Goal: Communication & Community: Answer question/provide support

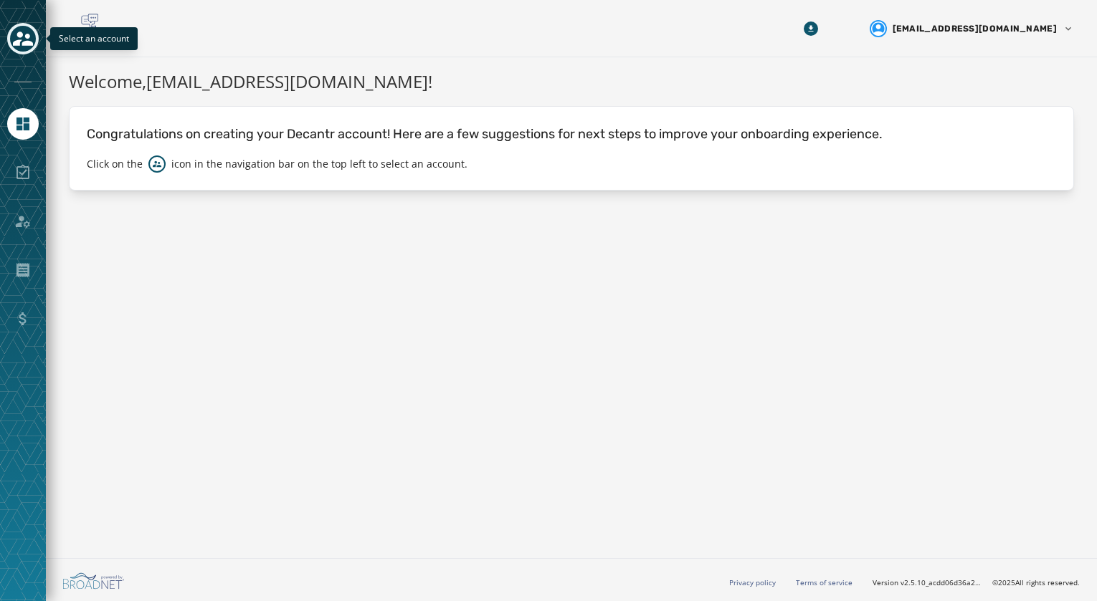
click at [20, 25] on button "Toggle account select drawer" at bounding box center [23, 39] width 32 height 32
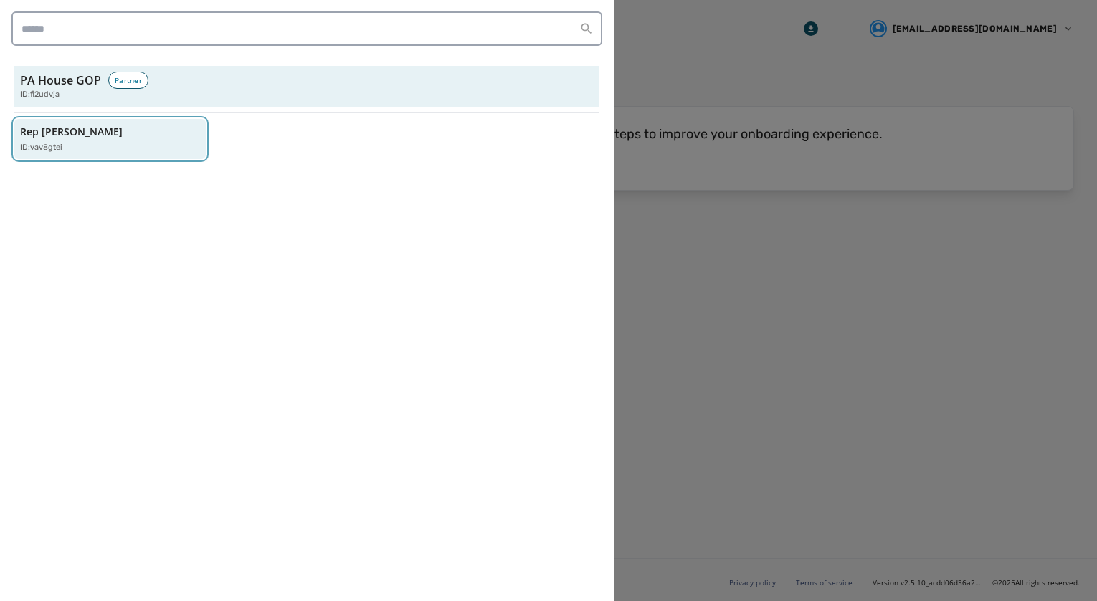
click at [143, 148] on div "ID: vav8gtei" at bounding box center [103, 148] width 166 height 12
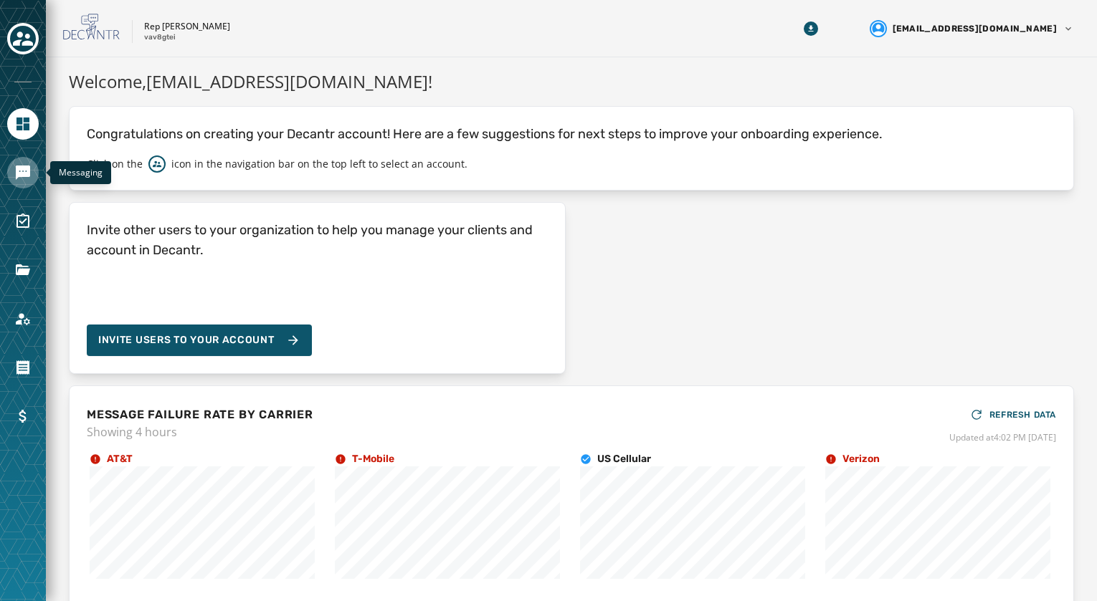
click at [19, 169] on icon "Navigate to Messaging" at bounding box center [23, 173] width 14 height 14
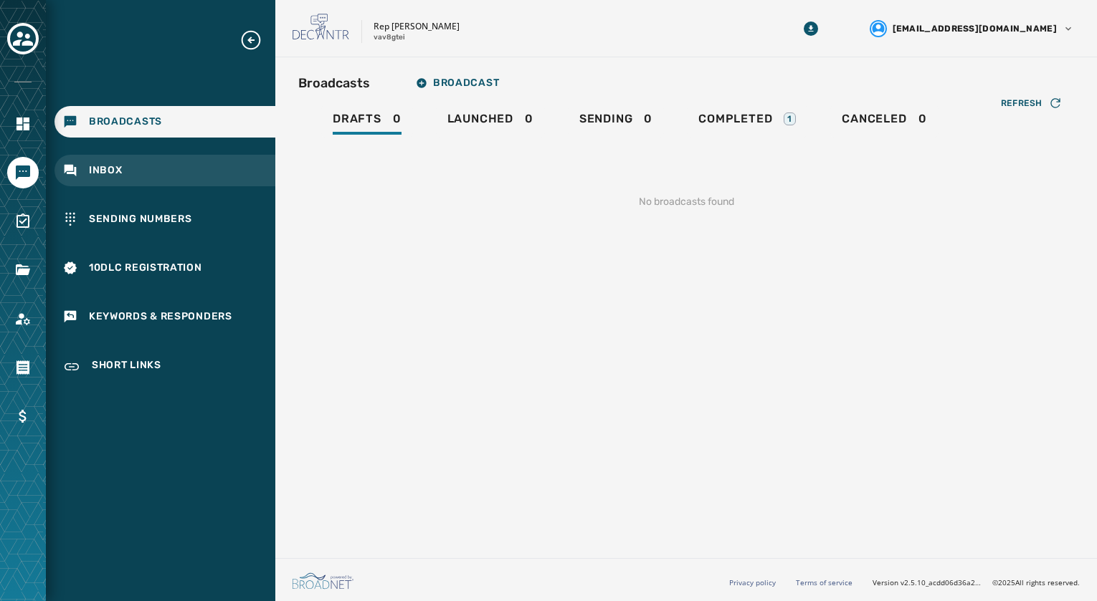
click at [122, 171] on div "Inbox" at bounding box center [164, 171] width 221 height 32
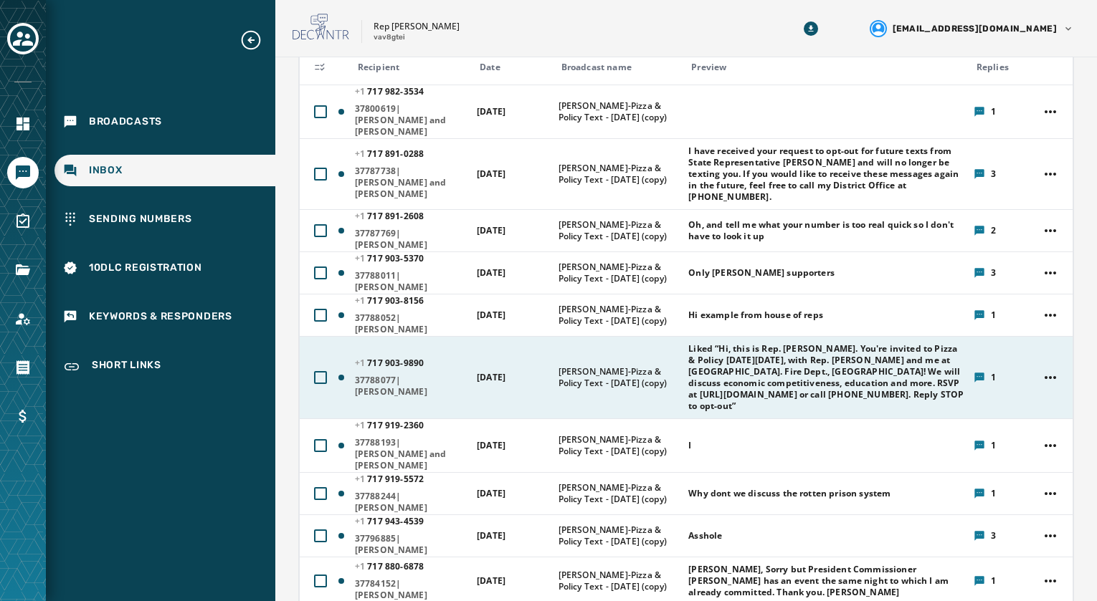
scroll to position [215, 0]
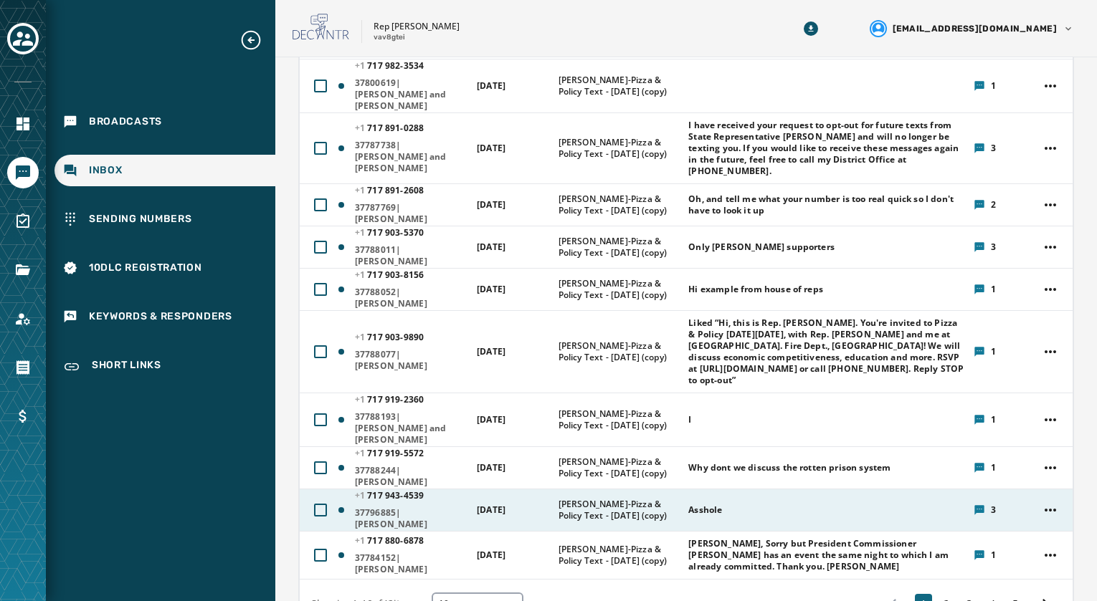
click at [975, 505] on div "3" at bounding box center [1001, 510] width 56 height 11
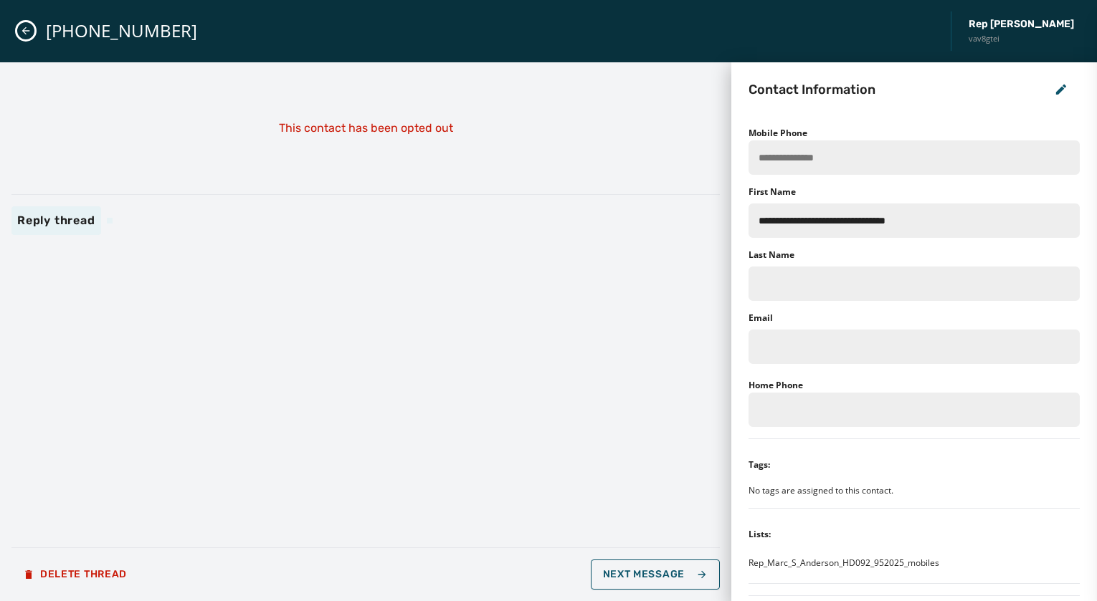
scroll to position [0, 0]
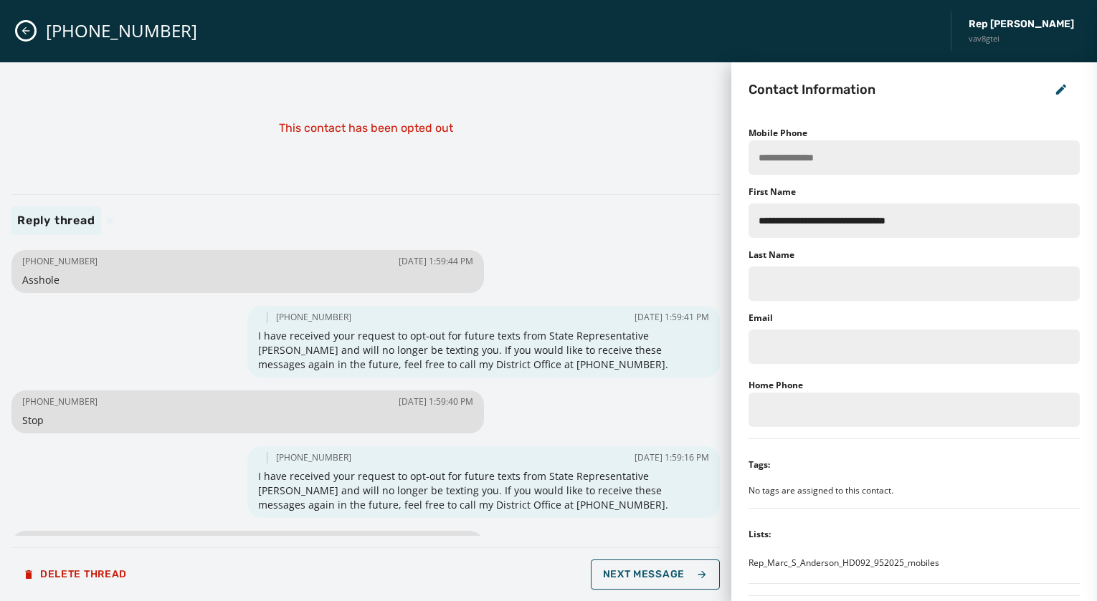
click at [29, 29] on icon "Close admin drawer" at bounding box center [25, 30] width 11 height 11
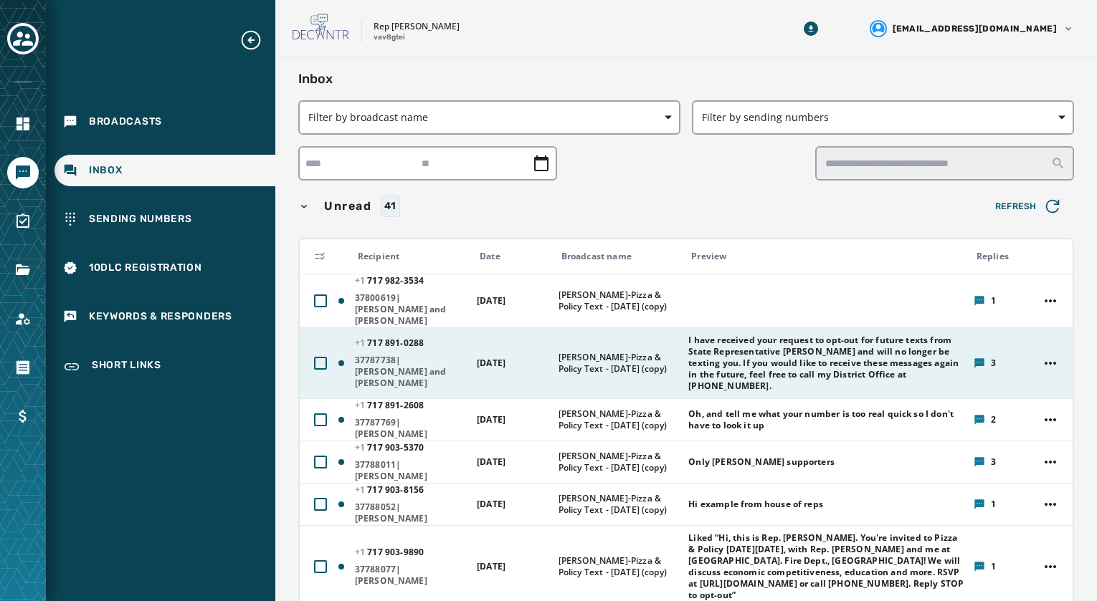
click at [718, 354] on span "I have received your request to opt-out for future texts from State Representat…" at bounding box center [825, 363] width 275 height 57
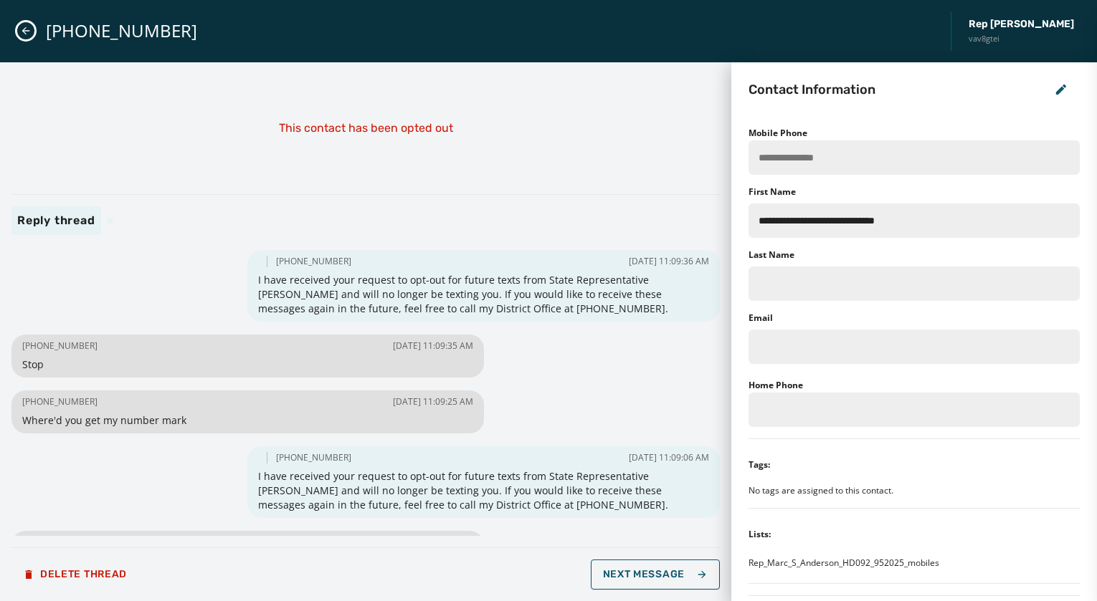
click at [26, 34] on icon "Close admin drawer" at bounding box center [26, 31] width 8 height 8
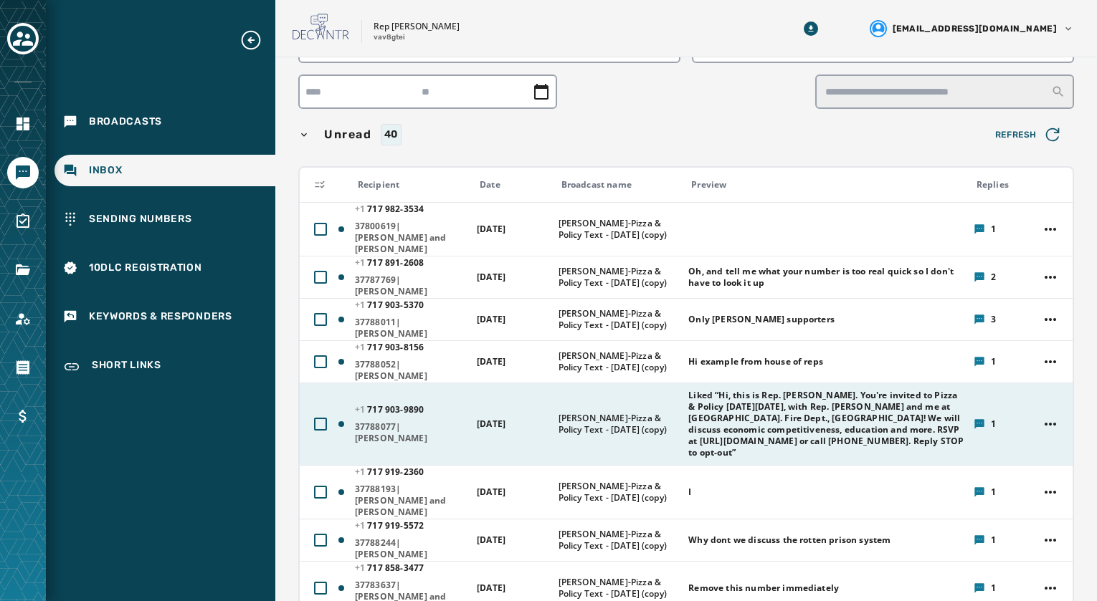
scroll to position [143, 0]
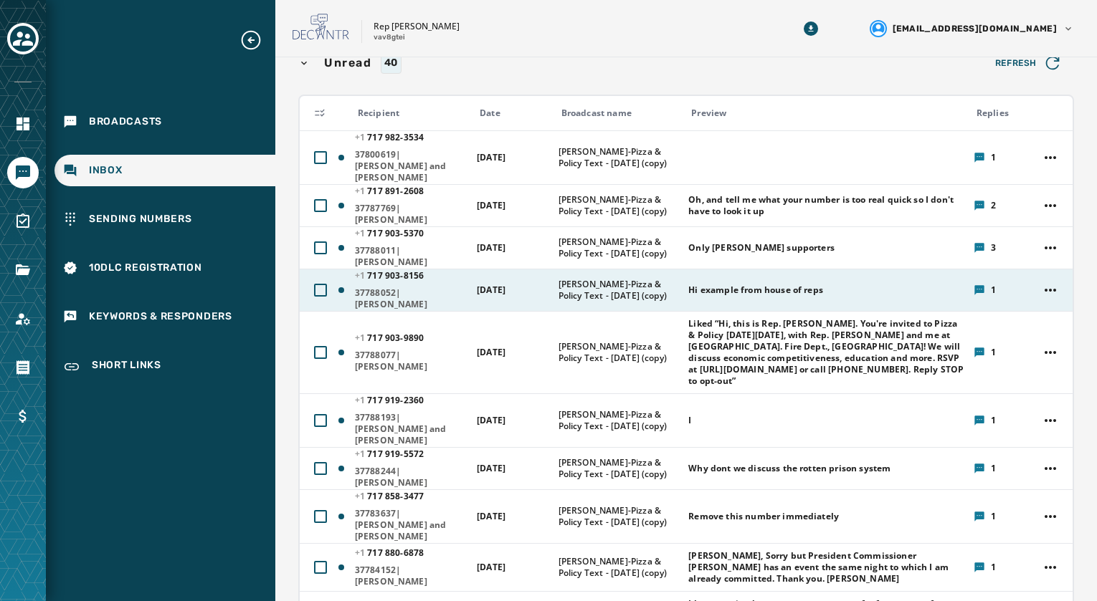
click at [713, 285] on span "Hi example from house of reps" at bounding box center [755, 290] width 135 height 11
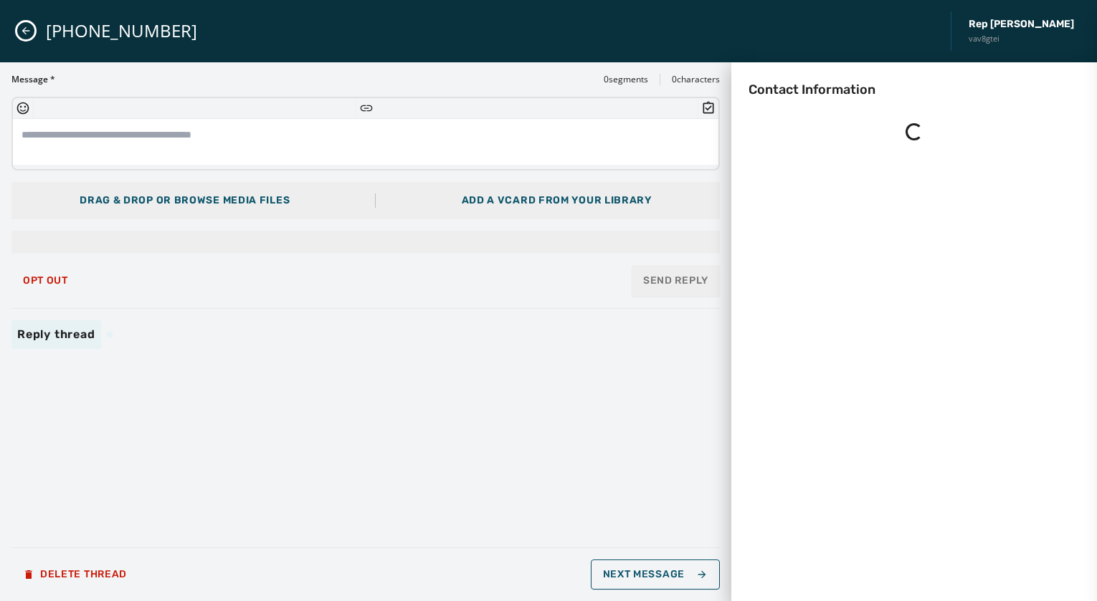
scroll to position [0, 0]
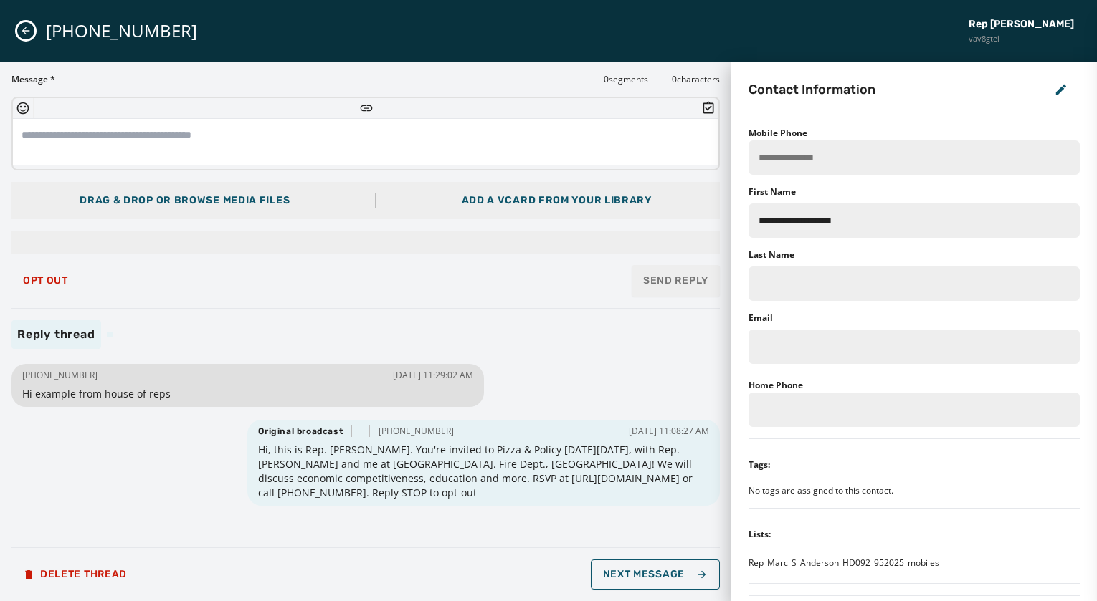
click at [28, 26] on icon "Close admin drawer" at bounding box center [25, 30] width 11 height 11
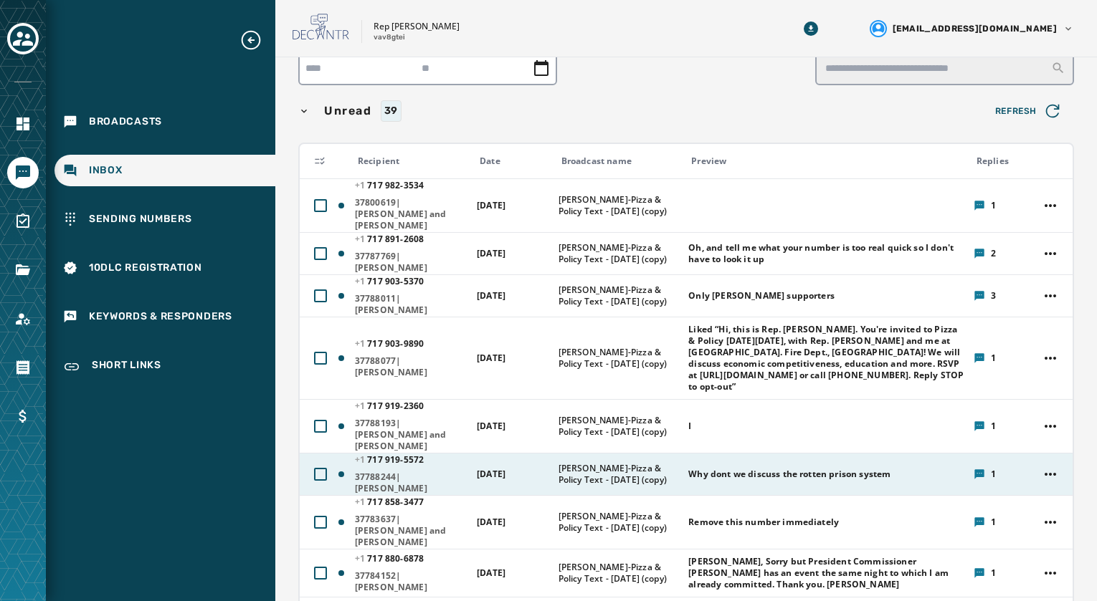
scroll to position [72, 0]
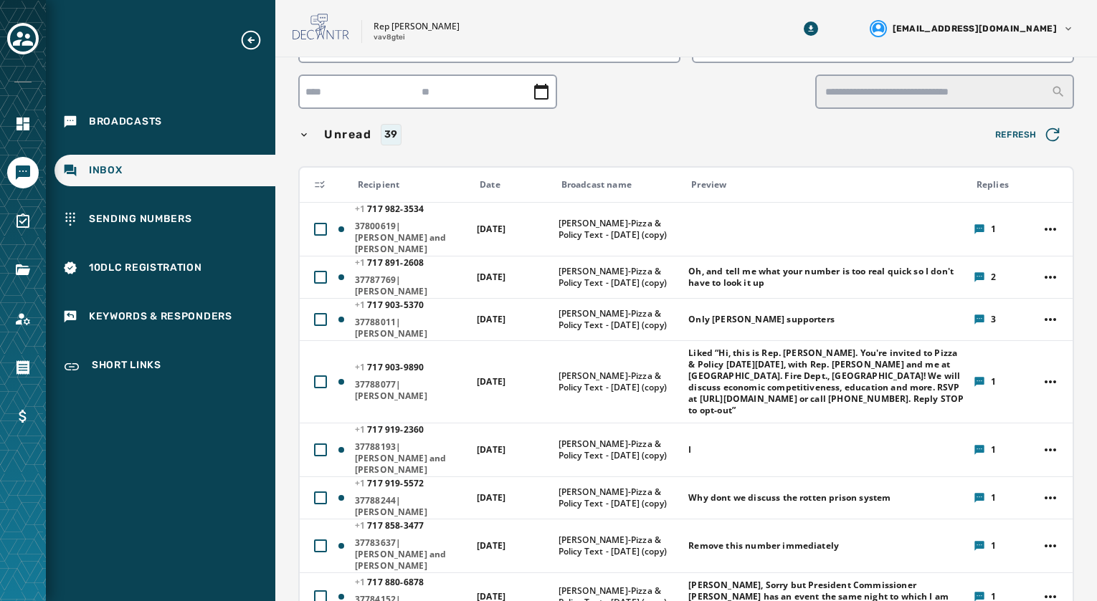
click at [140, 171] on div "Inbox" at bounding box center [164, 171] width 221 height 32
click at [309, 136] on icon "button" at bounding box center [303, 134] width 11 height 11
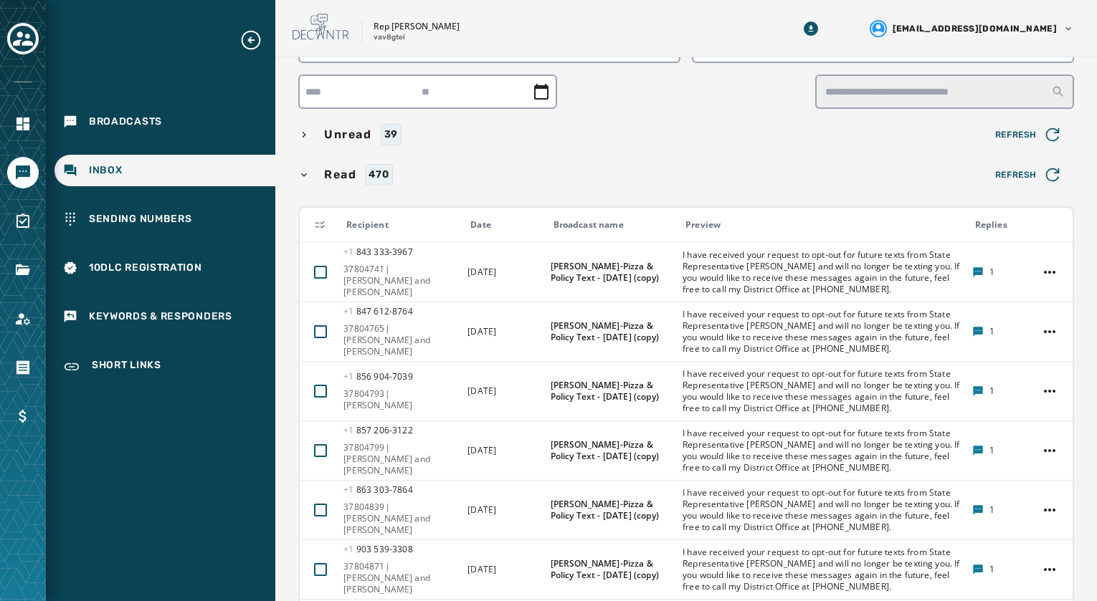
click at [337, 171] on span "Read" at bounding box center [340, 174] width 38 height 17
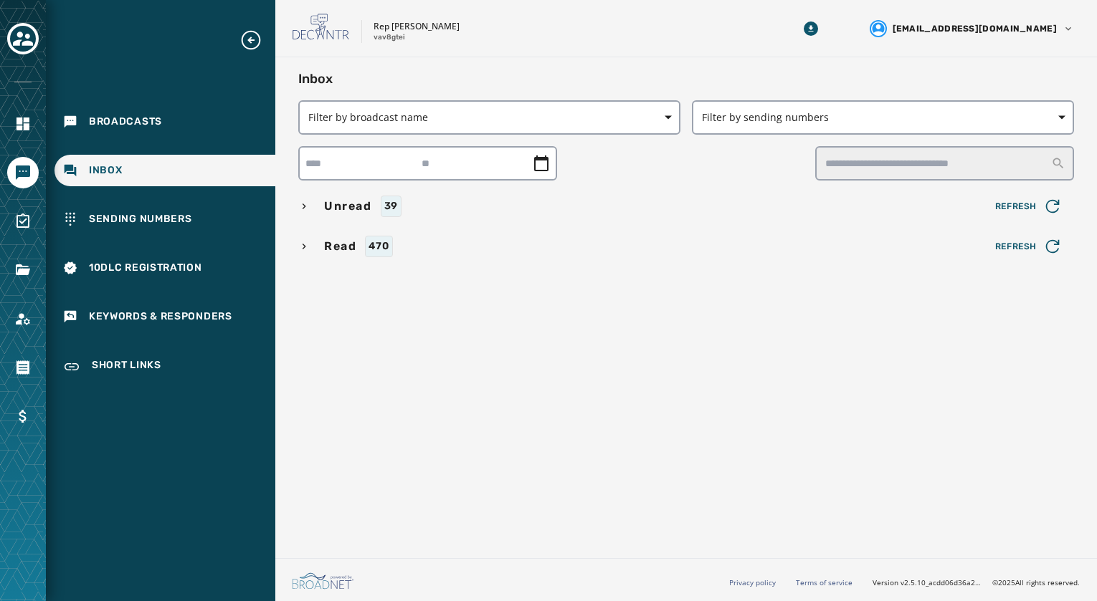
click at [344, 248] on span "Read" at bounding box center [340, 246] width 38 height 17
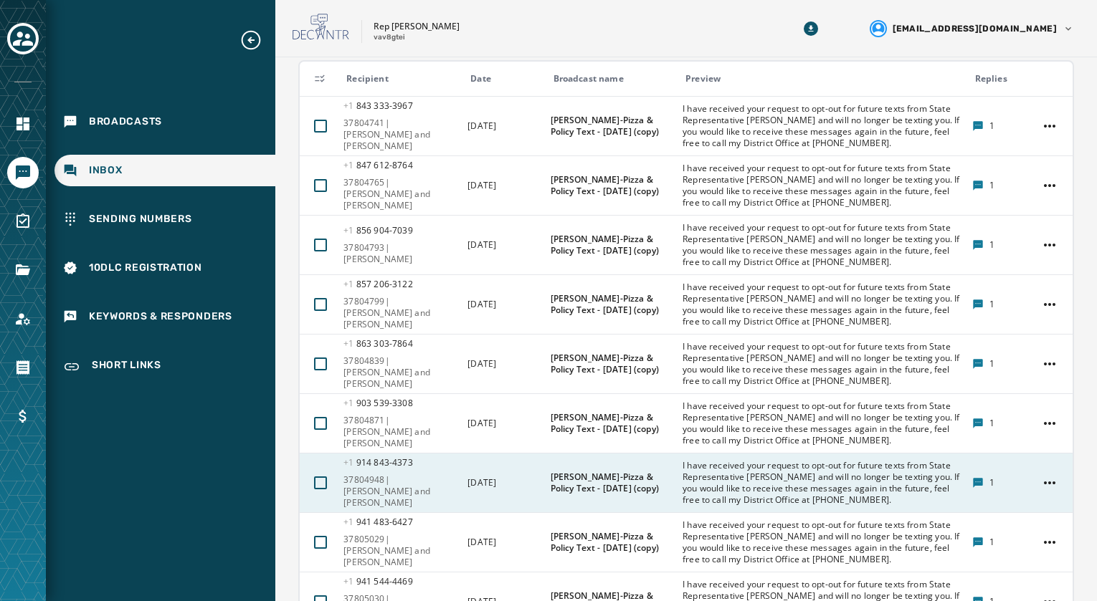
scroll to position [358, 0]
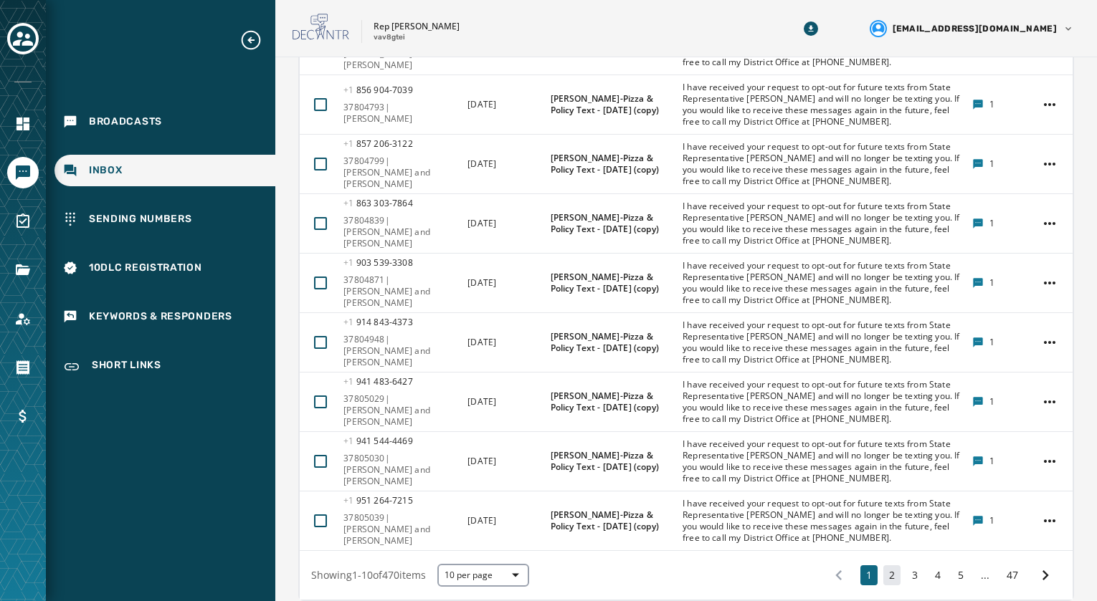
click at [884, 576] on button "2" at bounding box center [891, 575] width 17 height 20
click at [906, 578] on button "3" at bounding box center [914, 575] width 17 height 20
click at [929, 573] on button "4" at bounding box center [937, 575] width 17 height 20
click at [954, 573] on button "5" at bounding box center [960, 575] width 17 height 20
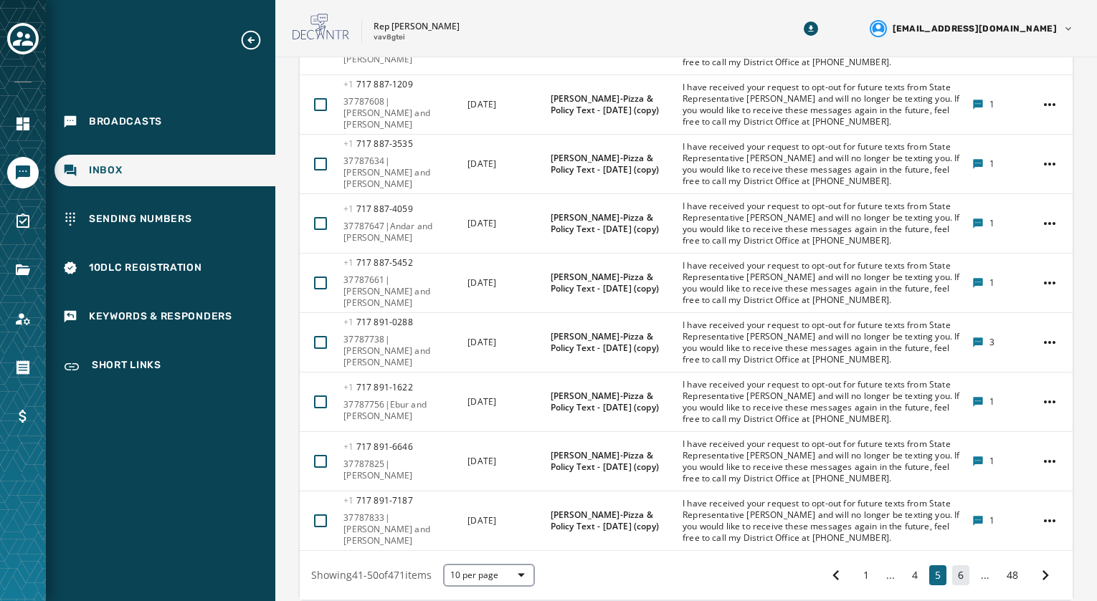
click at [952, 576] on button "6" at bounding box center [960, 575] width 17 height 20
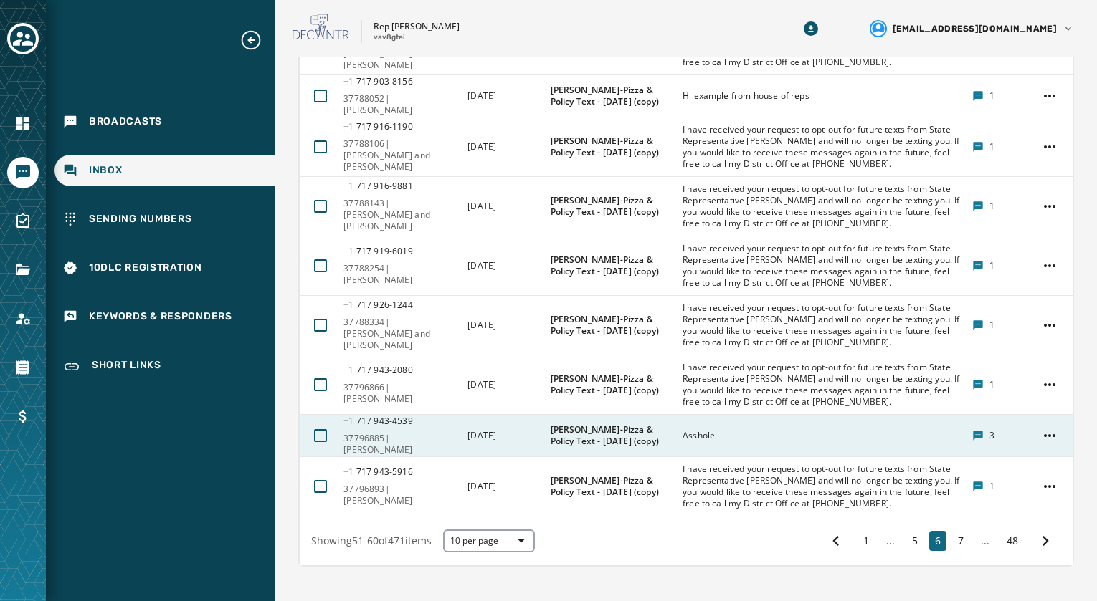
click at [758, 429] on div "Asshole" at bounding box center [822, 435] width 280 height 23
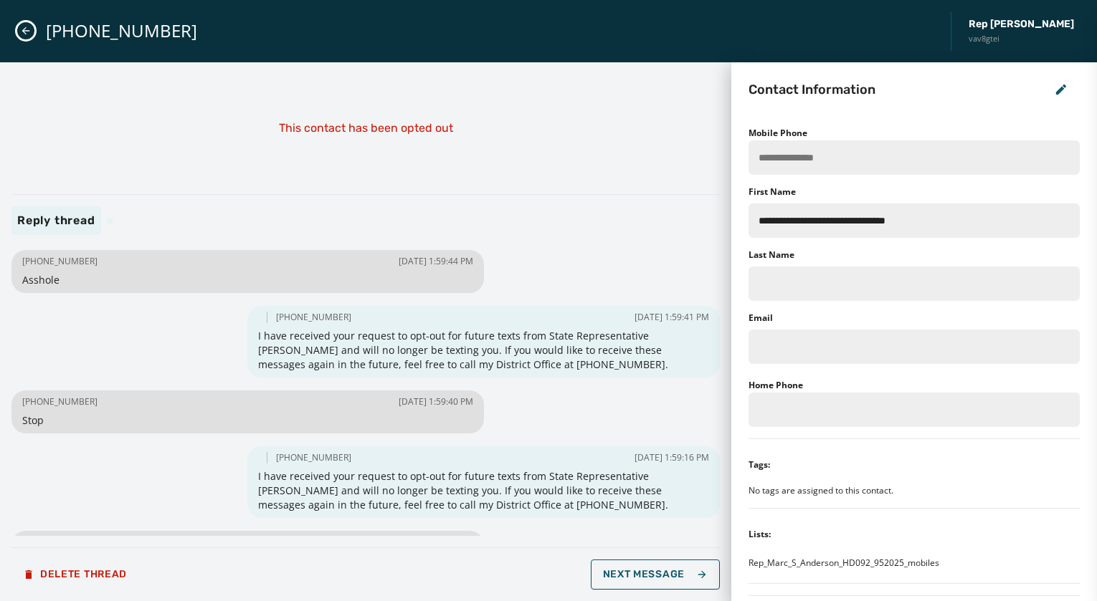
click at [35, 32] on div "[PHONE_NUMBER] Rep [PERSON_NAME] vav8gtei" at bounding box center [548, 31] width 1097 height 62
click at [22, 26] on icon "Close admin drawer" at bounding box center [25, 30] width 11 height 11
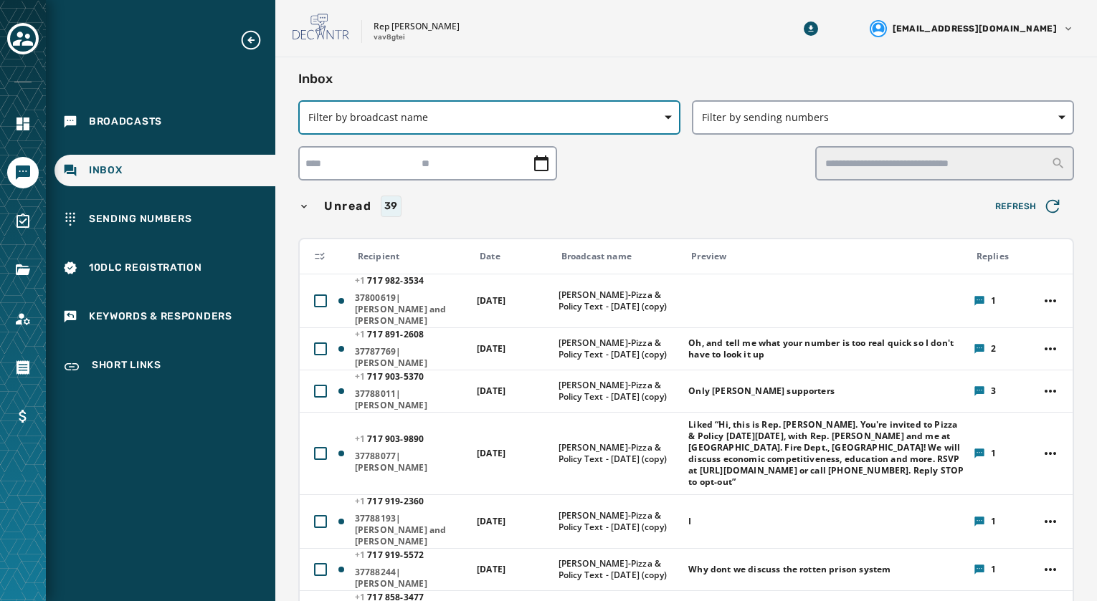
click at [444, 110] on span "Filter by broadcast name" at bounding box center [489, 117] width 362 height 14
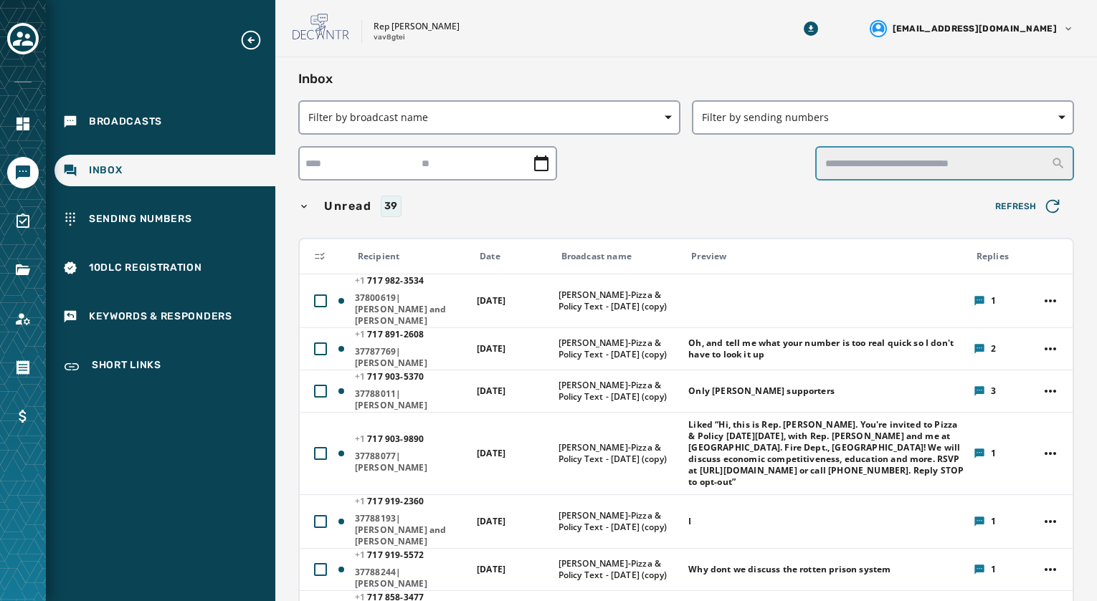
click at [926, 165] on input "text" at bounding box center [944, 163] width 259 height 34
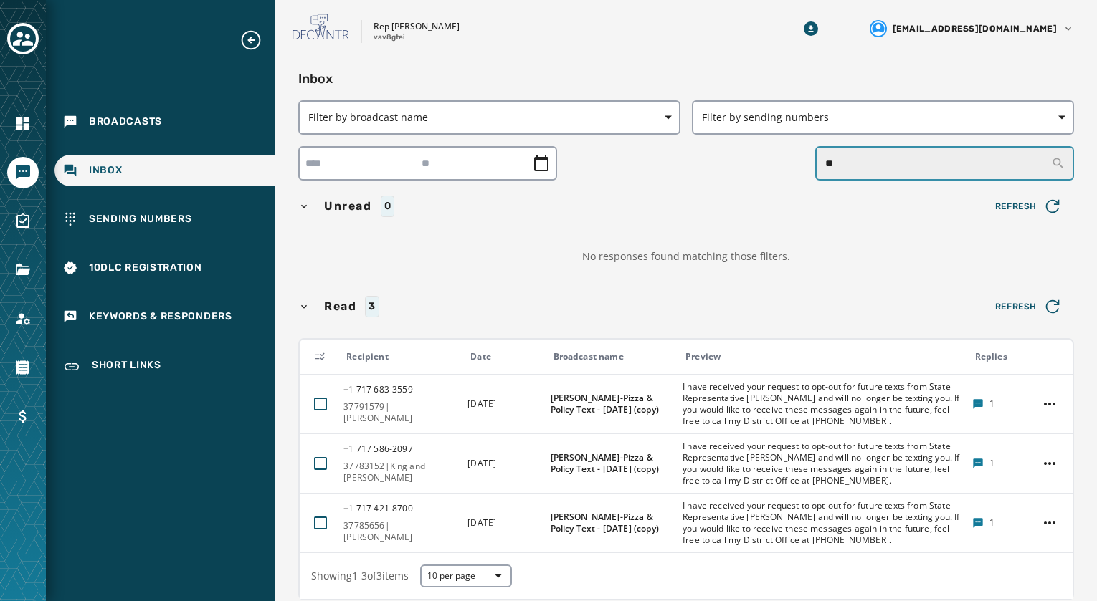
type input "*"
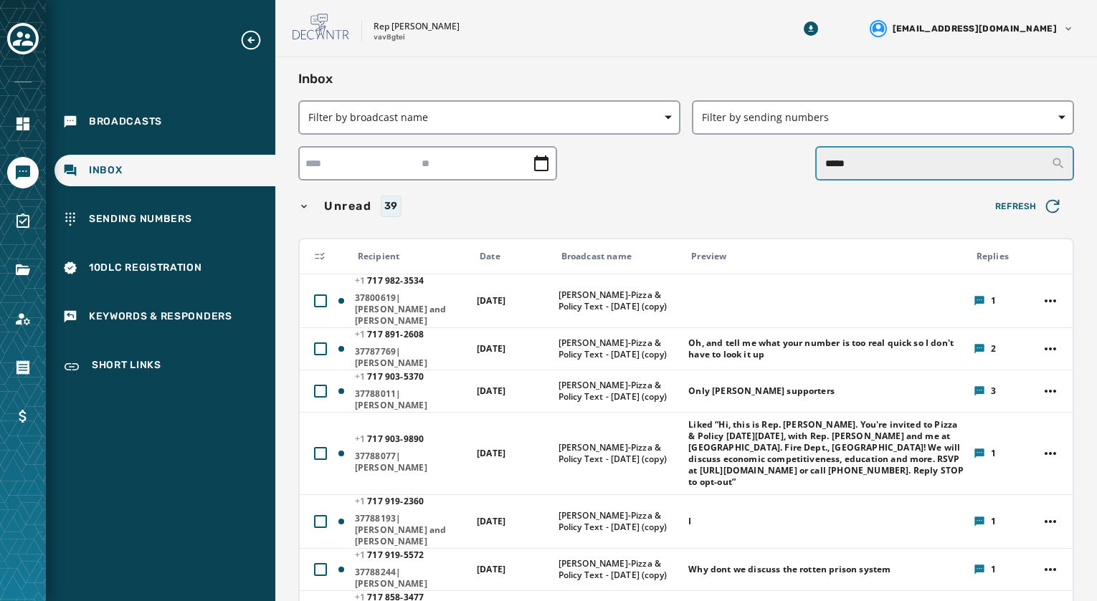
type input "*****"
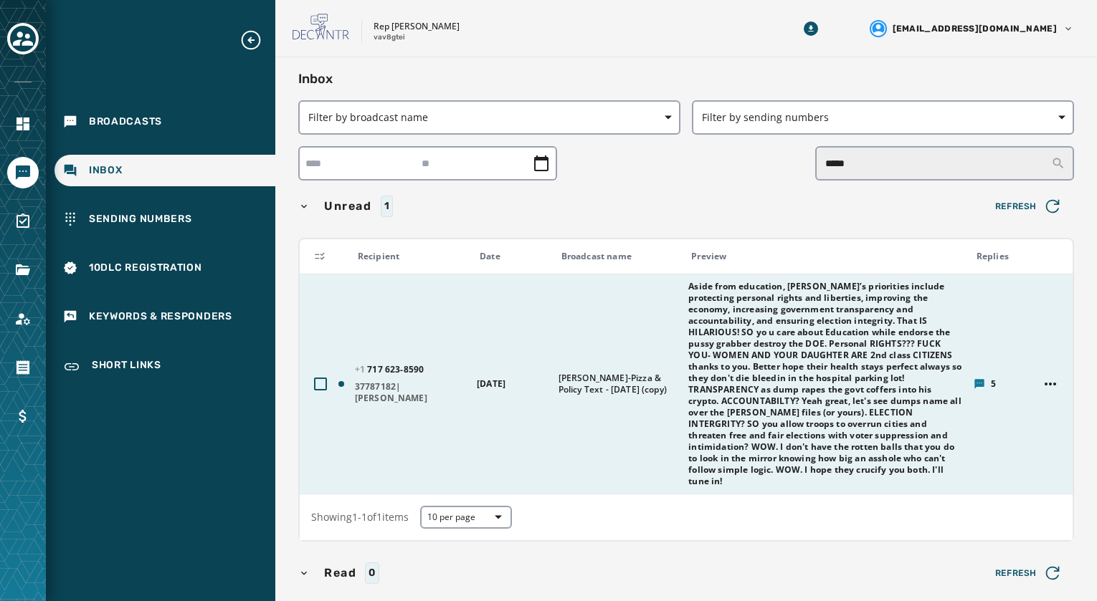
click at [792, 398] on span "Aside from education, [PERSON_NAME]’s priorities include protecting personal ri…" at bounding box center [825, 384] width 275 height 206
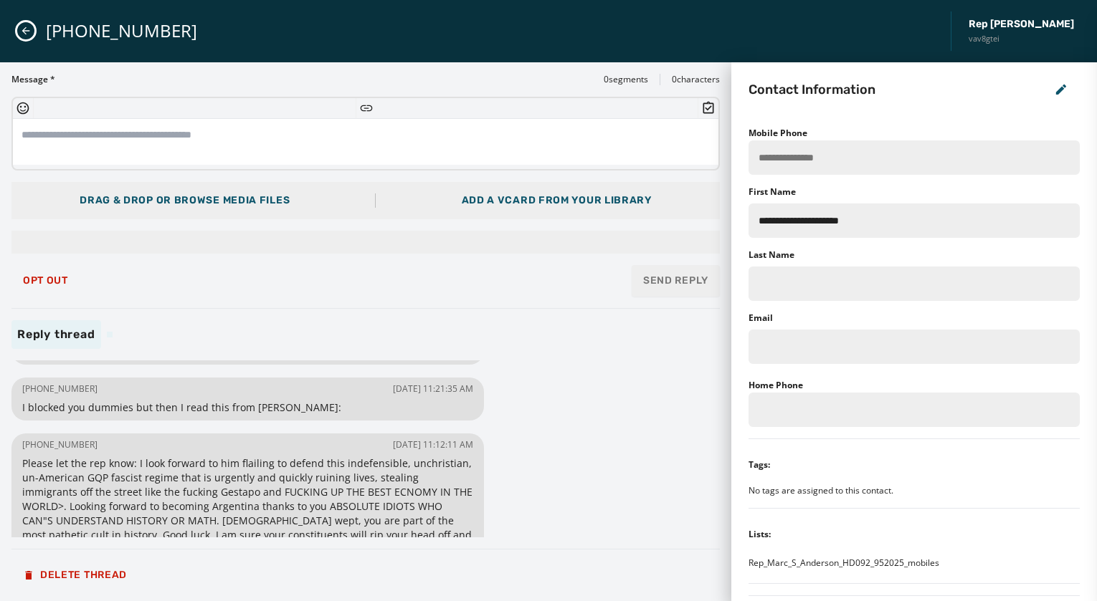
scroll to position [181, 0]
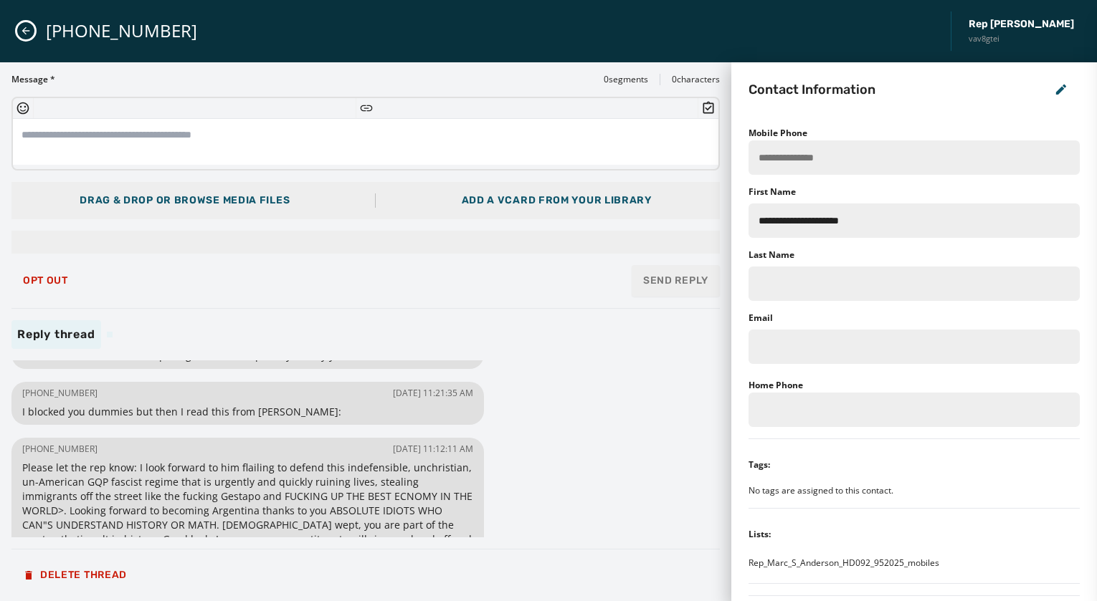
click at [4, 25] on div "[PHONE_NUMBER] Rep [PERSON_NAME] vav8gtei" at bounding box center [548, 31] width 1097 height 62
click at [20, 24] on button "Close admin drawer" at bounding box center [25, 30] width 17 height 17
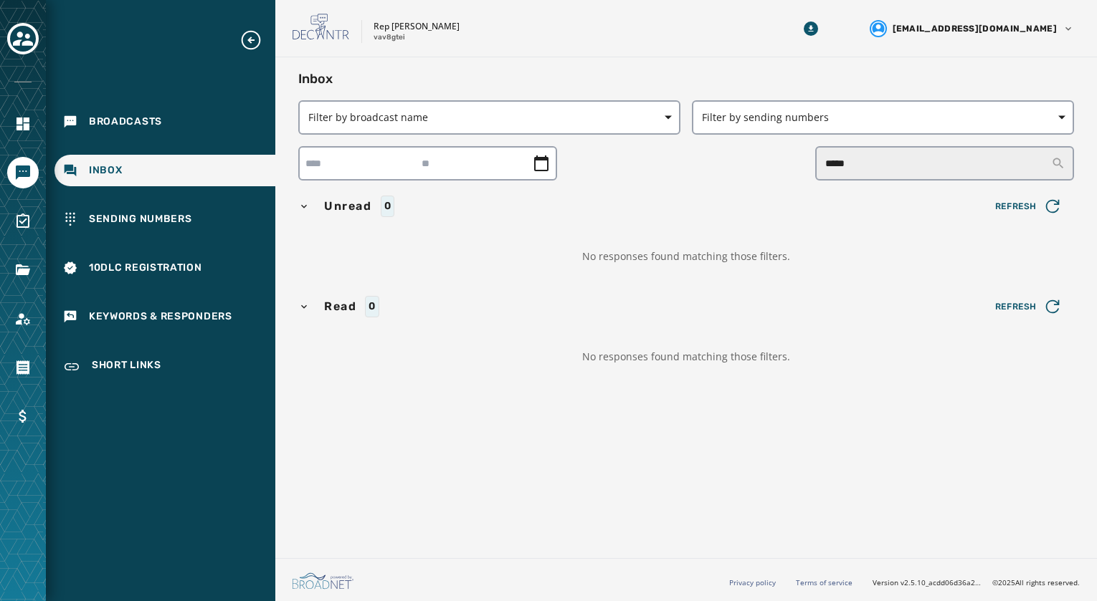
click at [130, 170] on div "Inbox" at bounding box center [164, 171] width 221 height 32
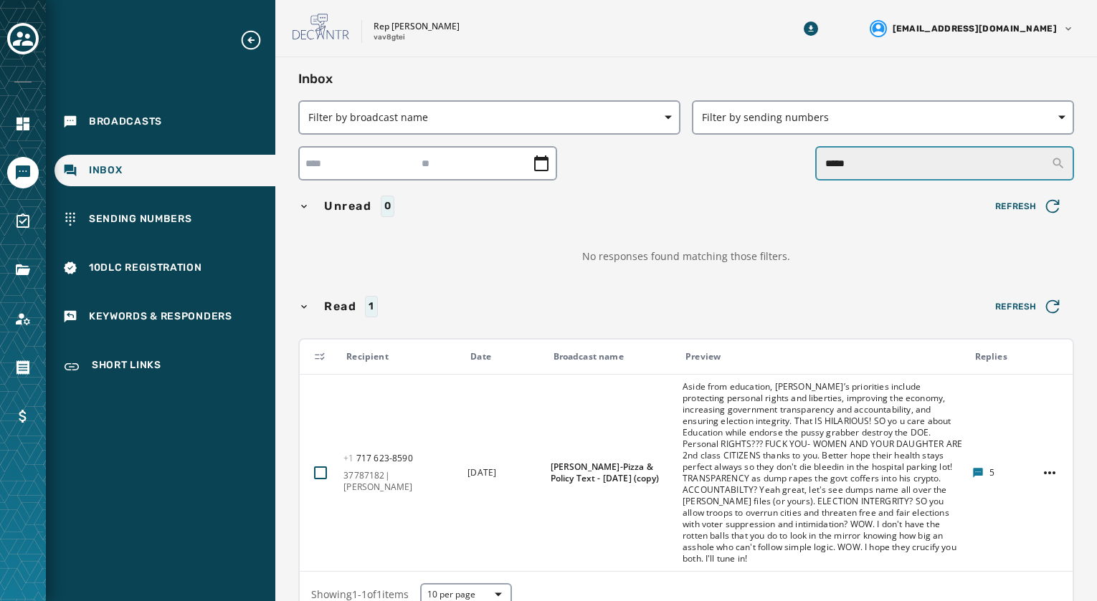
drag, startPoint x: 908, startPoint y: 154, endPoint x: 650, endPoint y: 157, distance: 258.0
click at [650, 157] on div "*****" at bounding box center [685, 163] width 775 height 34
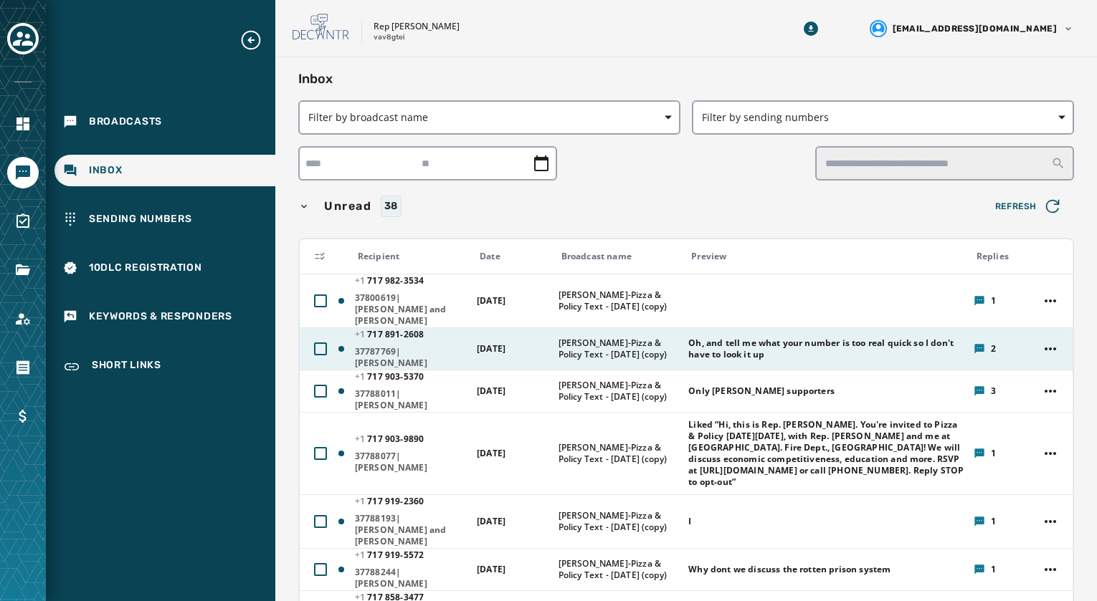
click at [732, 338] on span "Oh, and tell me what your number is too real quick so I don't have to look it up" at bounding box center [825, 349] width 275 height 23
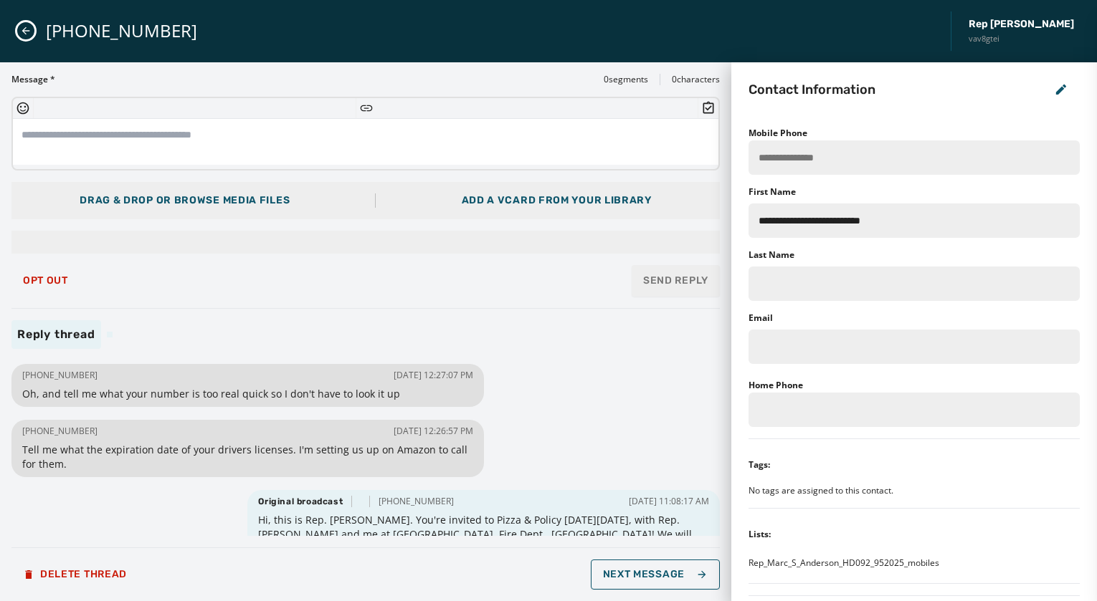
click at [27, 32] on icon "Close admin drawer" at bounding box center [25, 30] width 11 height 11
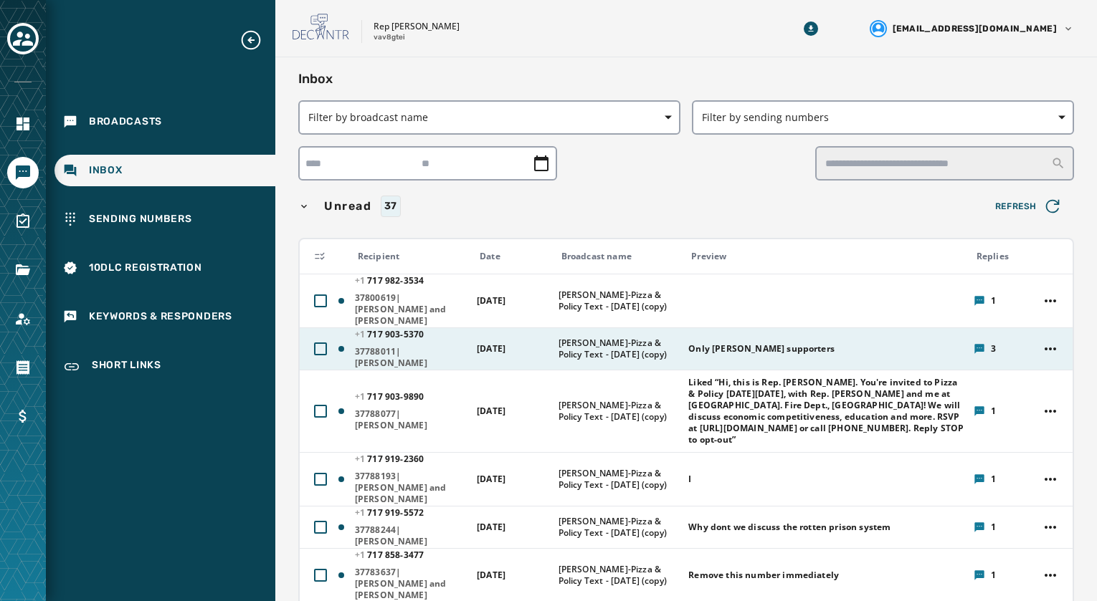
click at [699, 346] on div "Only [PERSON_NAME] supporters" at bounding box center [825, 349] width 275 height 23
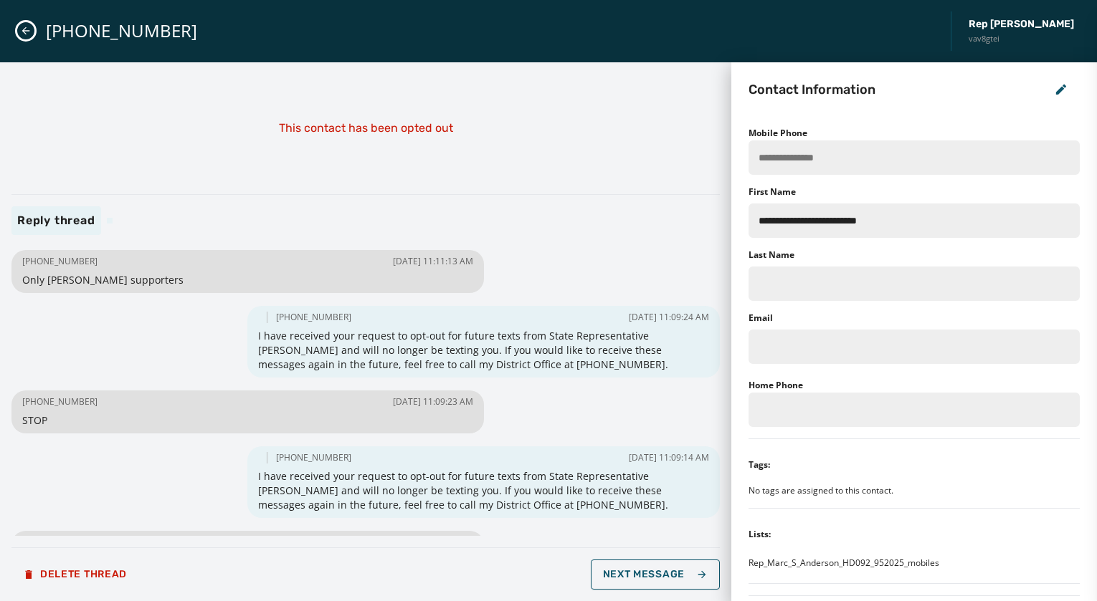
click at [24, 35] on icon "Close admin drawer" at bounding box center [25, 30] width 11 height 11
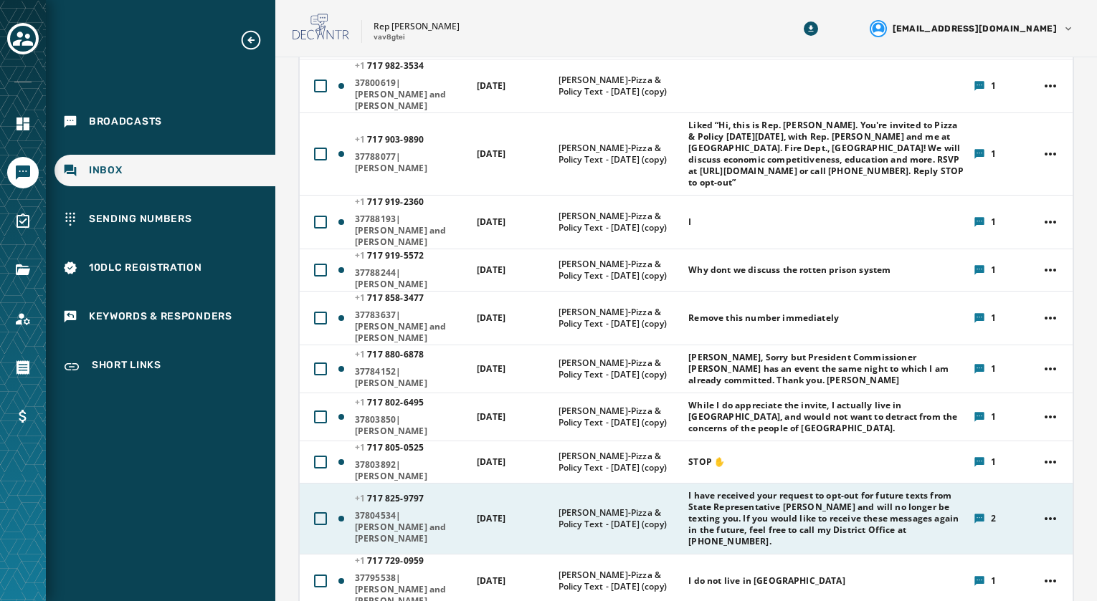
scroll to position [287, 0]
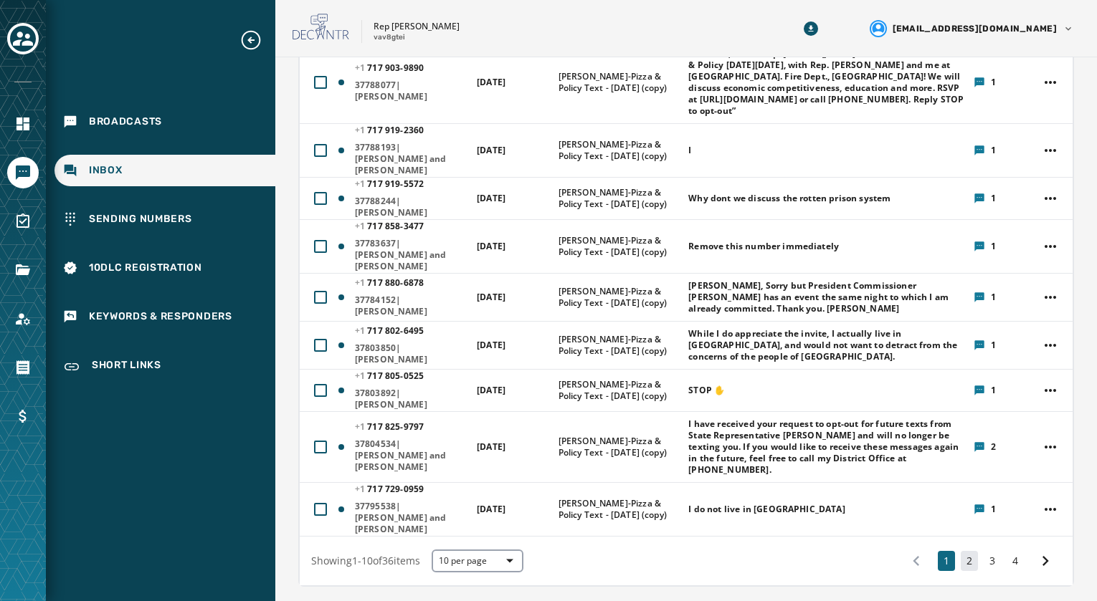
click at [960, 551] on button "2" at bounding box center [968, 561] width 17 height 20
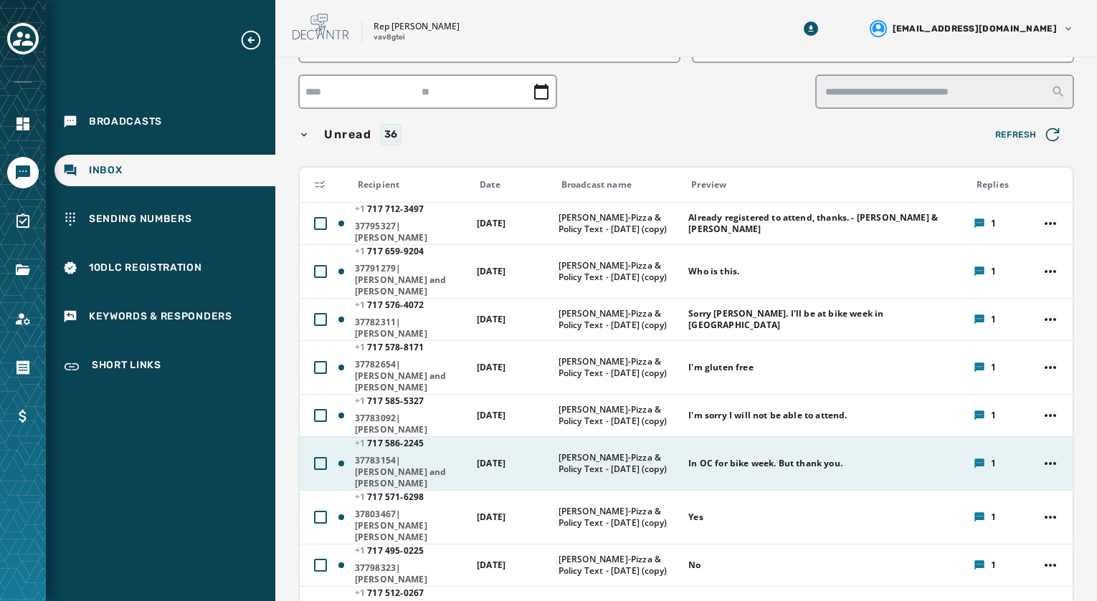
scroll to position [143, 0]
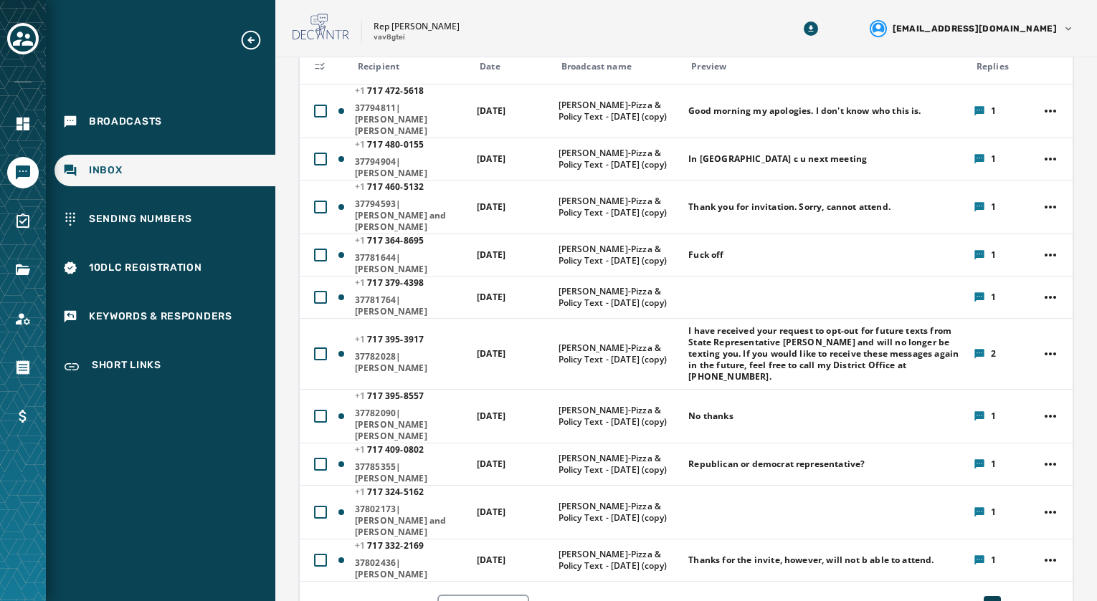
scroll to position [215, 0]
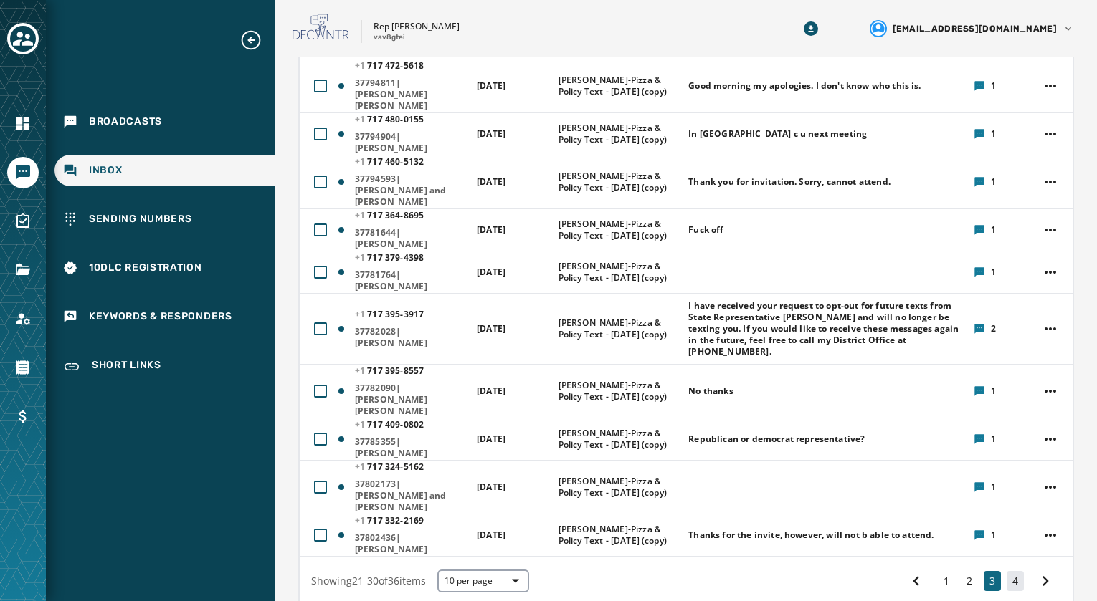
click at [1007, 571] on button "4" at bounding box center [1014, 581] width 17 height 20
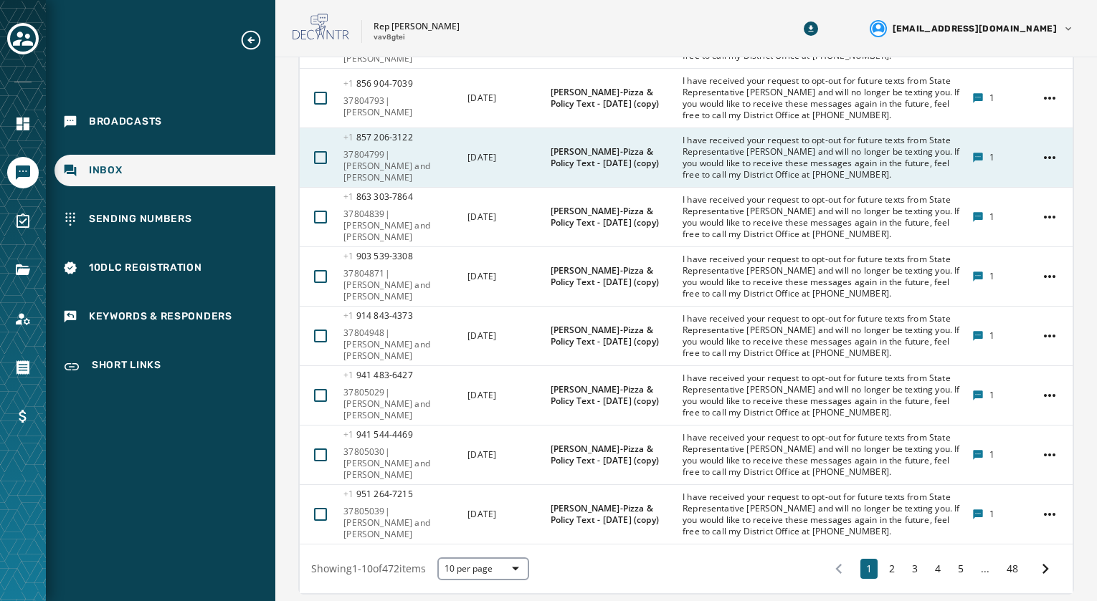
scroll to position [839, 0]
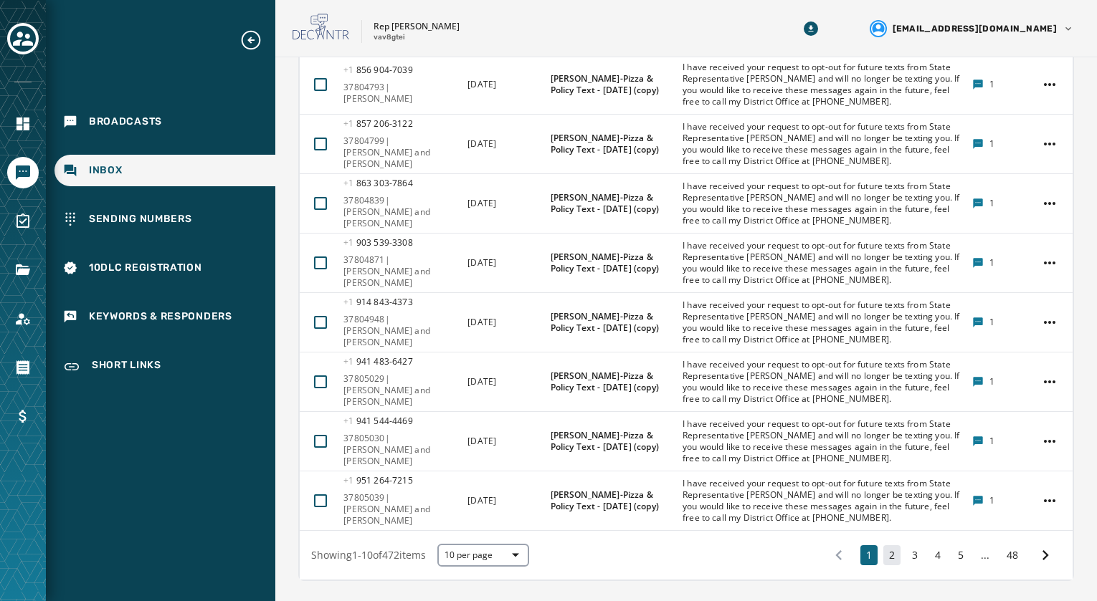
click at [884, 545] on button "2" at bounding box center [891, 555] width 17 height 20
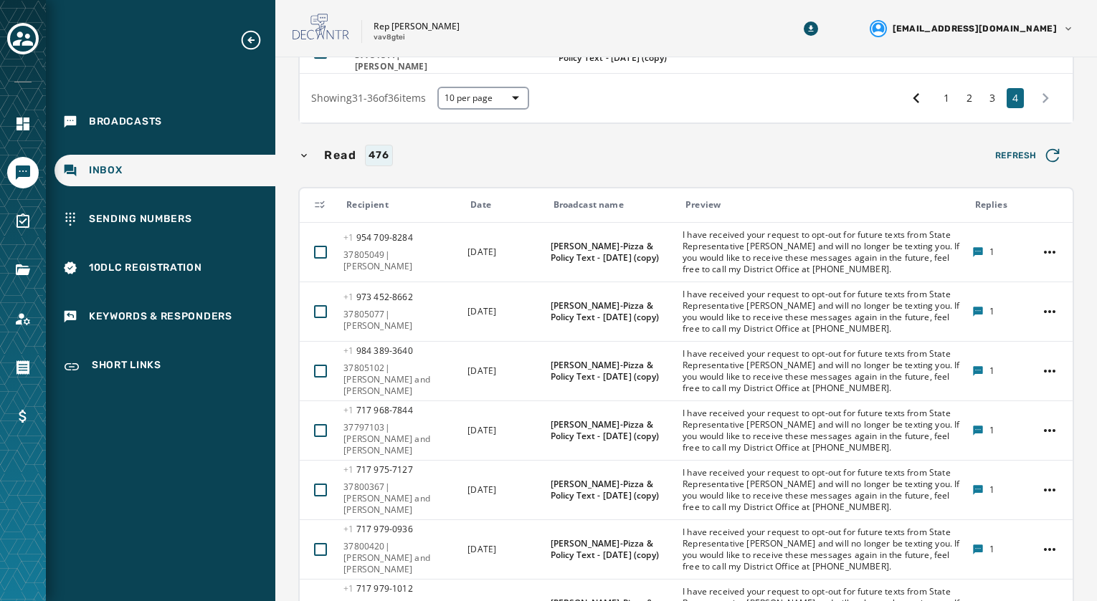
scroll to position [767, 0]
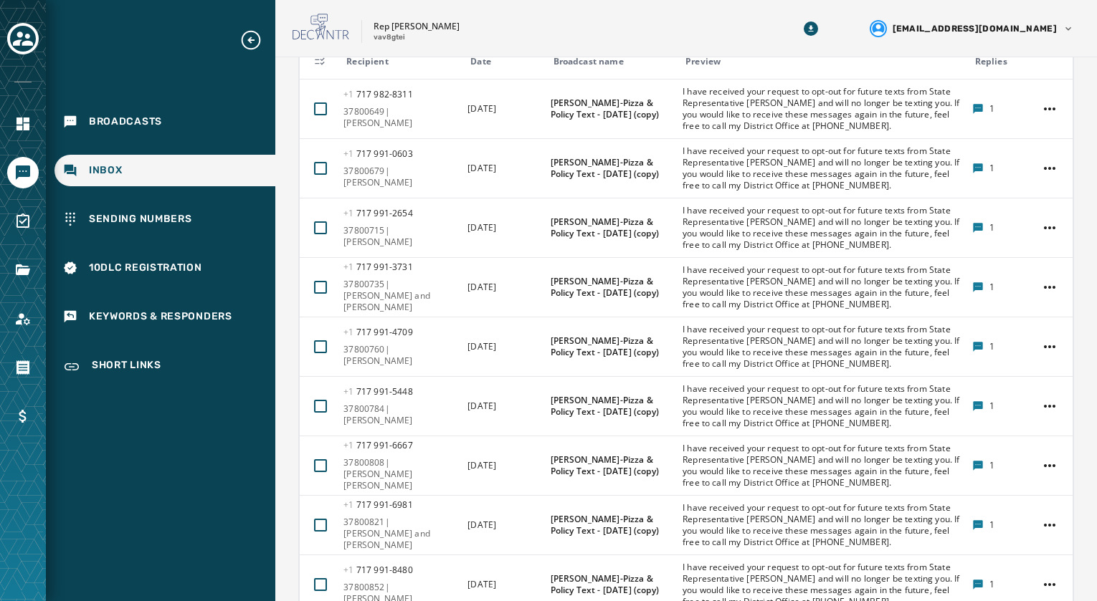
scroll to position [767, 0]
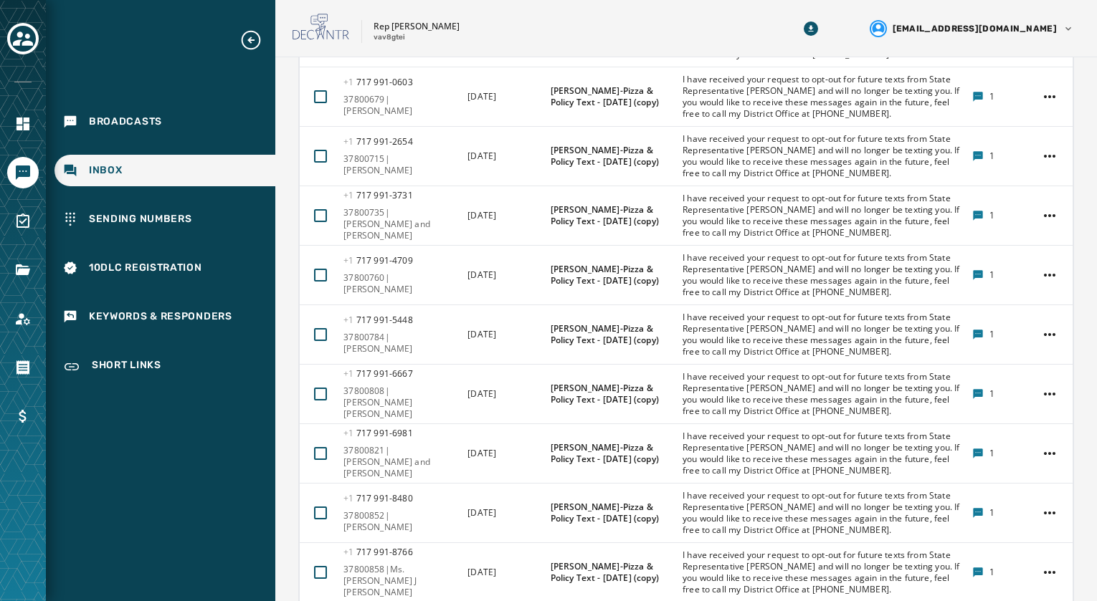
drag, startPoint x: 934, startPoint y: 582, endPoint x: 927, endPoint y: 573, distance: 11.2
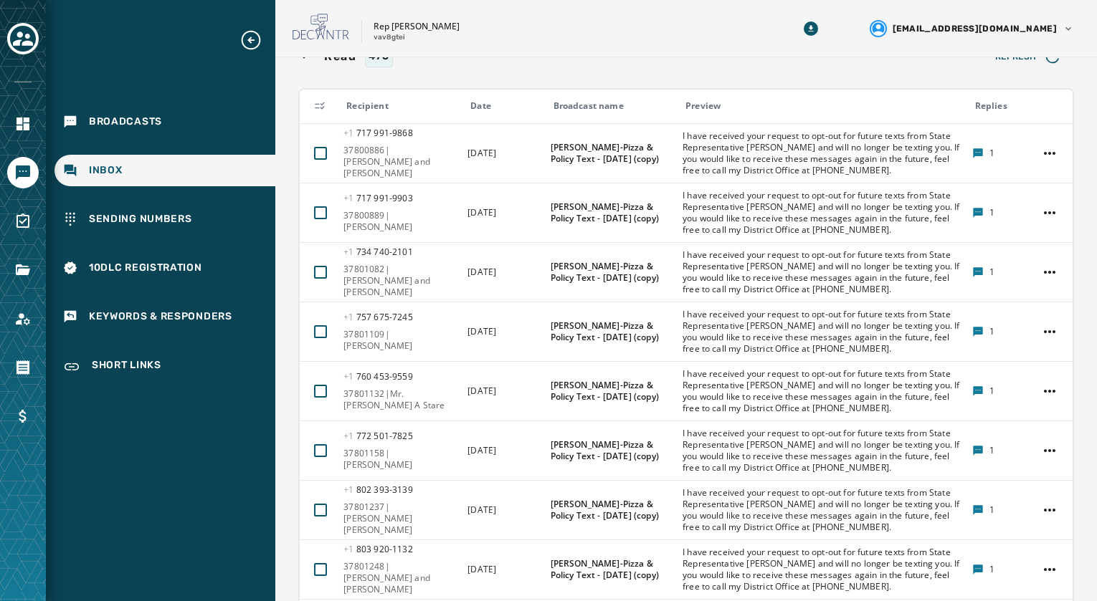
scroll to position [767, 0]
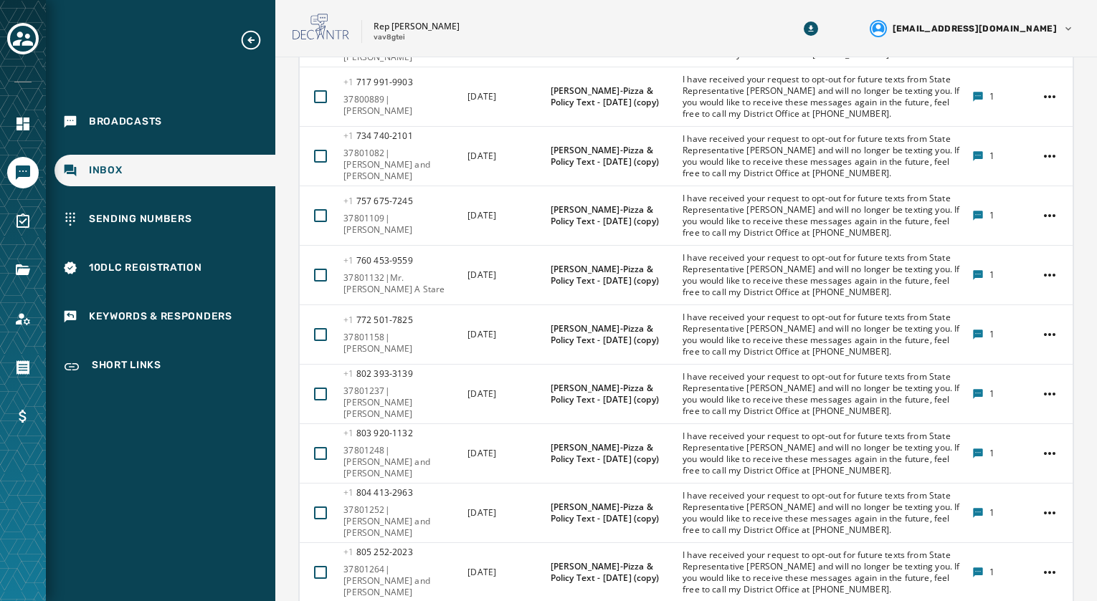
drag, startPoint x: 952, startPoint y: 576, endPoint x: 951, endPoint y: 563, distance: 12.9
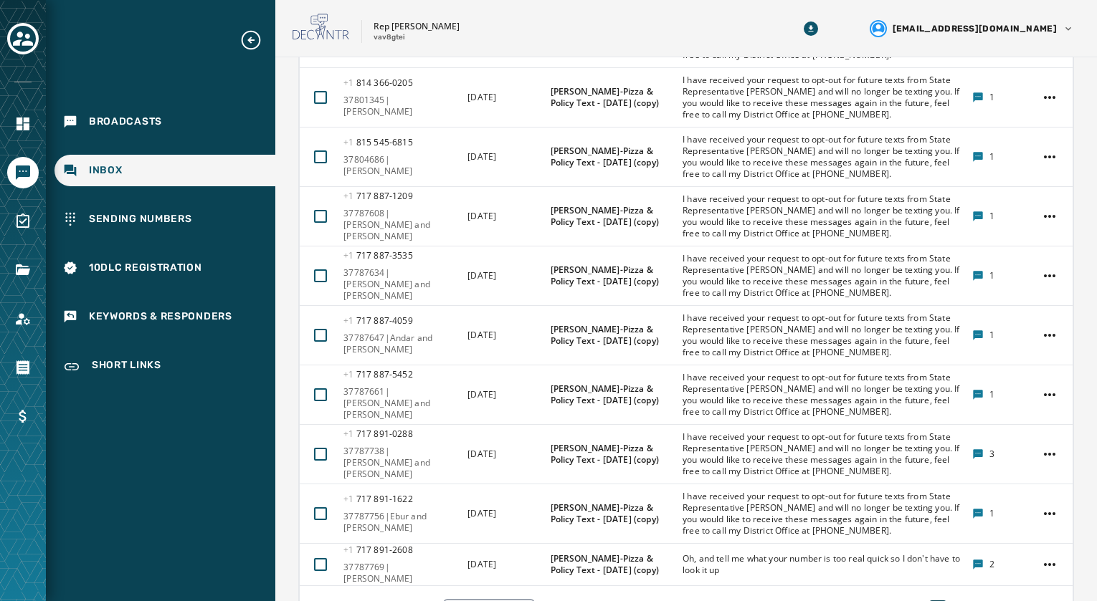
scroll to position [767, 0]
click at [952, 600] on button "6" at bounding box center [960, 610] width 17 height 20
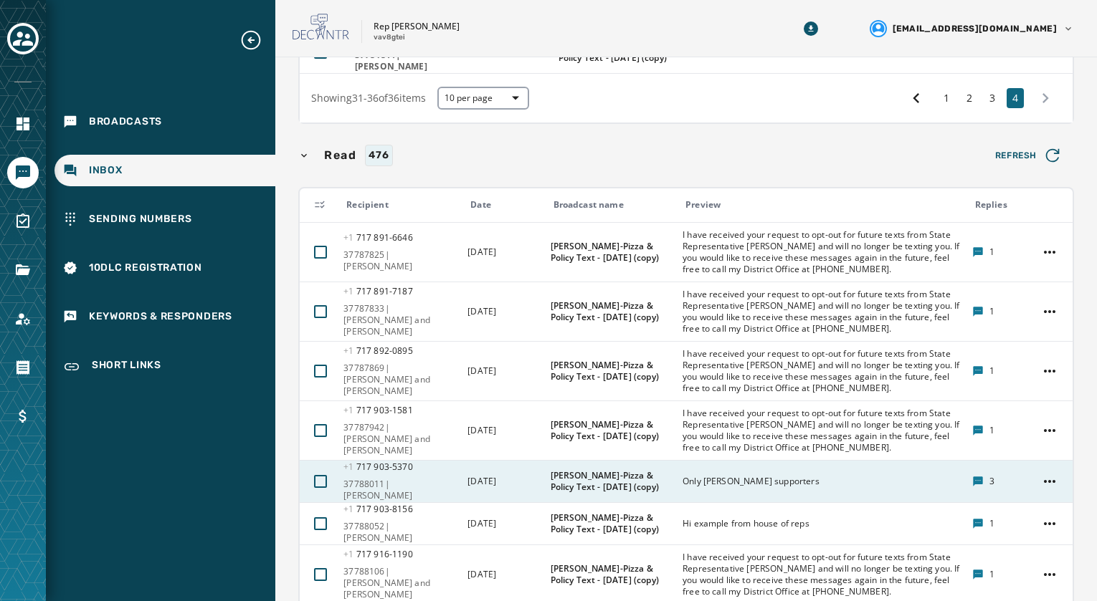
scroll to position [767, 0]
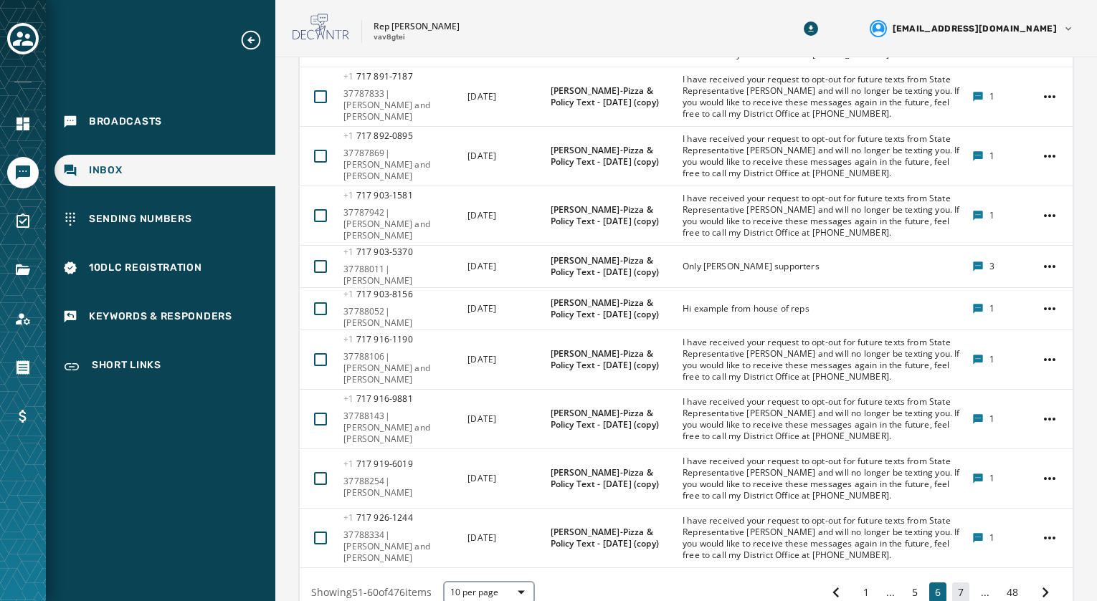
click at [952, 583] on button "7" at bounding box center [960, 593] width 17 height 20
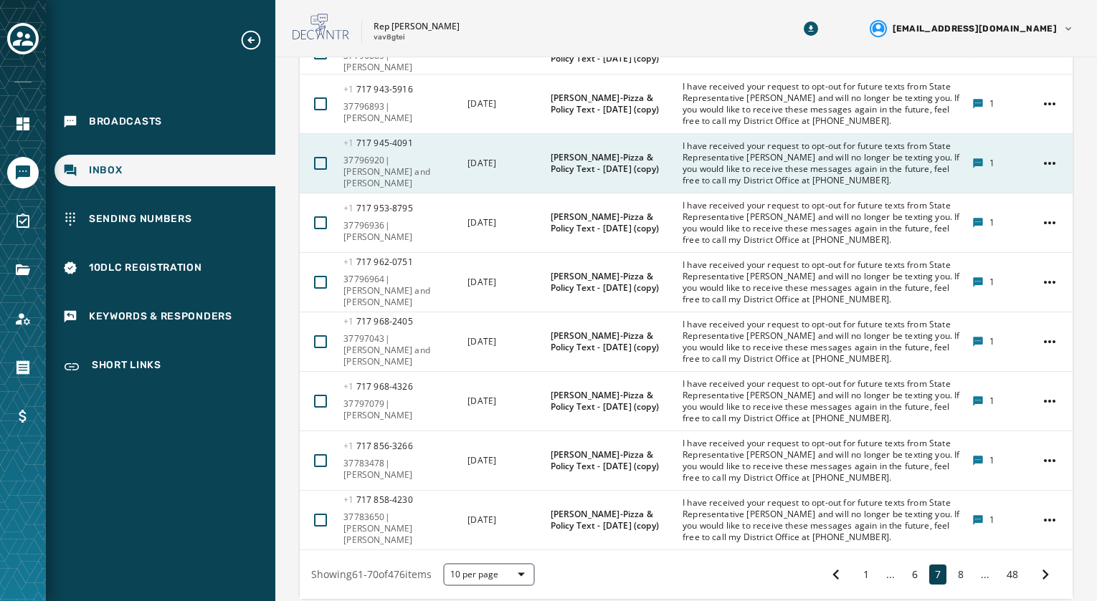
scroll to position [821, 0]
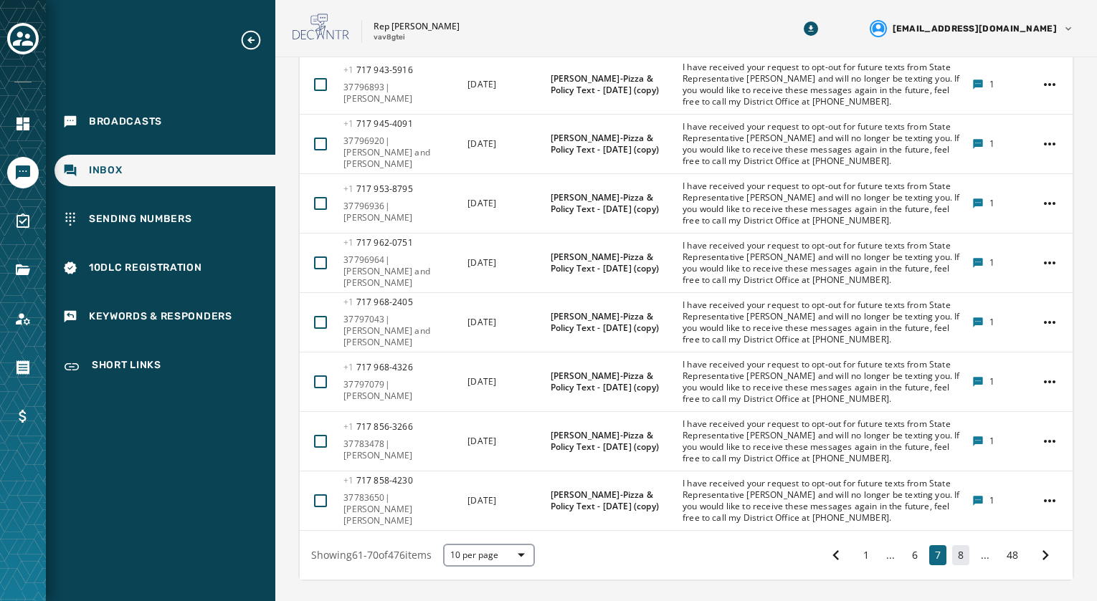
click at [952, 545] on button "8" at bounding box center [960, 555] width 17 height 20
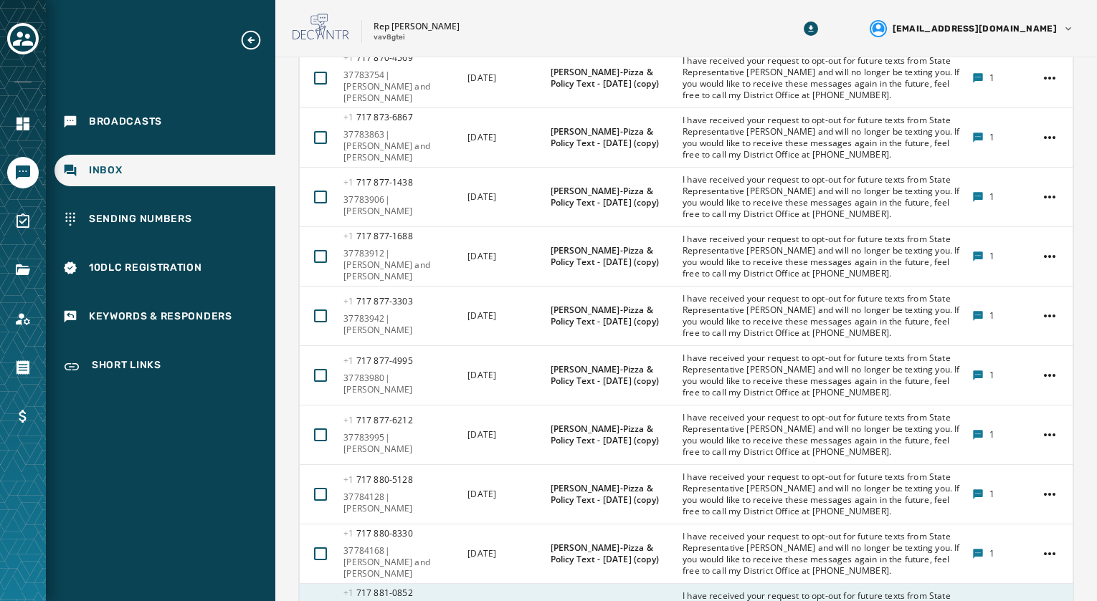
scroll to position [767, 0]
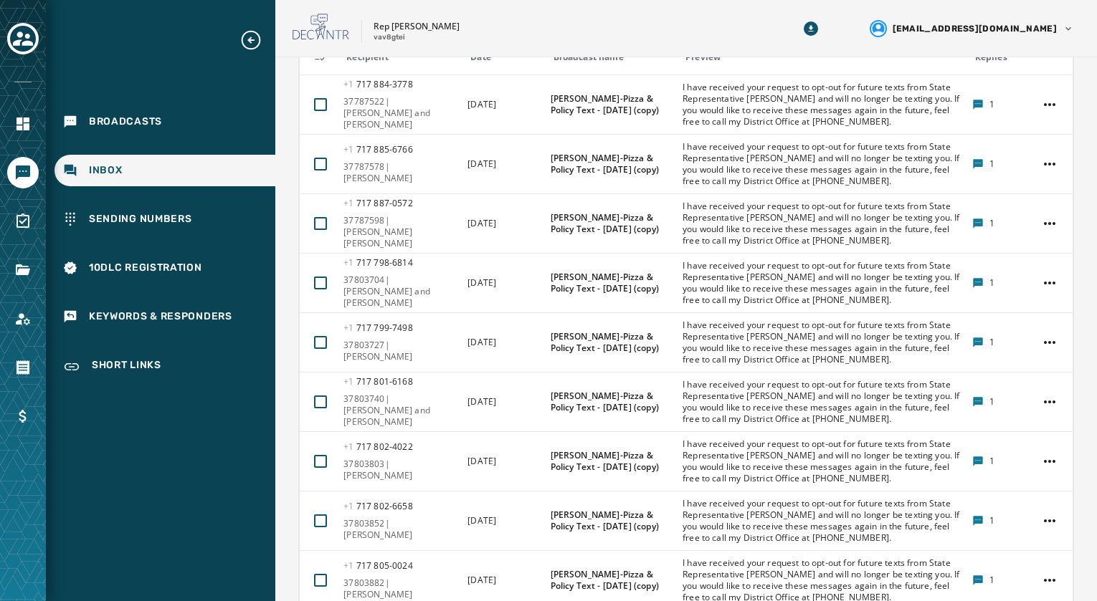
scroll to position [839, 0]
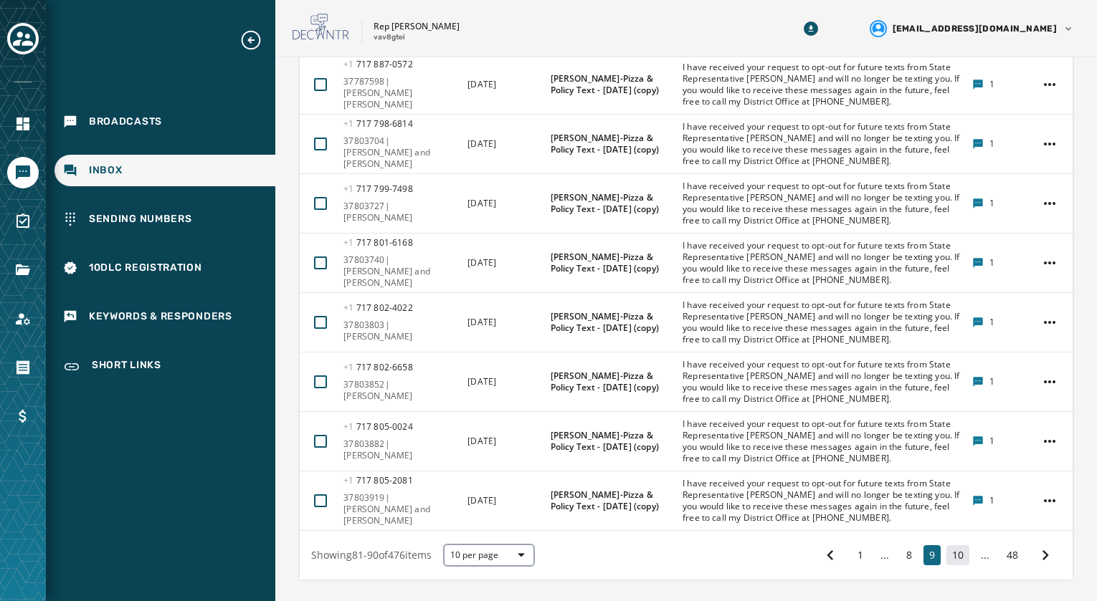
click at [946, 545] on button "10" at bounding box center [957, 555] width 23 height 20
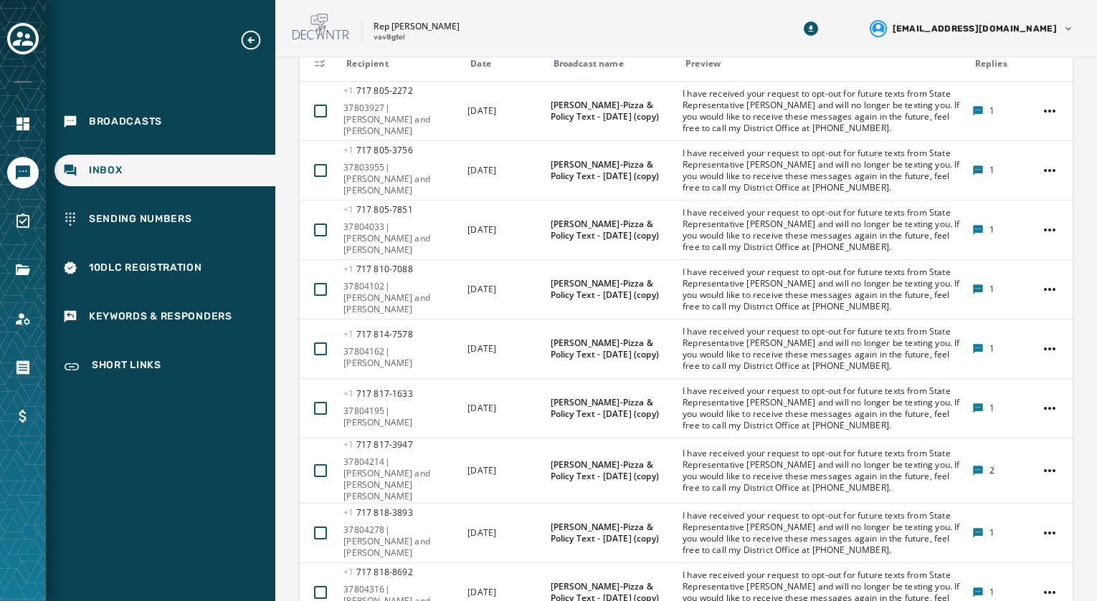
scroll to position [839, 0]
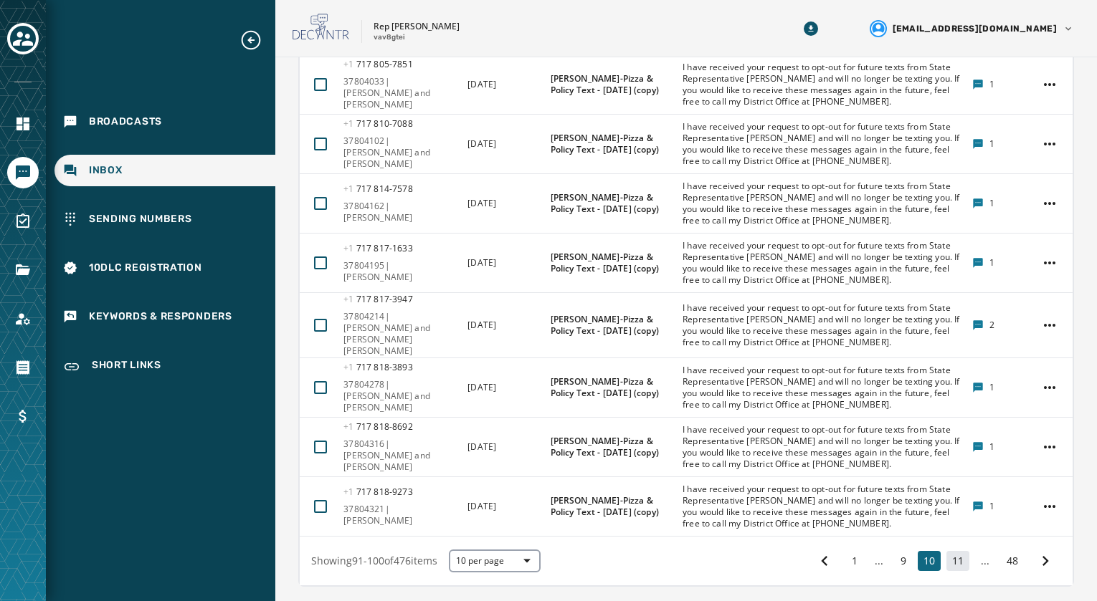
click at [952, 551] on button "11" at bounding box center [957, 561] width 23 height 20
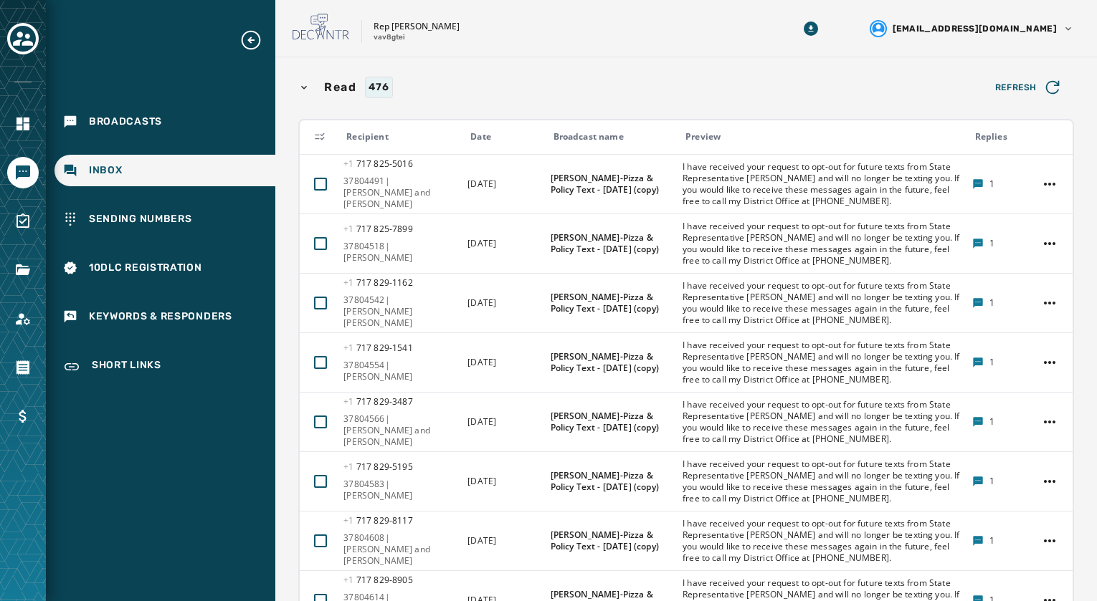
scroll to position [839, 0]
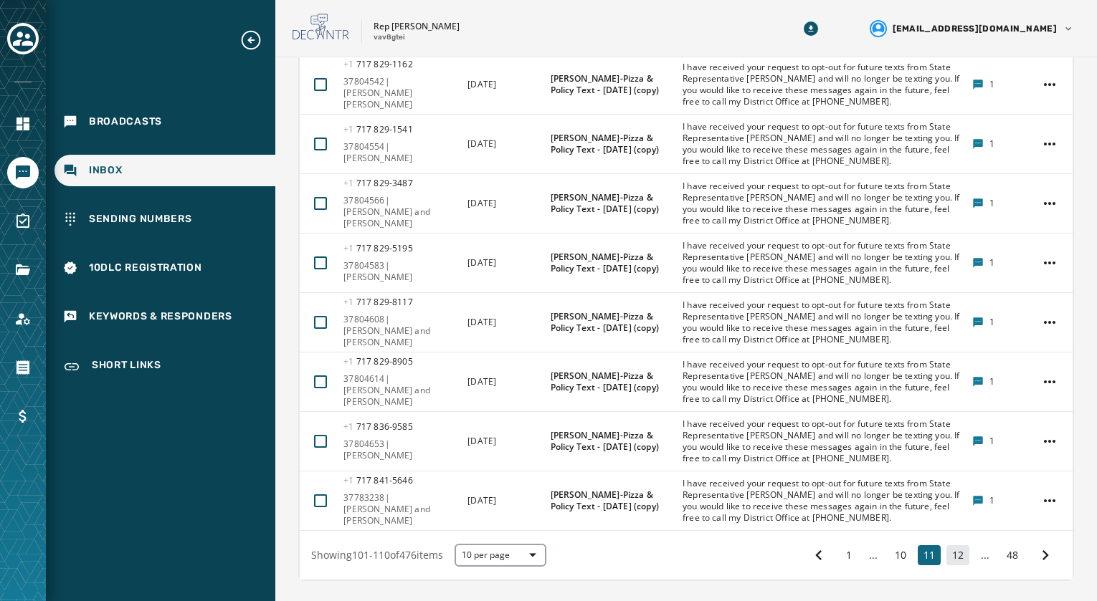
click at [946, 545] on button "12" at bounding box center [957, 555] width 23 height 20
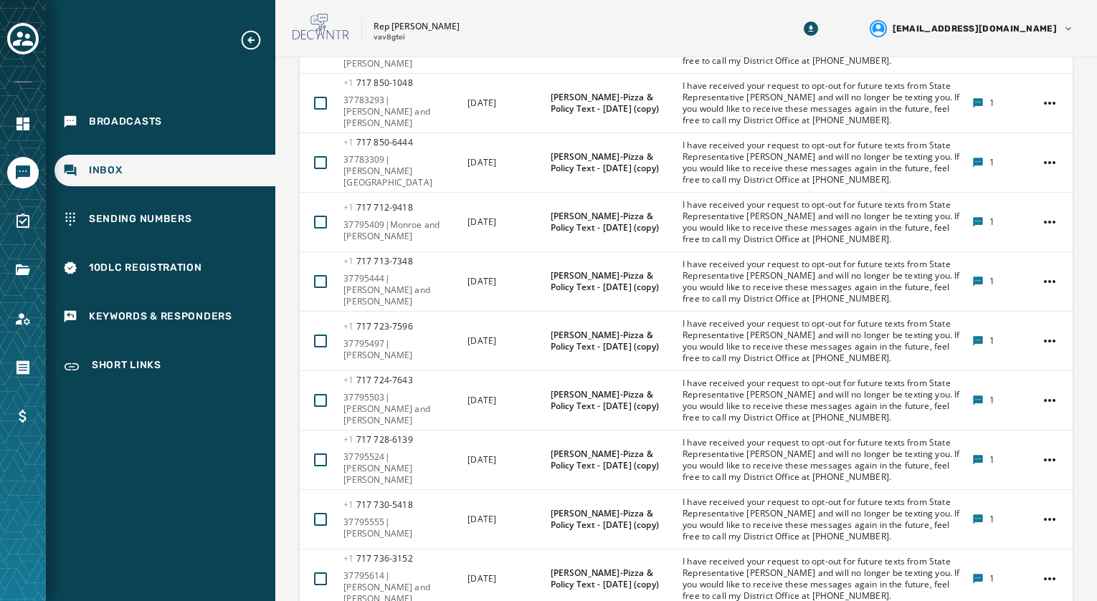
scroll to position [767, 0]
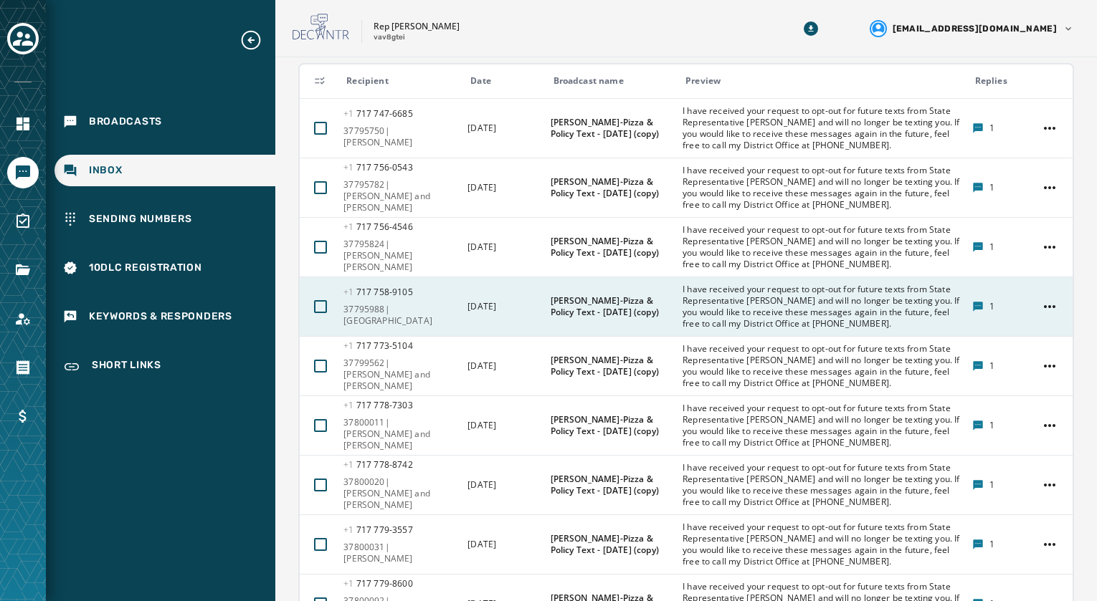
scroll to position [767, 0]
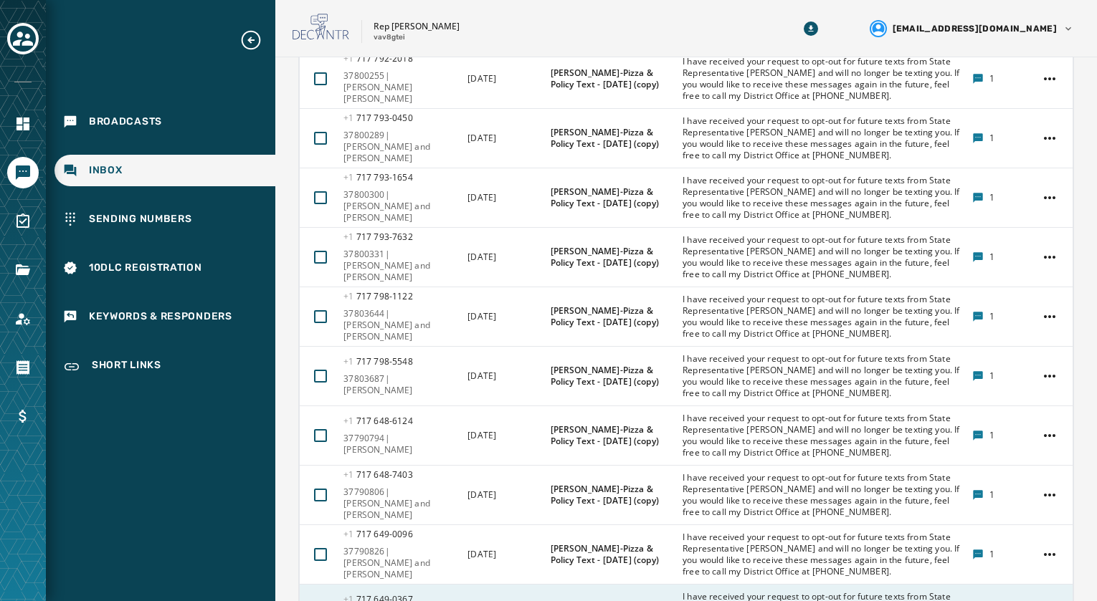
scroll to position [767, 0]
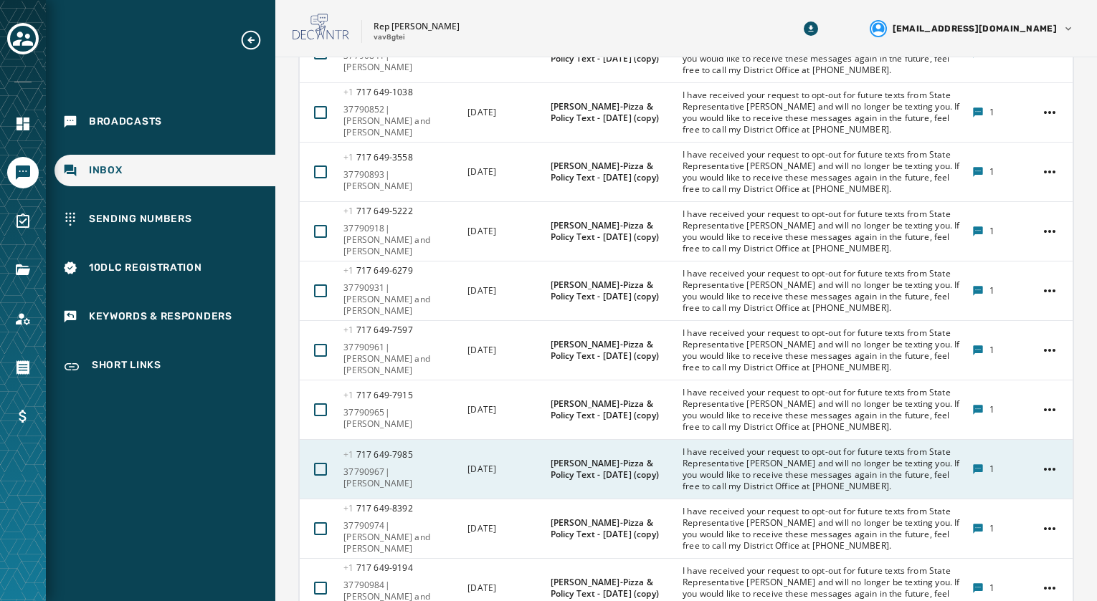
scroll to position [767, 0]
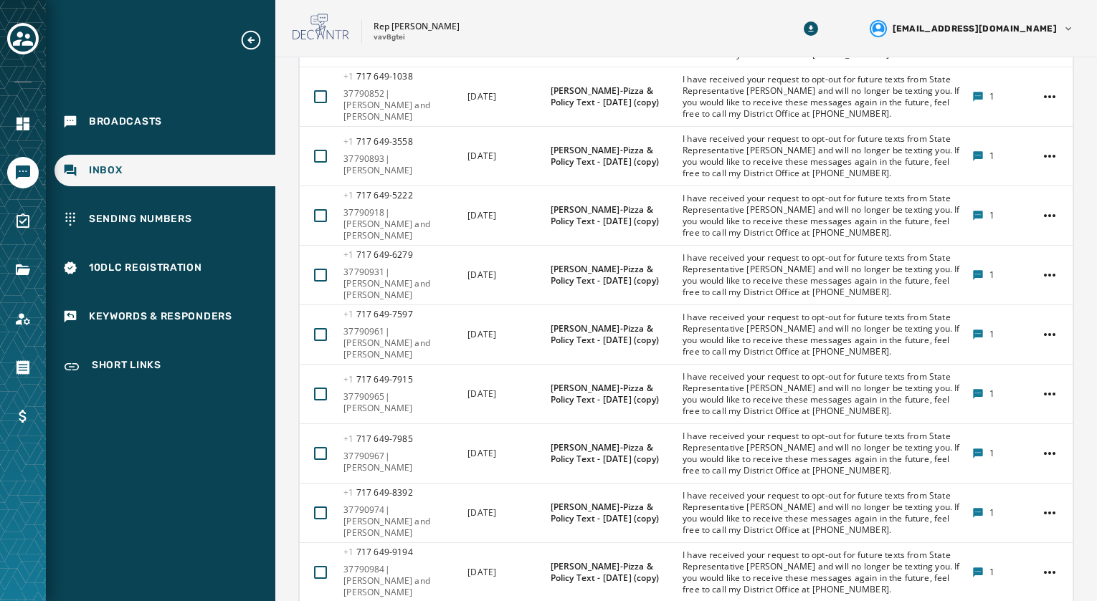
drag, startPoint x: 948, startPoint y: 588, endPoint x: 937, endPoint y: 566, distance: 24.4
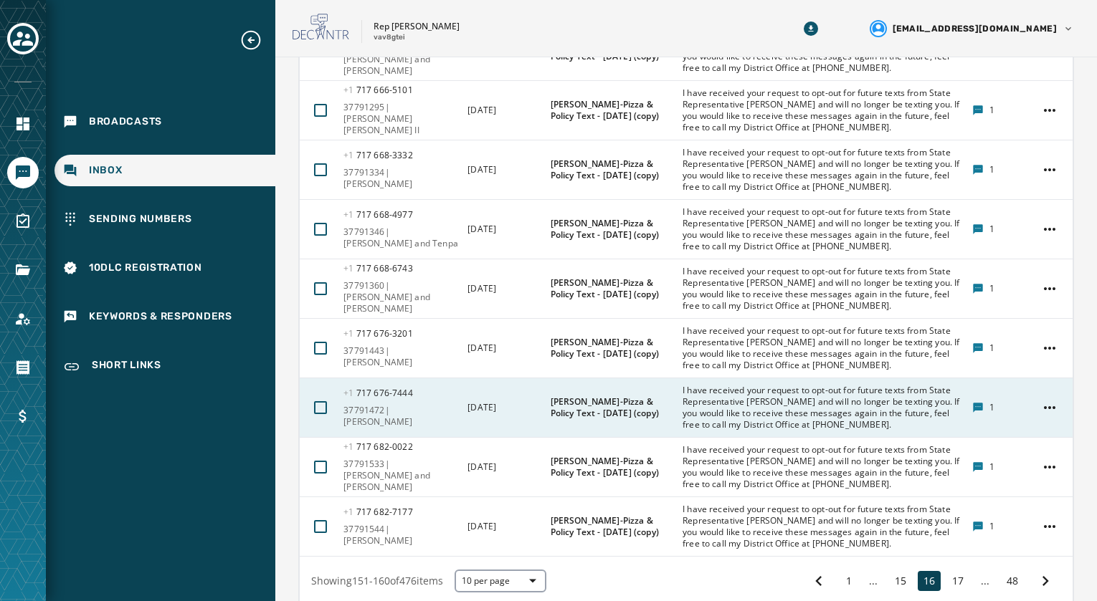
scroll to position [839, 0]
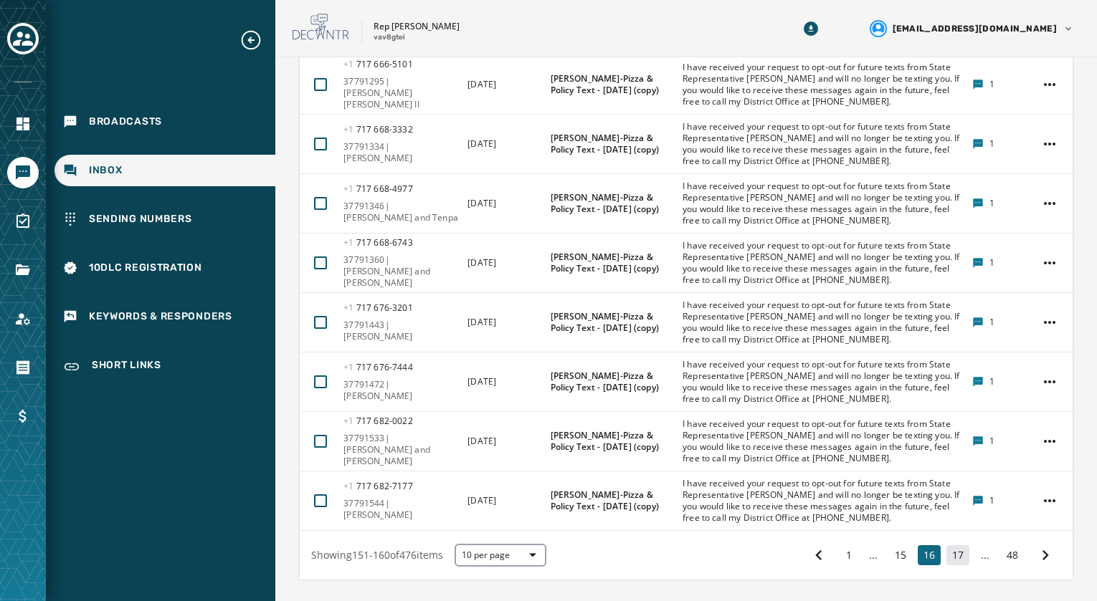
click at [948, 545] on button "17" at bounding box center [957, 555] width 23 height 20
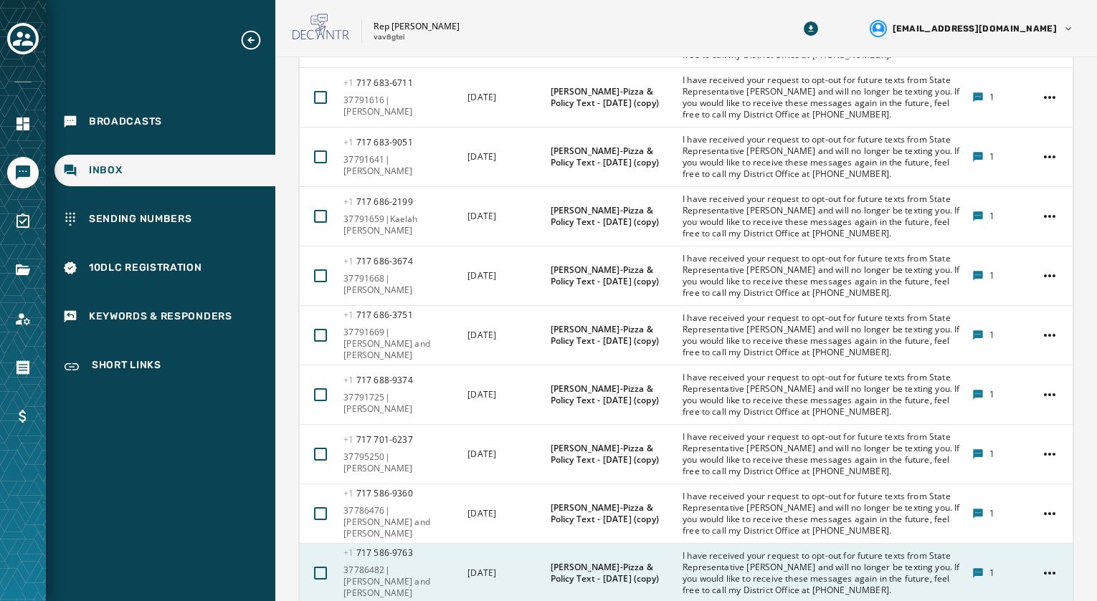
scroll to position [767, 0]
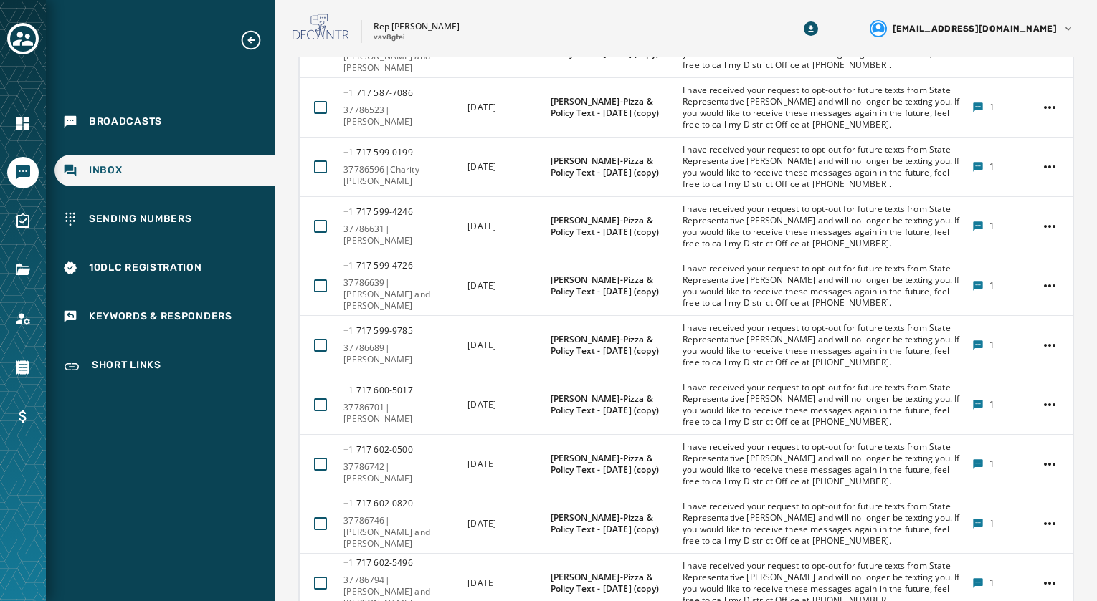
scroll to position [839, 0]
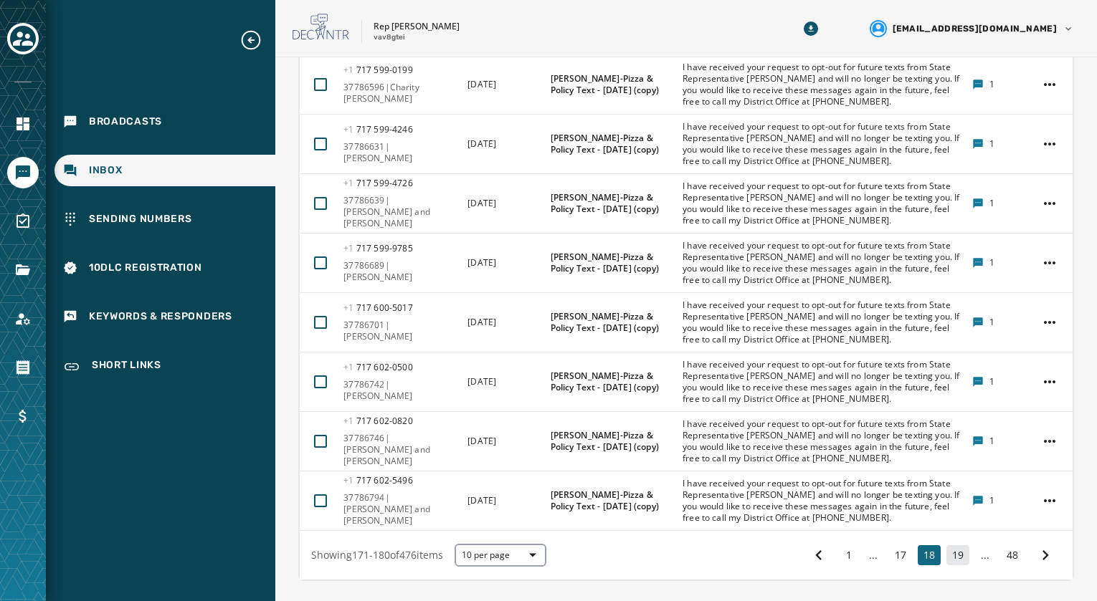
click at [955, 545] on button "19" at bounding box center [957, 555] width 23 height 20
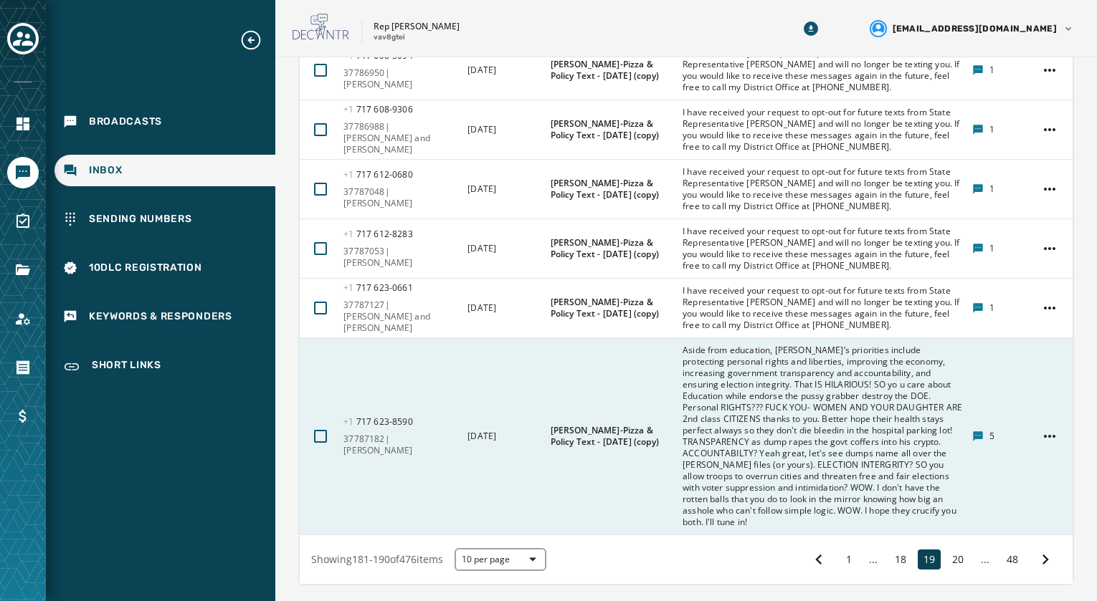
scroll to position [976, 0]
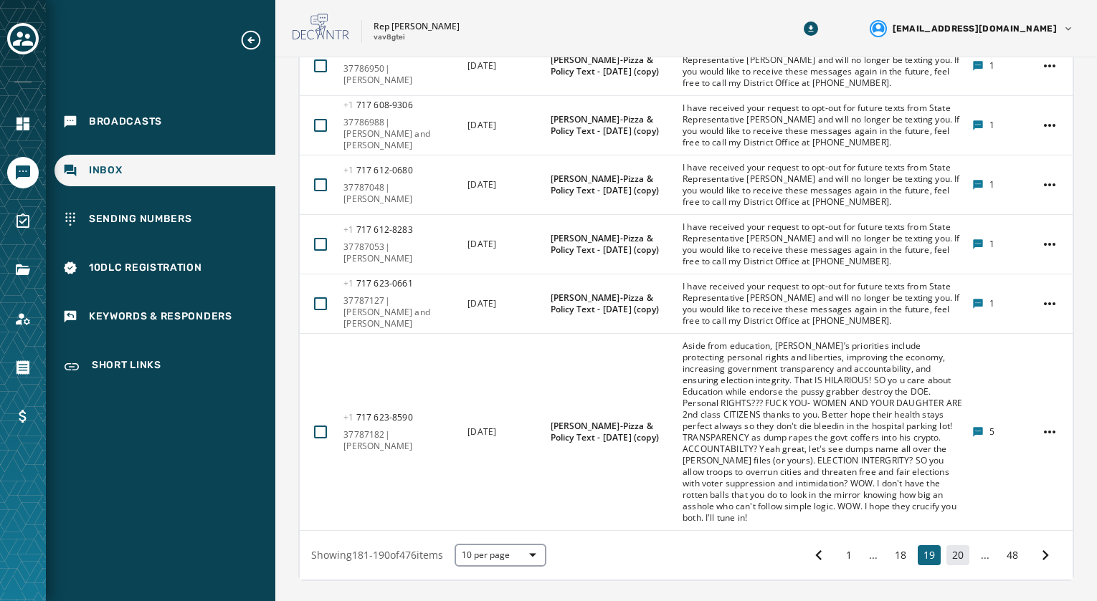
click at [946, 545] on button "20" at bounding box center [957, 555] width 23 height 20
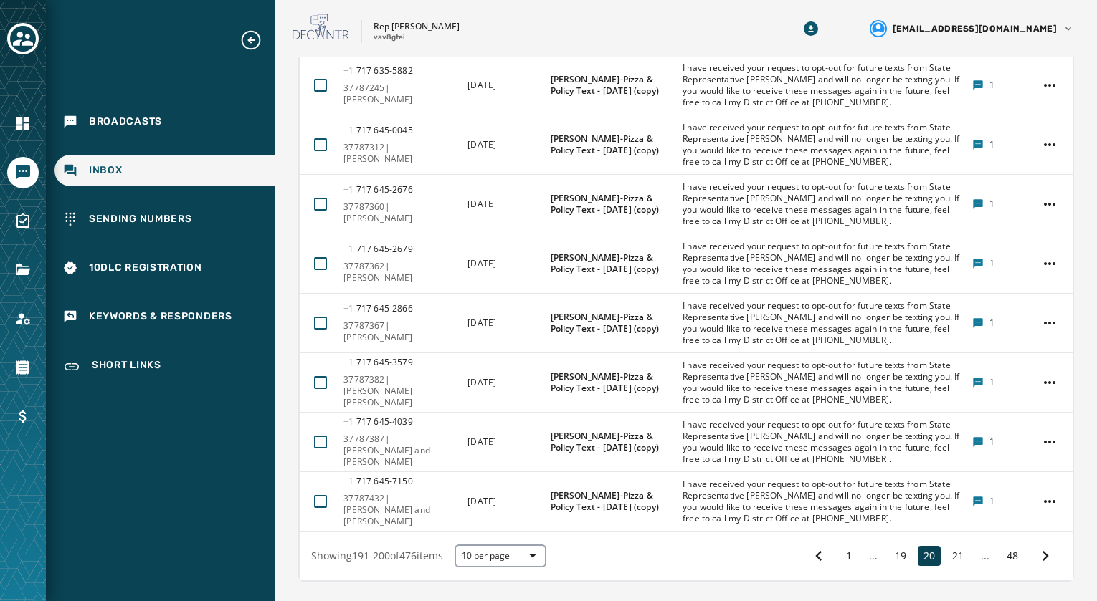
scroll to position [839, 0]
click at [946, 545] on button "21" at bounding box center [957, 555] width 23 height 20
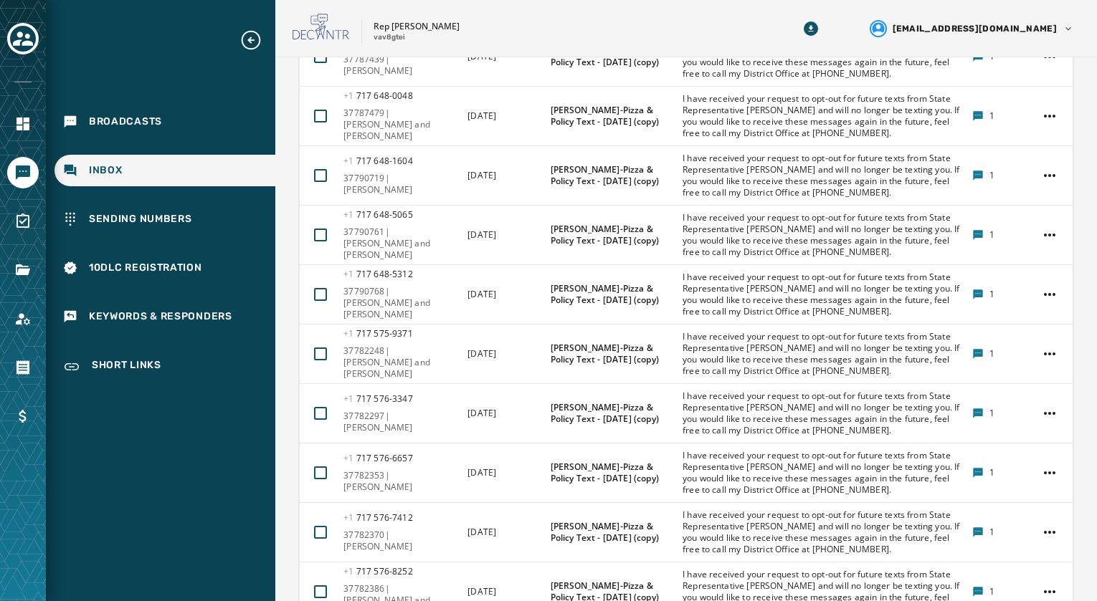
scroll to position [767, 0]
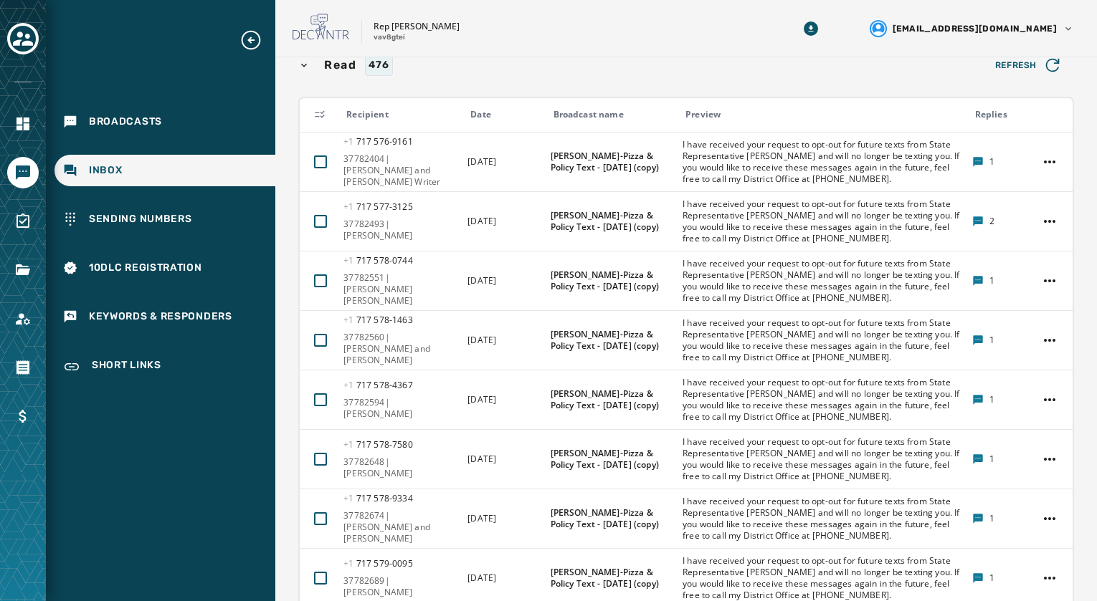
scroll to position [767, 0]
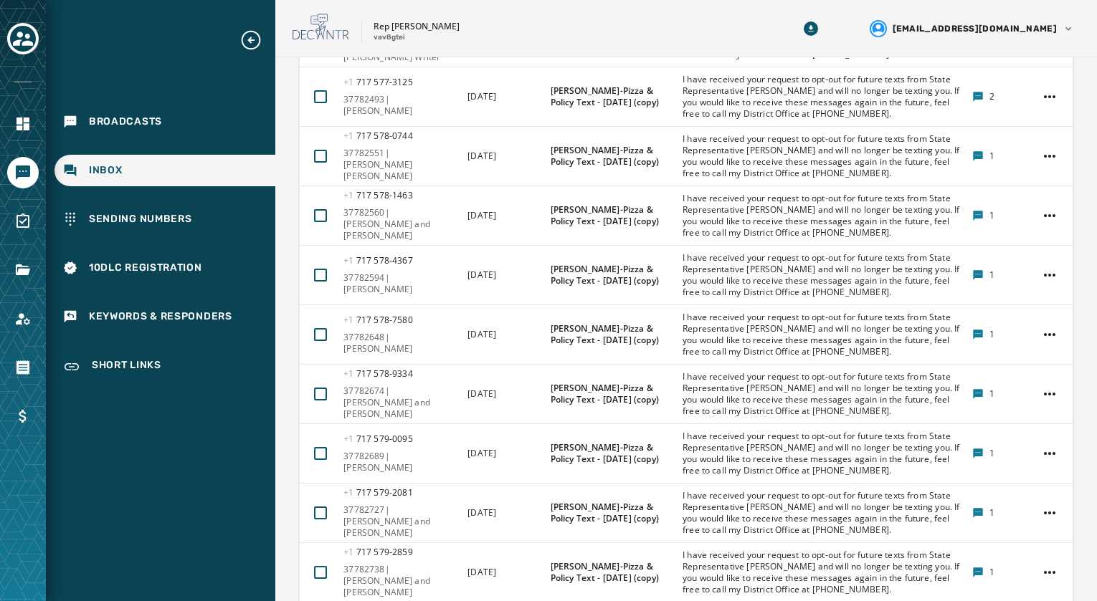
drag, startPoint x: 950, startPoint y: 576, endPoint x: 946, endPoint y: 560, distance: 16.3
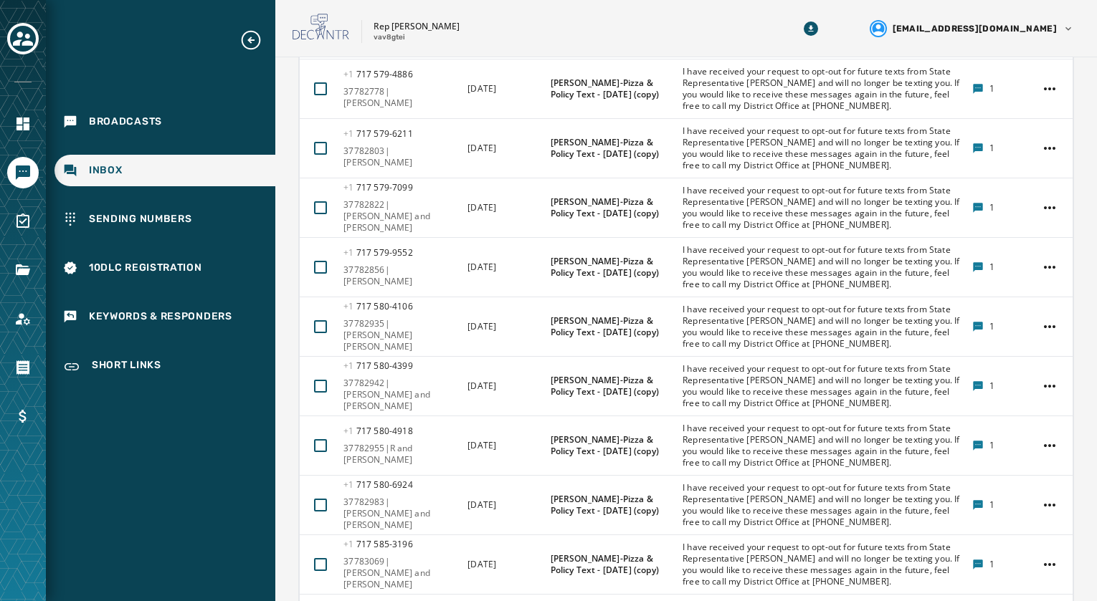
scroll to position [839, 0]
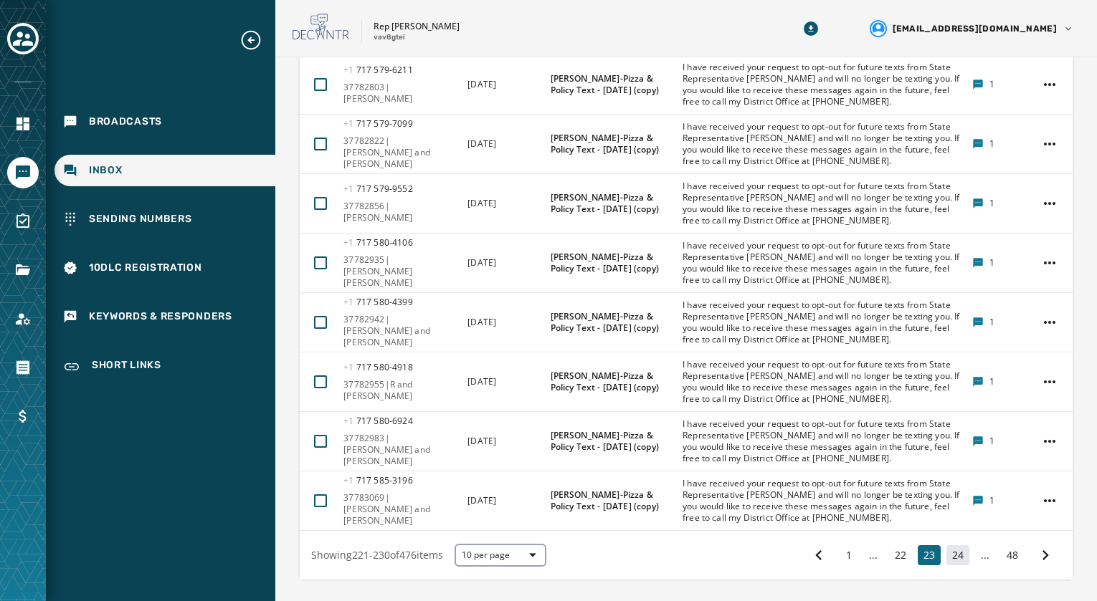
click at [949, 545] on button "24" at bounding box center [957, 555] width 23 height 20
click at [946, 545] on button "25" at bounding box center [957, 555] width 23 height 20
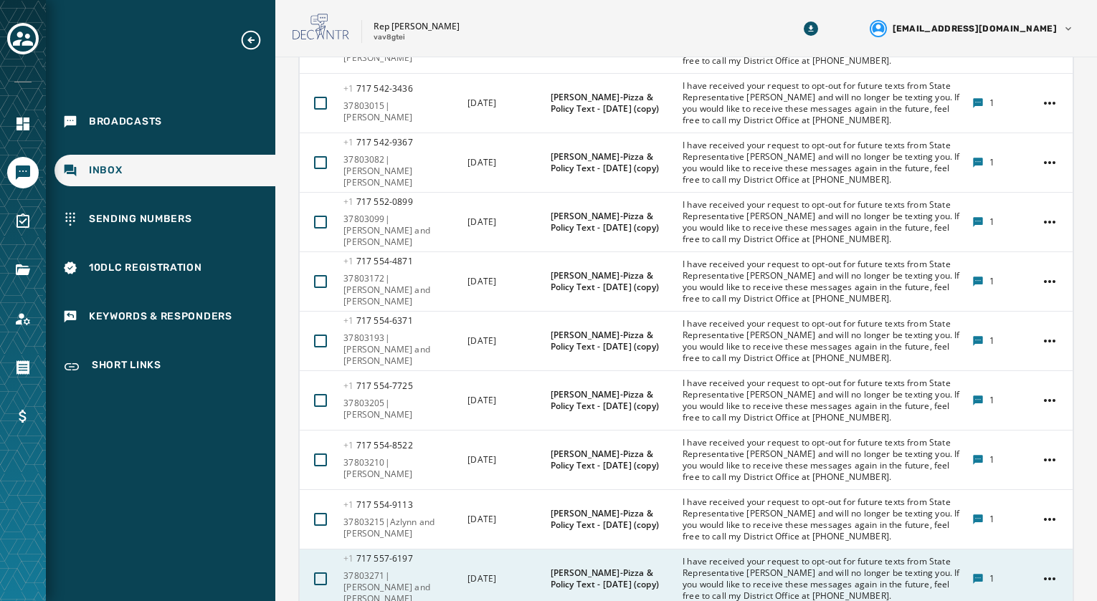
scroll to position [767, 0]
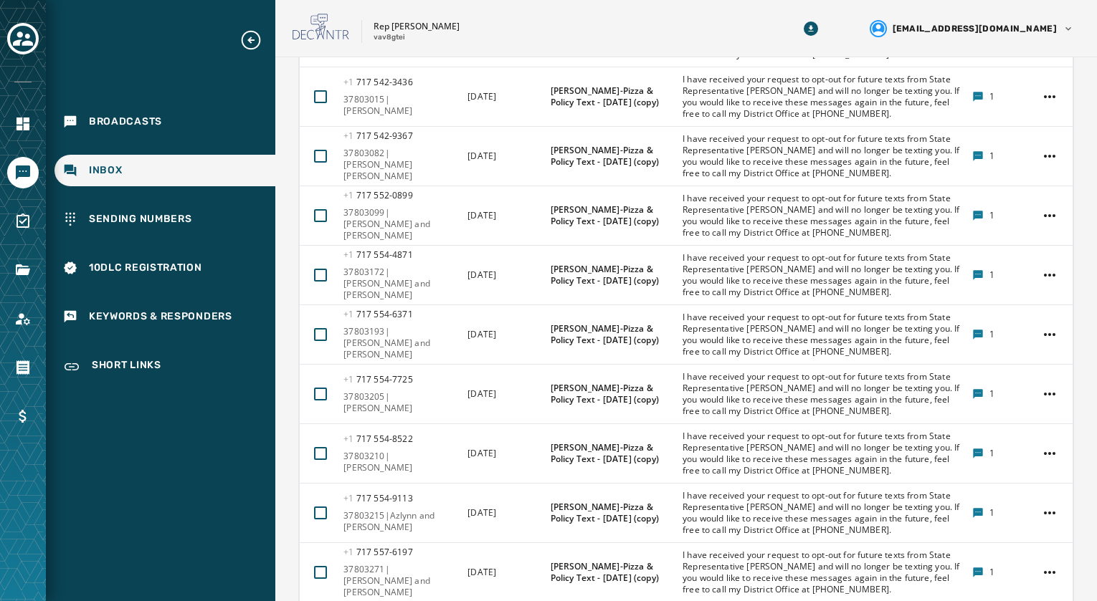
drag, startPoint x: 950, startPoint y: 586, endPoint x: 943, endPoint y: 561, distance: 26.1
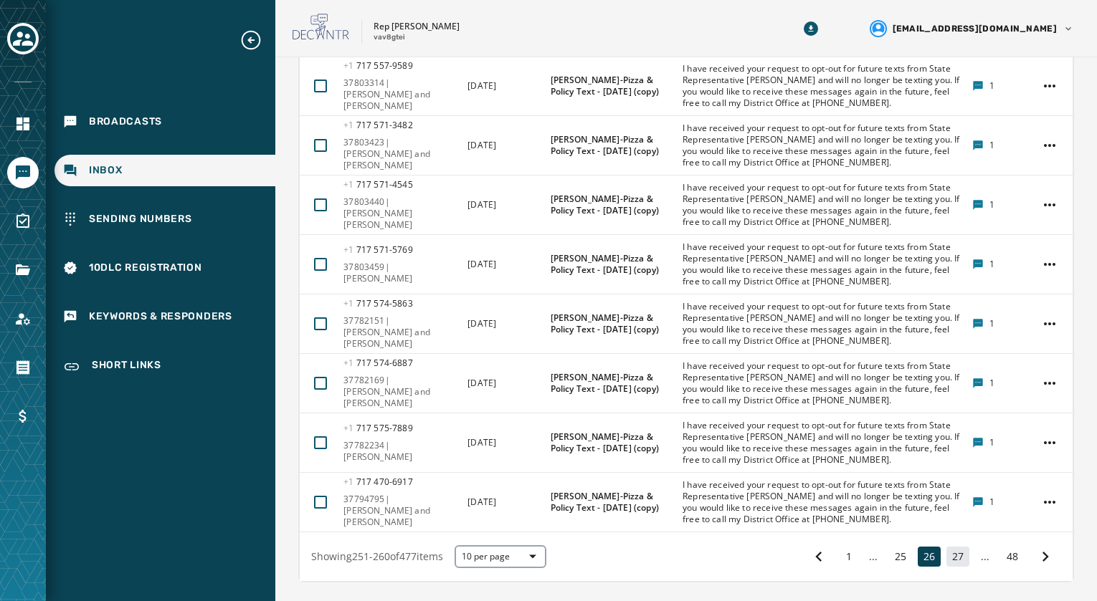
scroll to position [839, 0]
click at [956, 545] on button "27" at bounding box center [957, 555] width 23 height 20
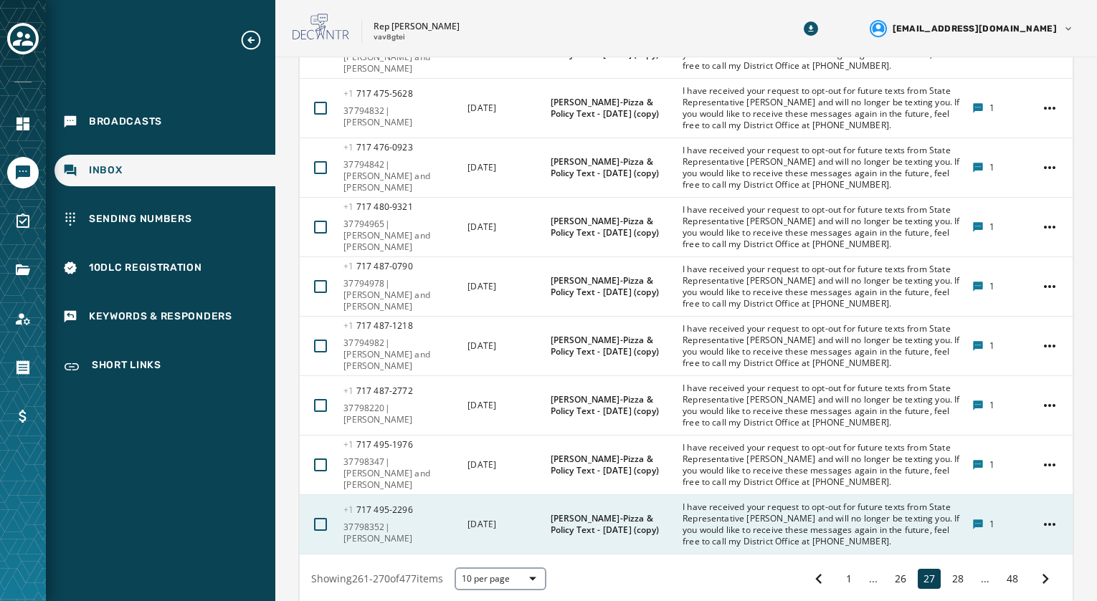
scroll to position [839, 0]
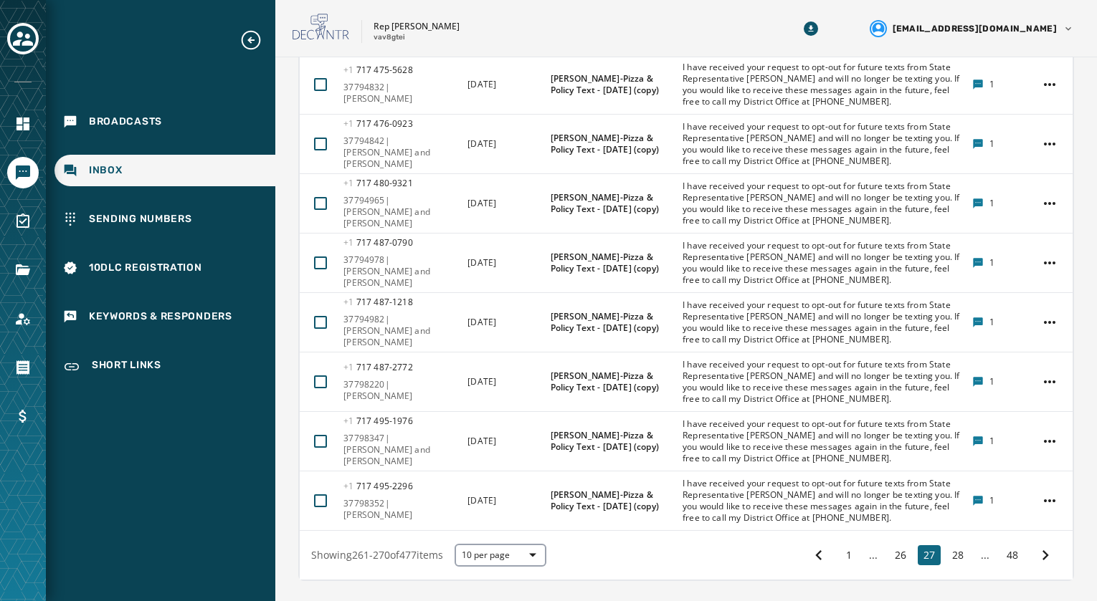
drag, startPoint x: 951, startPoint y: 511, endPoint x: 946, endPoint y: 498, distance: 13.8
click at [950, 545] on button "28" at bounding box center [957, 555] width 23 height 20
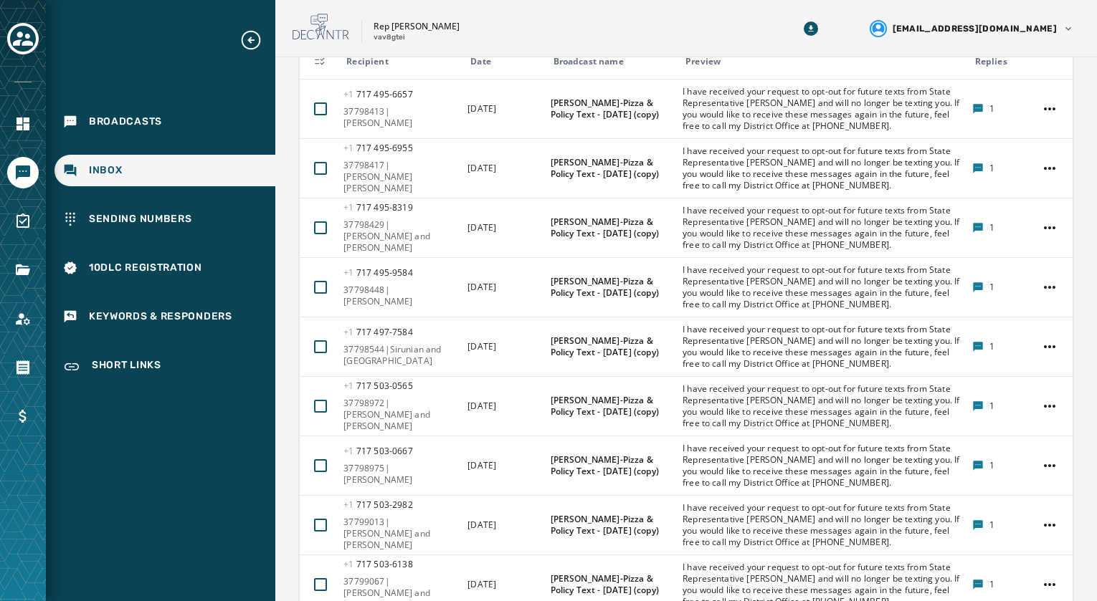
scroll to position [839, 0]
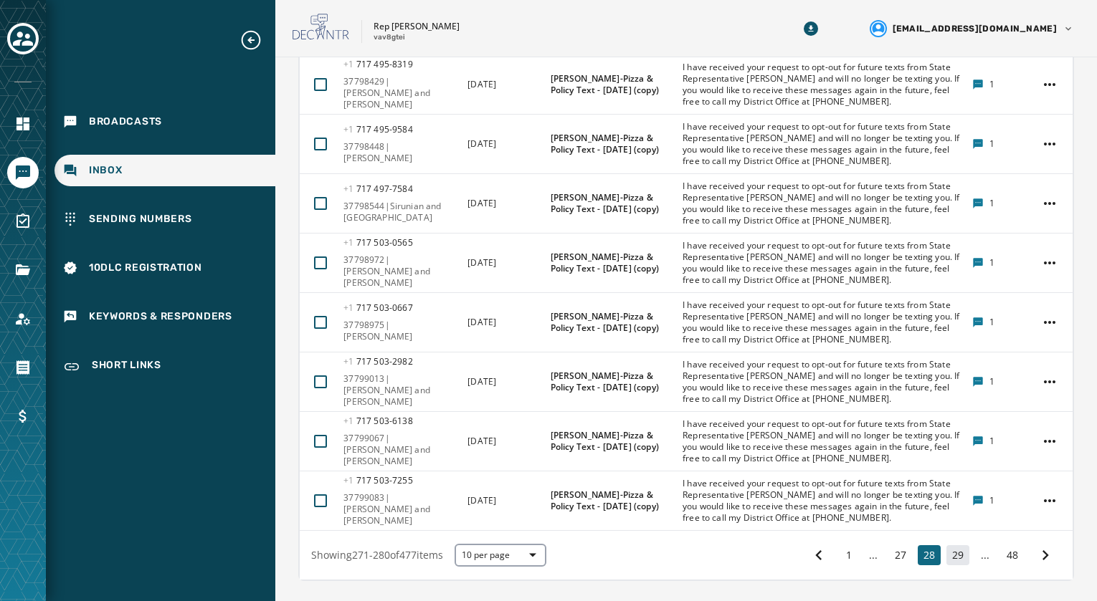
click at [946, 545] on button "29" at bounding box center [957, 555] width 23 height 20
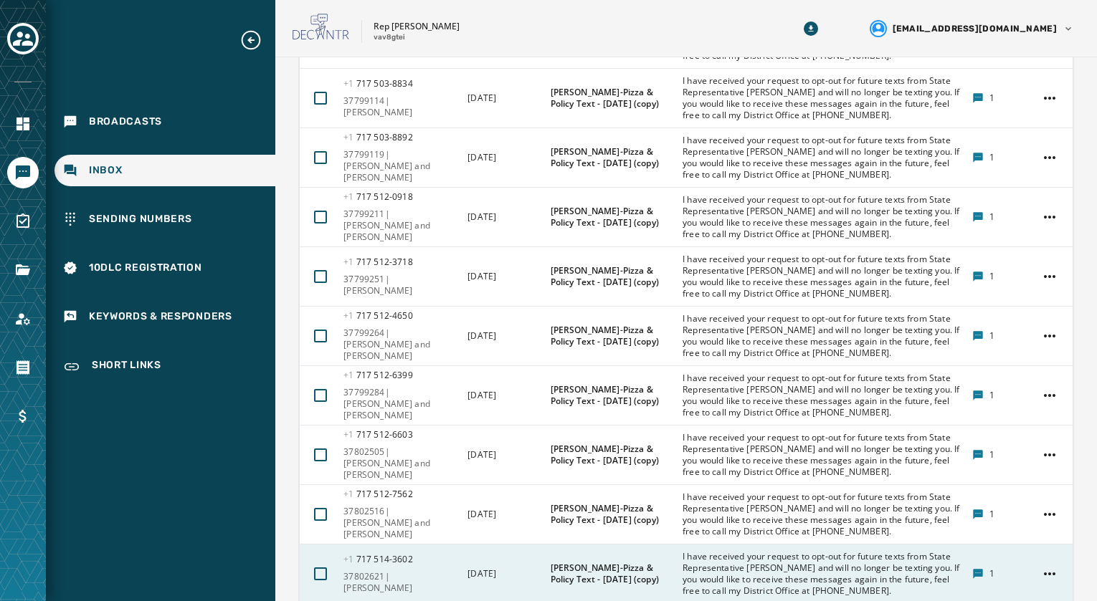
scroll to position [767, 0]
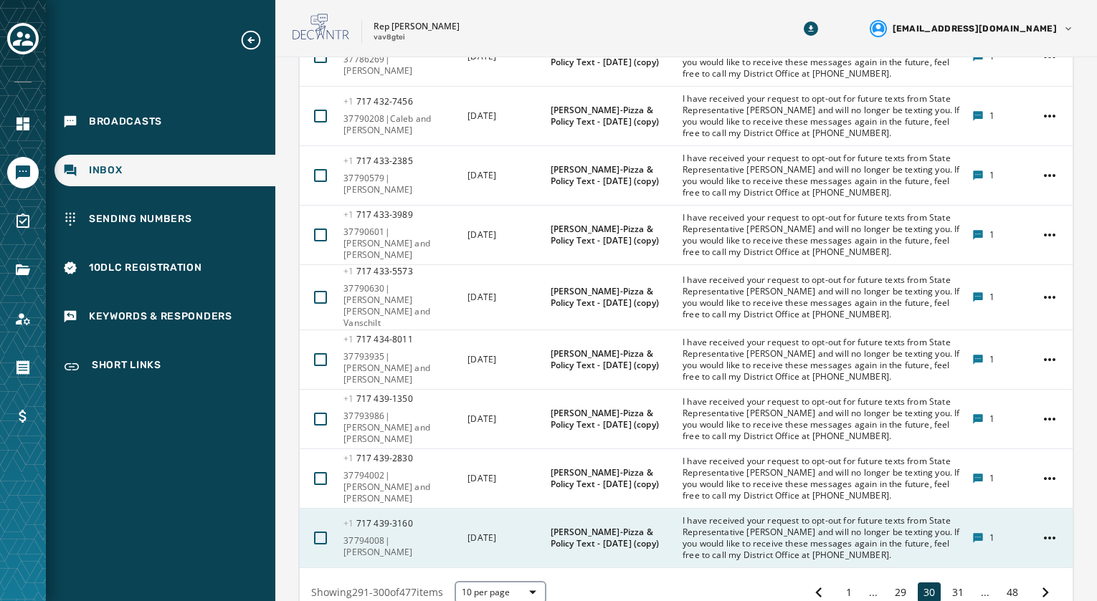
scroll to position [839, 0]
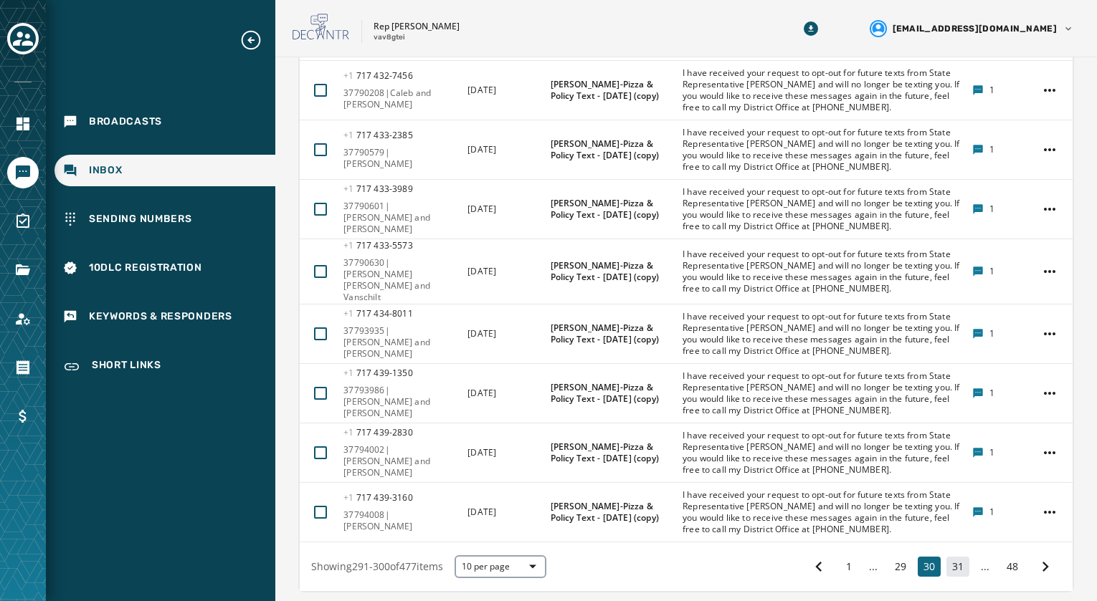
click at [948, 557] on button "31" at bounding box center [957, 567] width 23 height 20
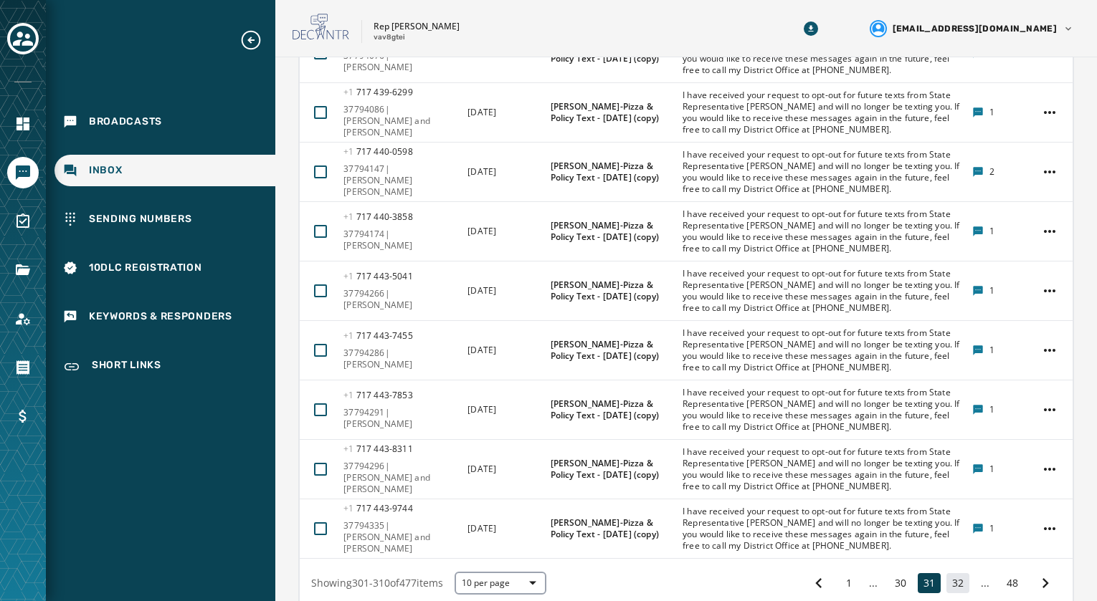
scroll to position [839, 0]
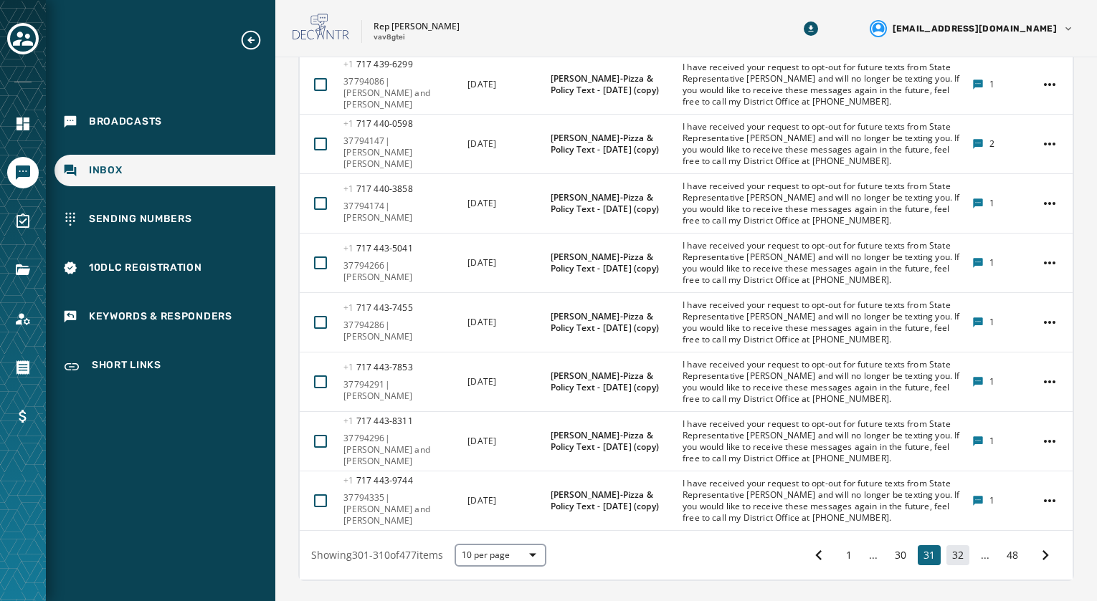
click at [946, 545] on button "32" at bounding box center [957, 555] width 23 height 20
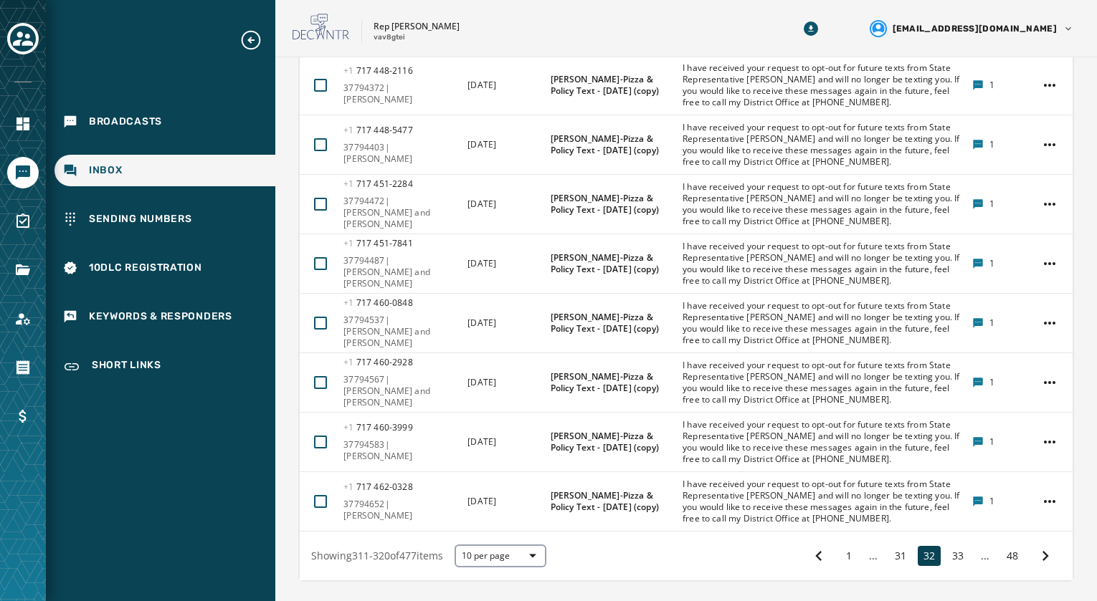
scroll to position [839, 0]
click at [946, 545] on button "33" at bounding box center [957, 555] width 23 height 20
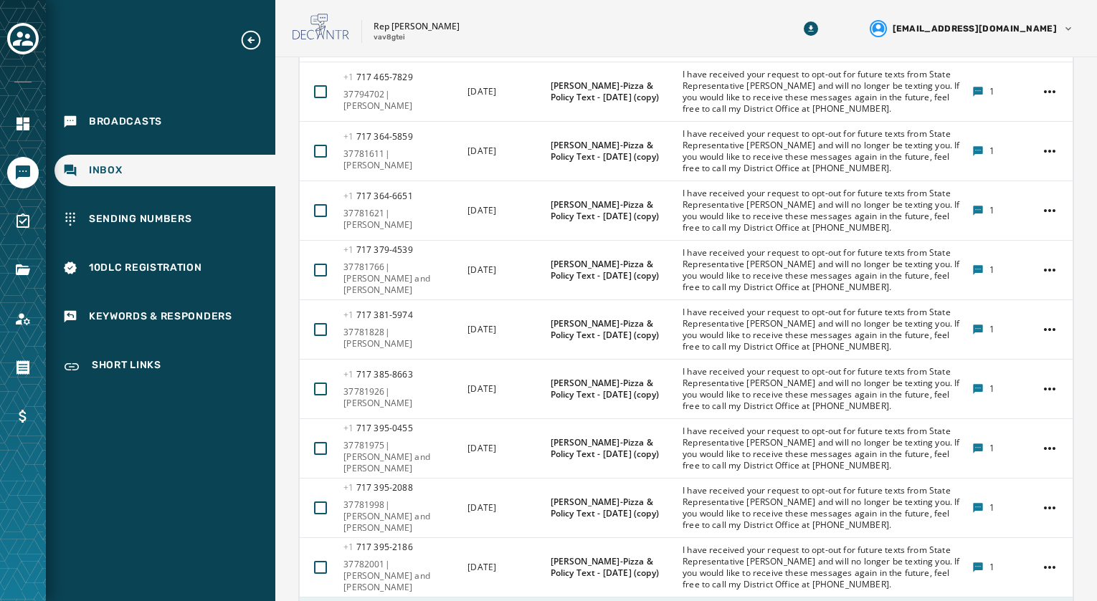
scroll to position [839, 0]
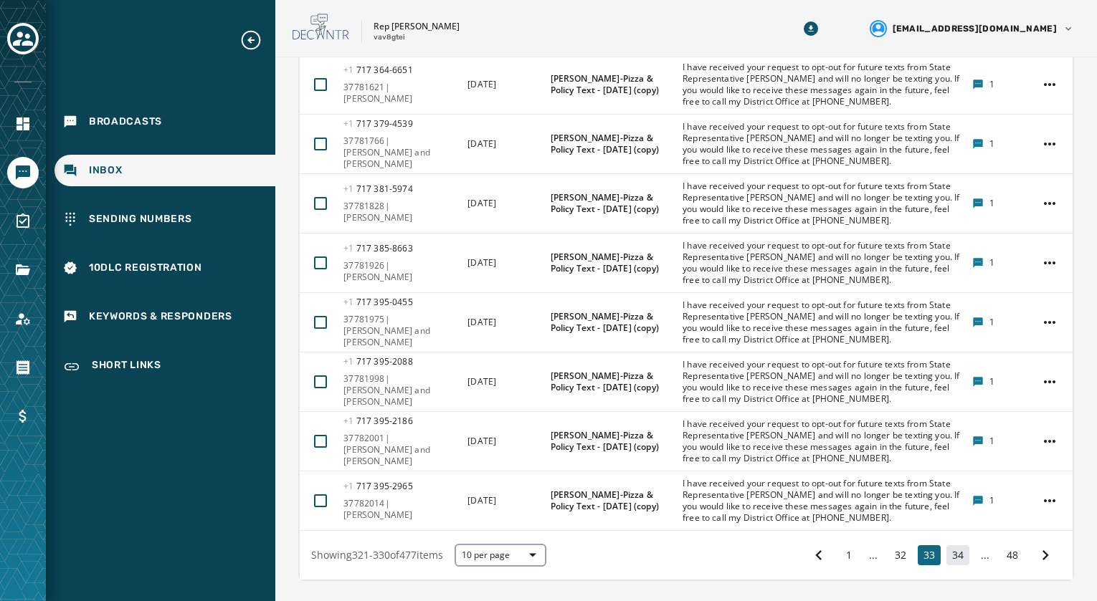
drag, startPoint x: 948, startPoint y: 512, endPoint x: 940, endPoint y: 490, distance: 22.9
click at [948, 545] on button "34" at bounding box center [957, 555] width 23 height 20
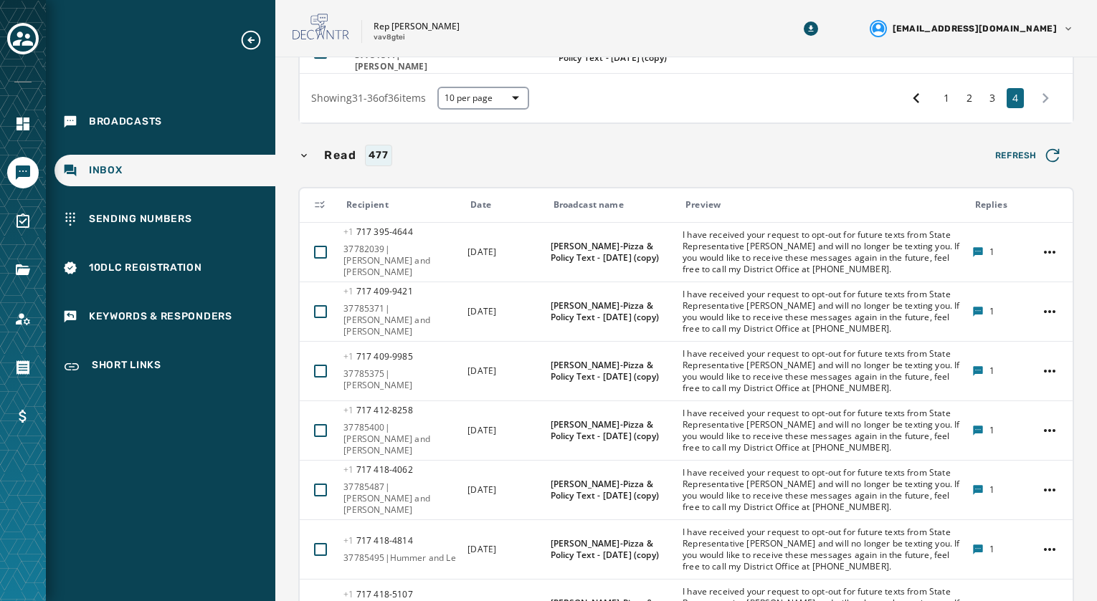
scroll to position [767, 0]
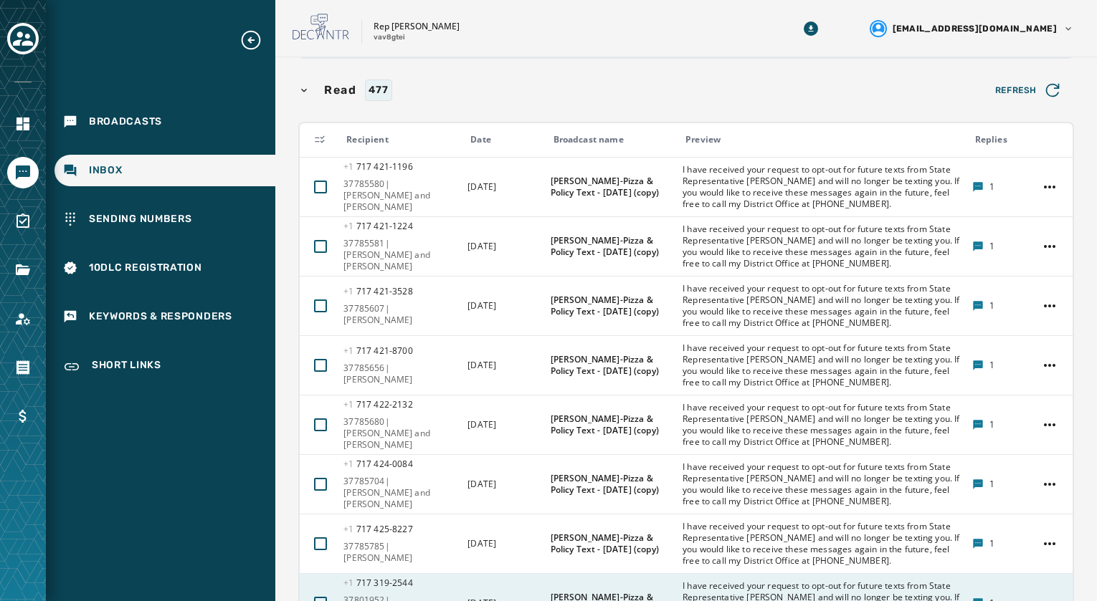
scroll to position [767, 0]
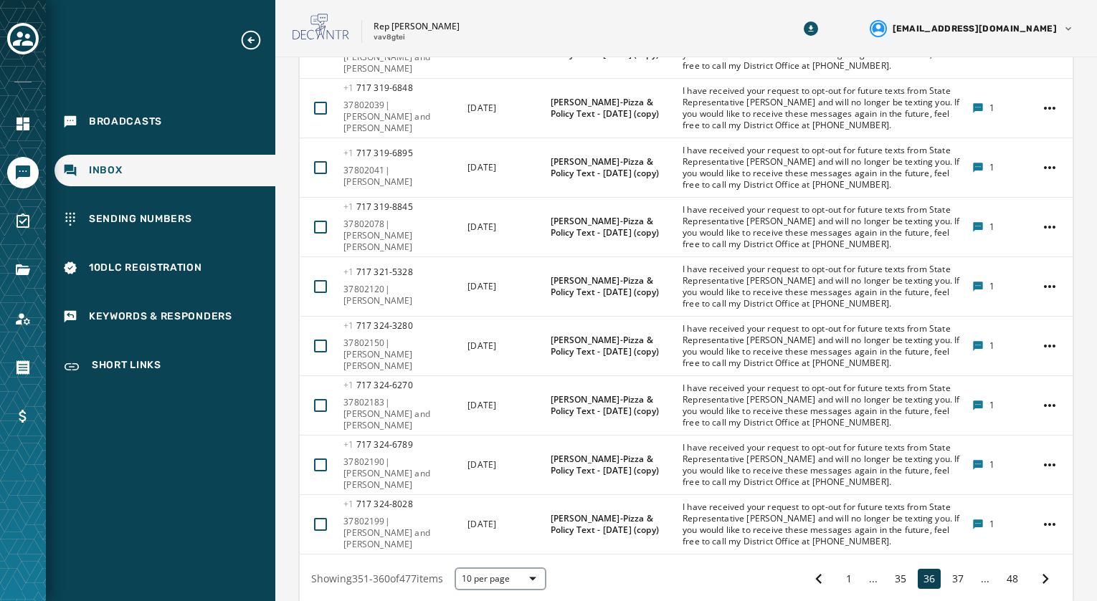
scroll to position [839, 0]
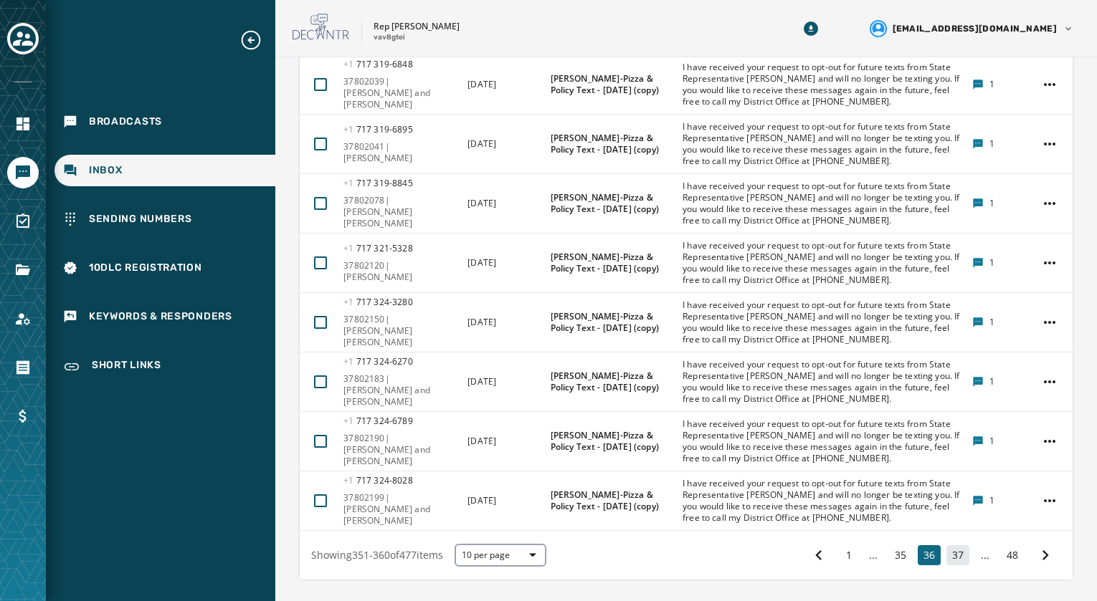
click at [950, 545] on button "37" at bounding box center [957, 555] width 23 height 20
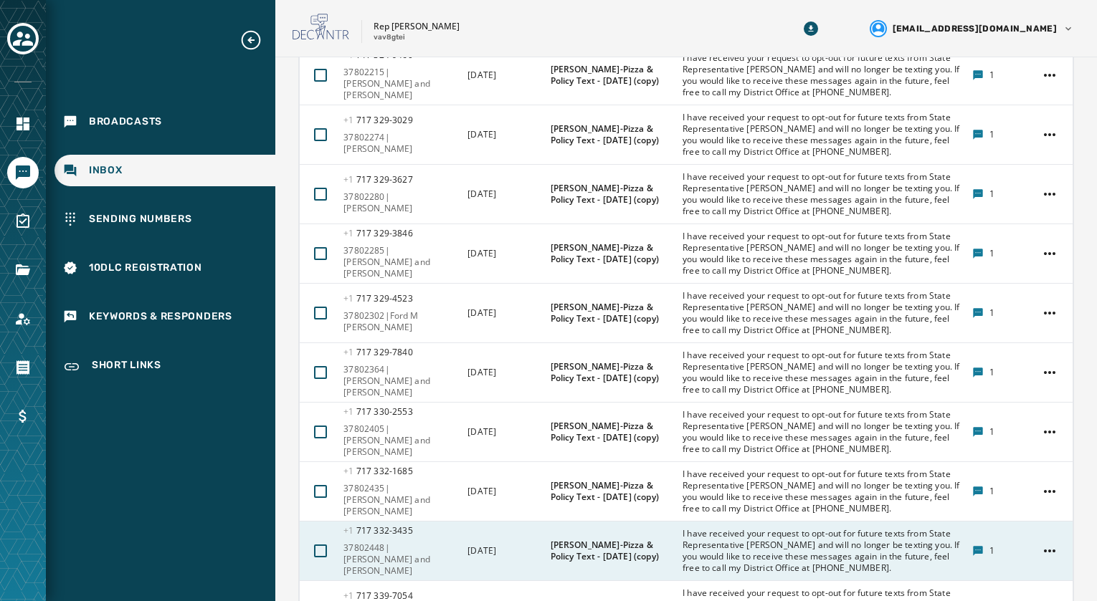
scroll to position [839, 0]
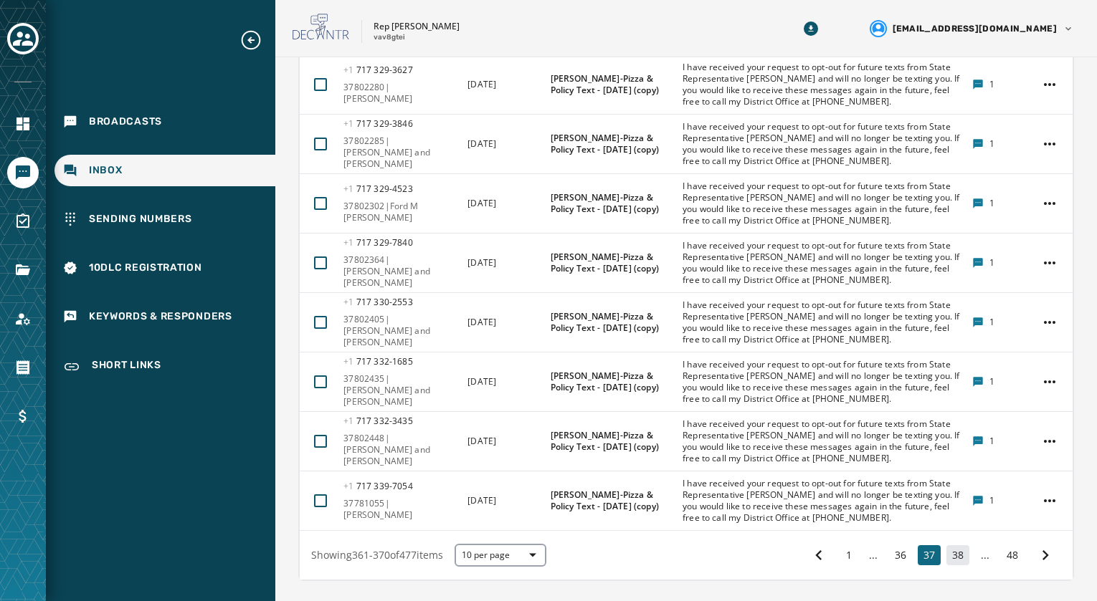
click at [947, 545] on button "38" at bounding box center [957, 555] width 23 height 20
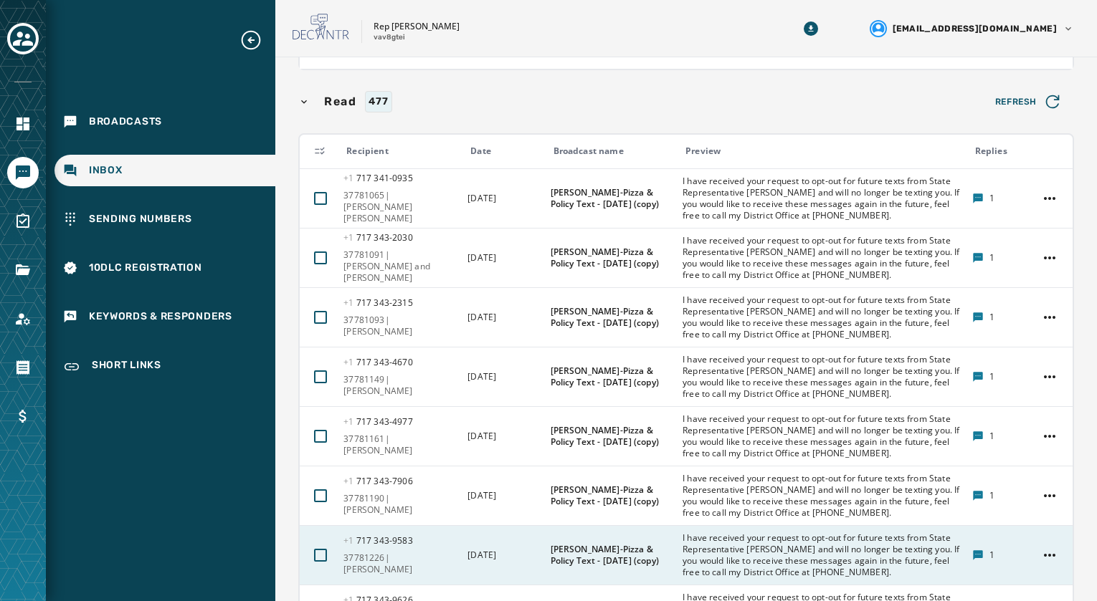
scroll to position [767, 0]
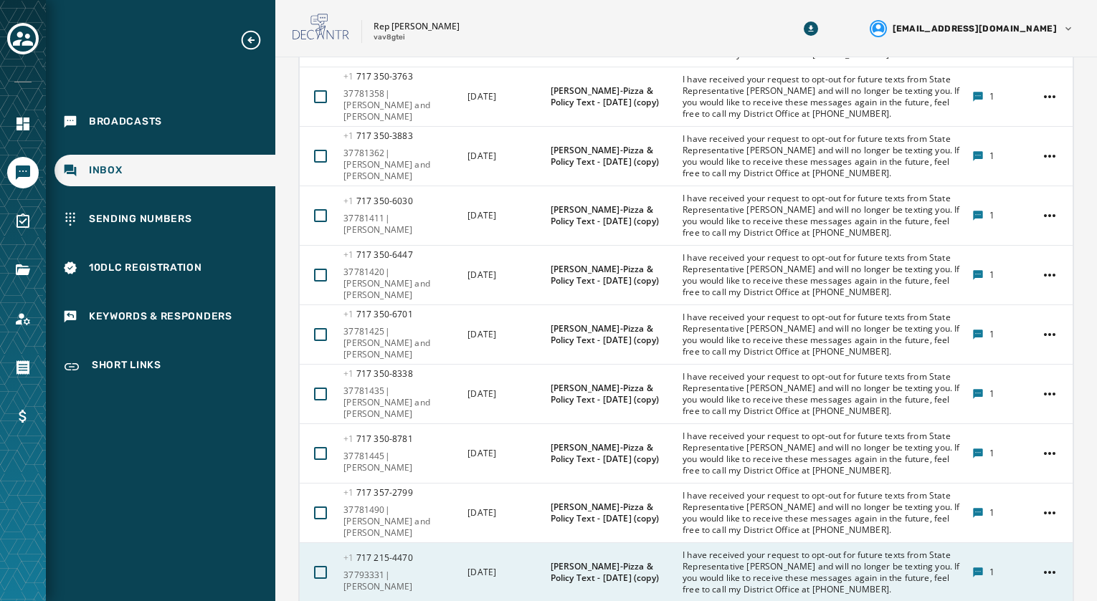
scroll to position [839, 0]
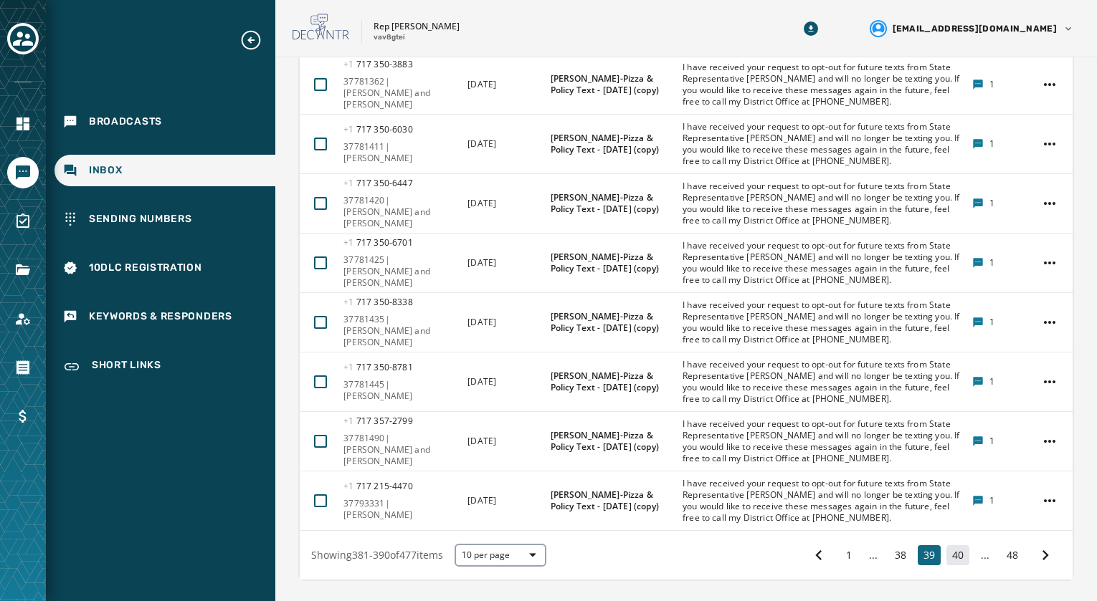
click at [946, 545] on button "40" at bounding box center [957, 555] width 23 height 20
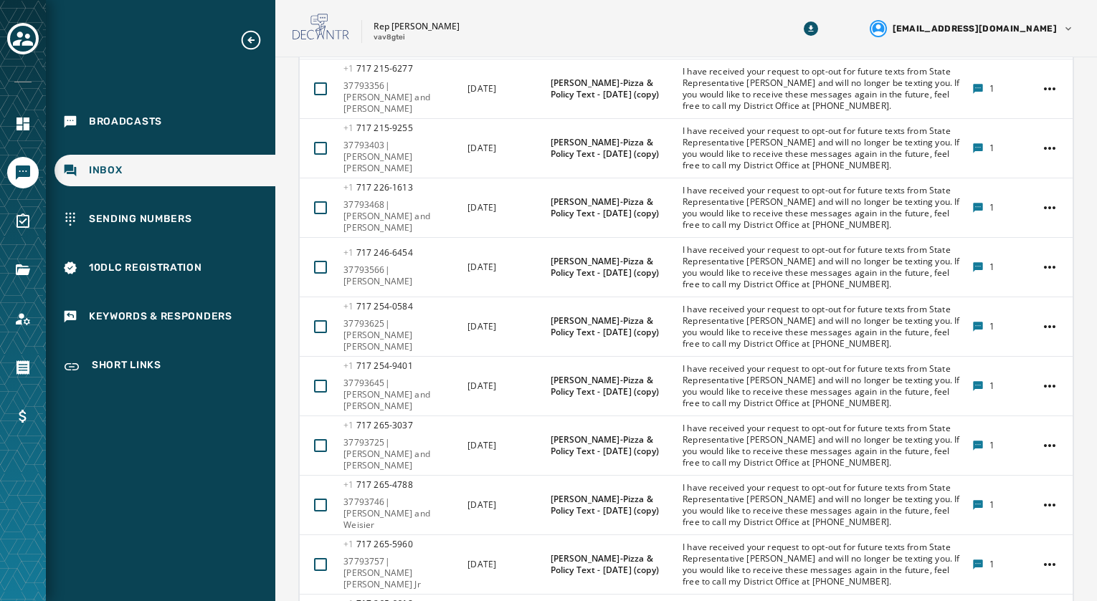
scroll to position [767, 0]
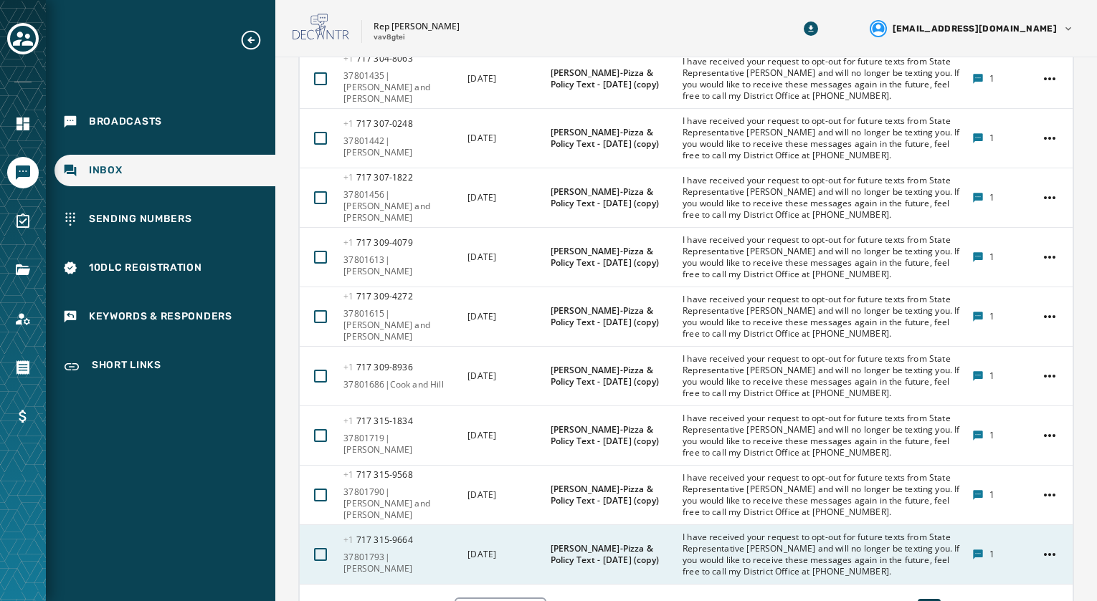
scroll to position [839, 0]
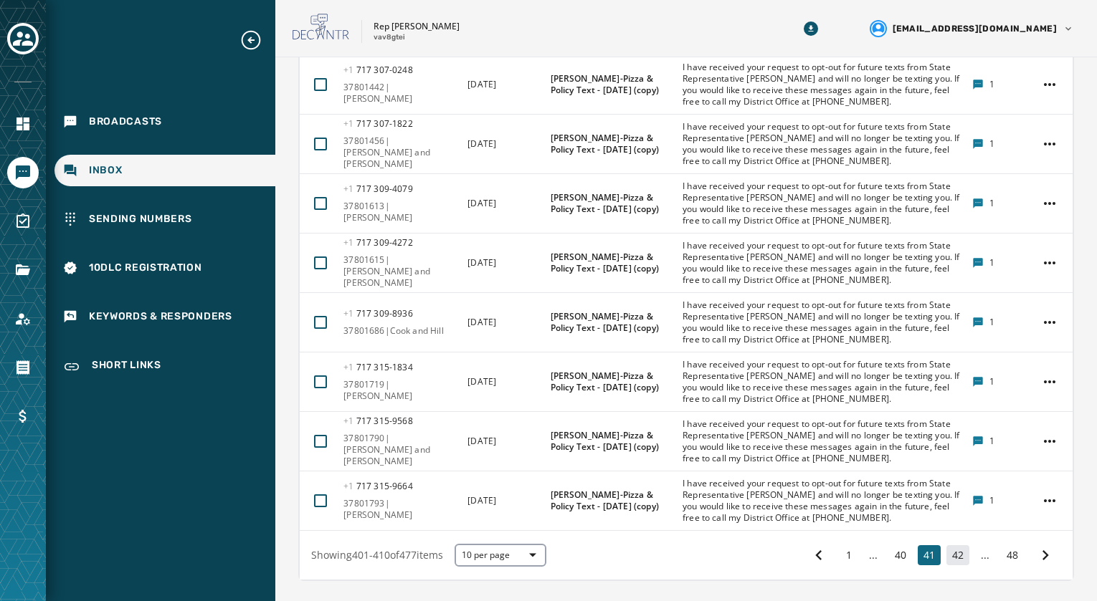
drag, startPoint x: 949, startPoint y: 512, endPoint x: 938, endPoint y: 495, distance: 20.3
click at [948, 545] on button "42" at bounding box center [957, 555] width 23 height 20
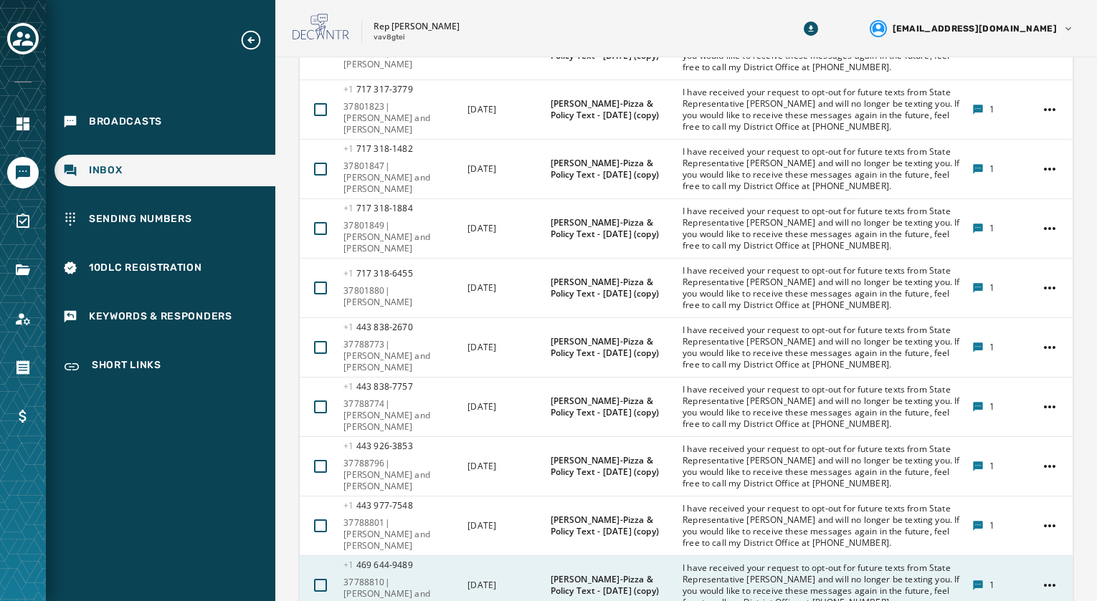
scroll to position [767, 0]
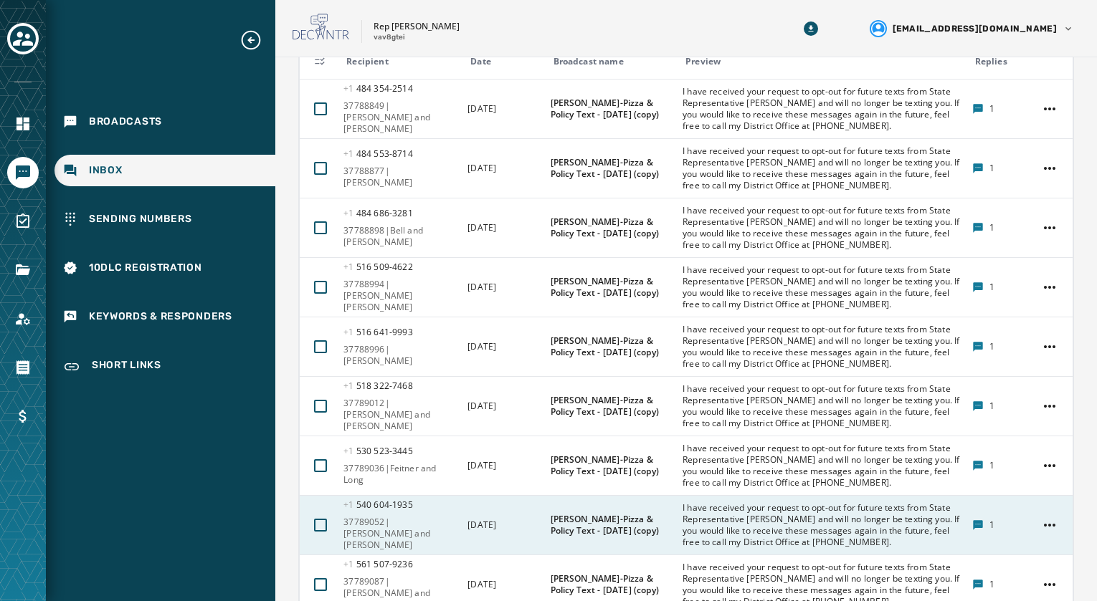
scroll to position [839, 0]
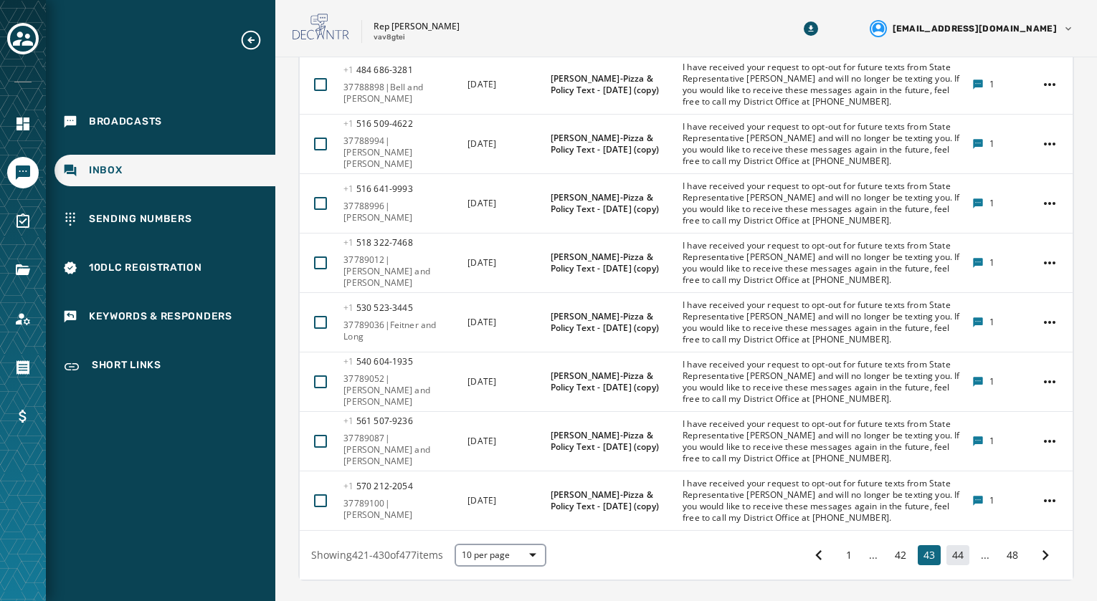
click at [952, 545] on button "44" at bounding box center [957, 555] width 23 height 20
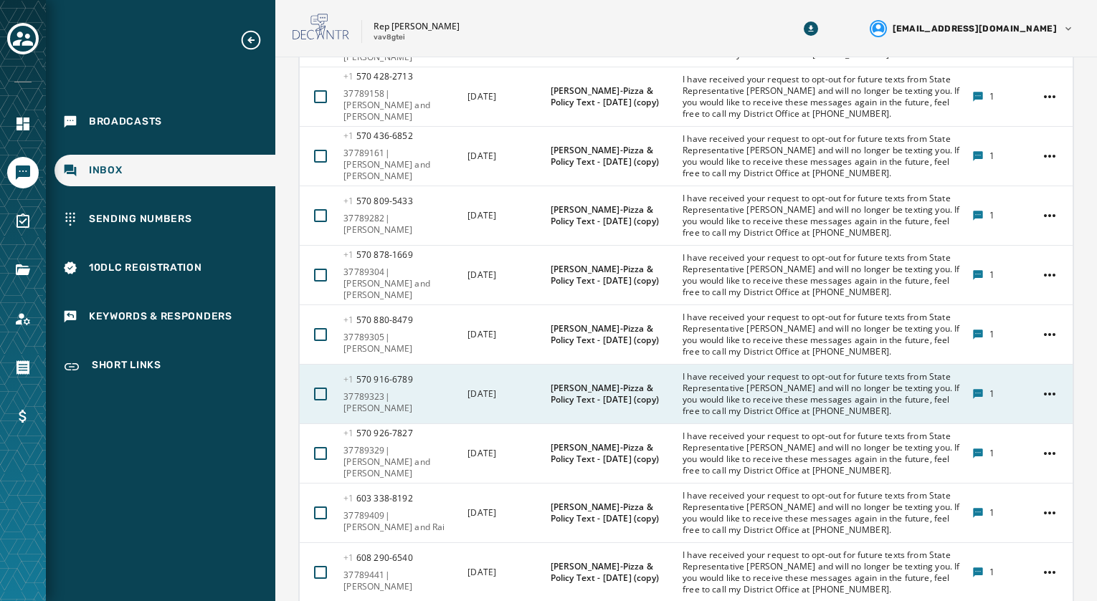
scroll to position [839, 0]
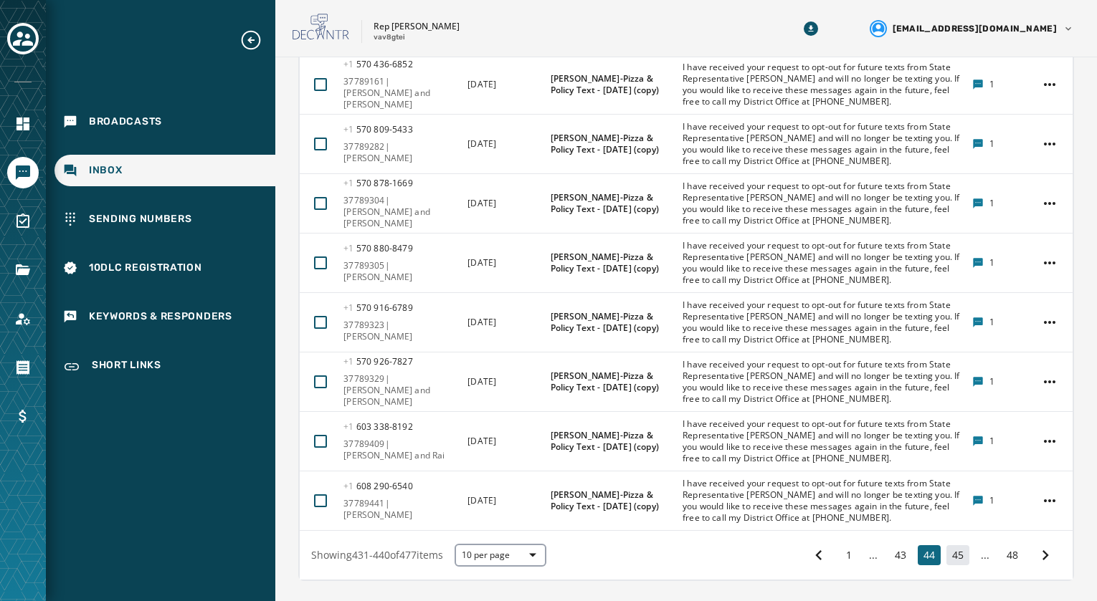
click at [946, 545] on button "45" at bounding box center [957, 555] width 23 height 20
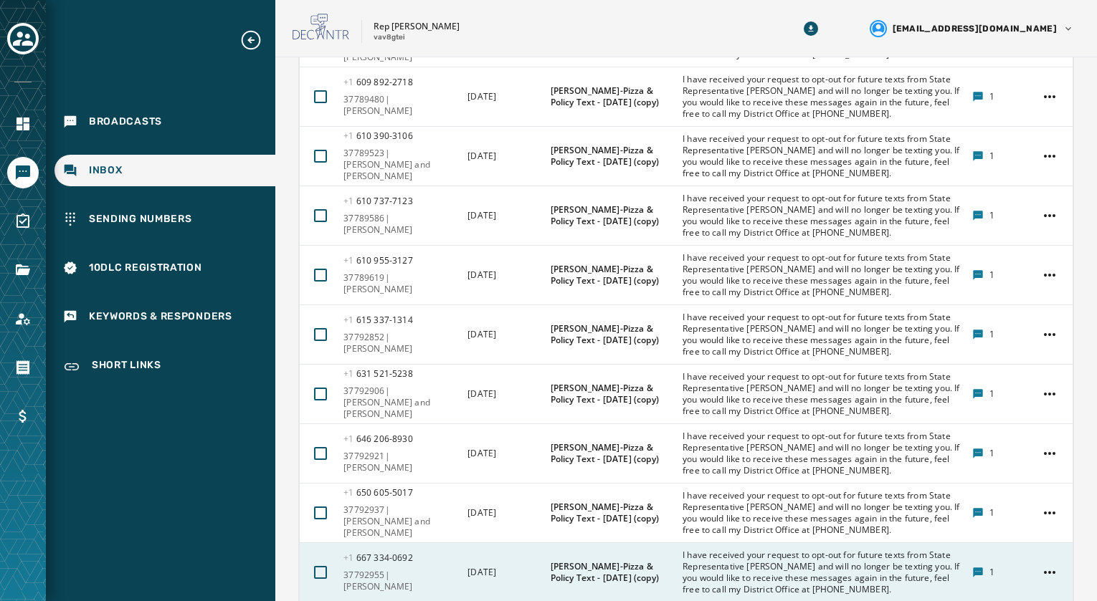
scroll to position [839, 0]
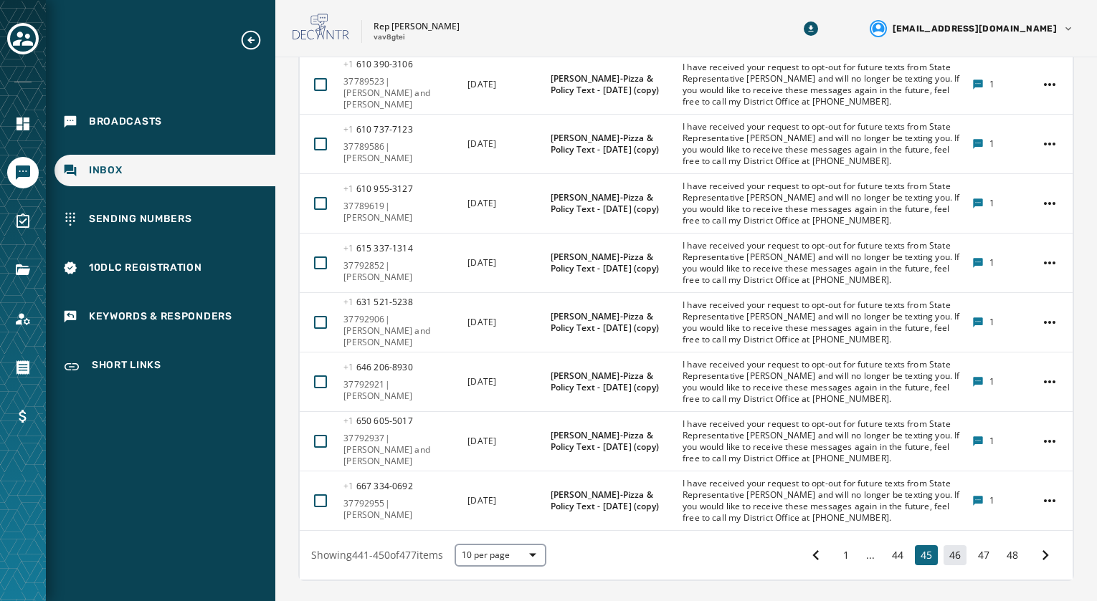
click at [943, 545] on button "46" at bounding box center [954, 555] width 23 height 20
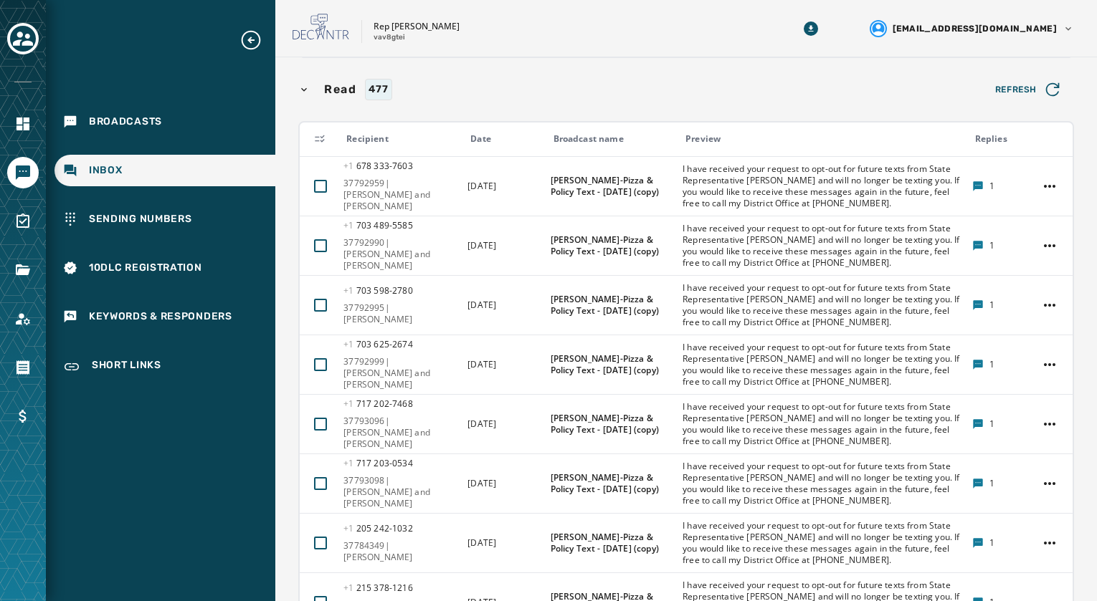
scroll to position [839, 0]
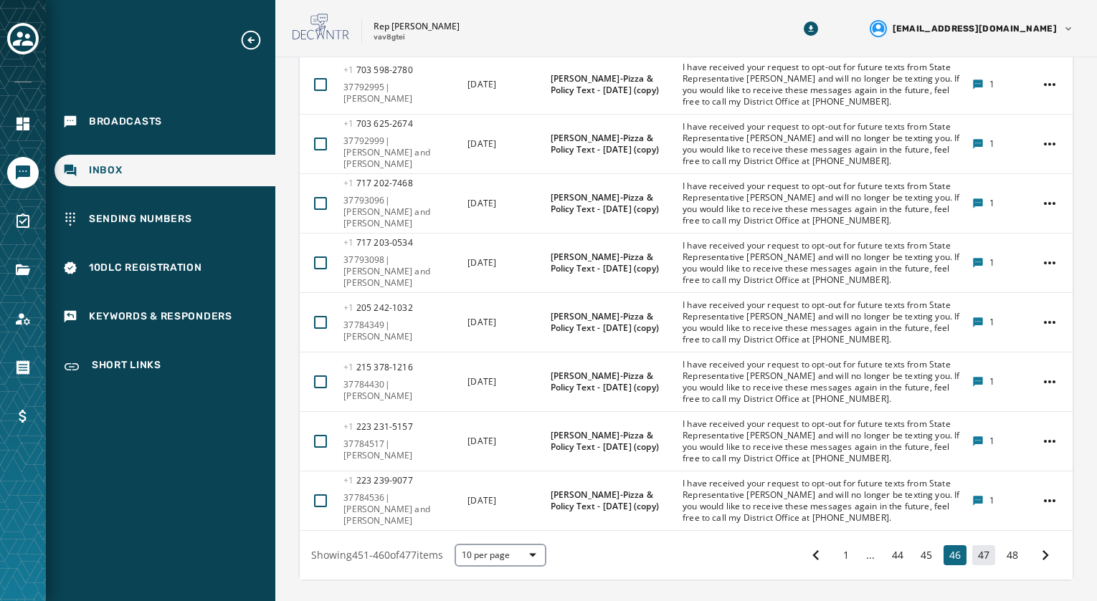
click at [972, 545] on button "47" at bounding box center [983, 555] width 23 height 20
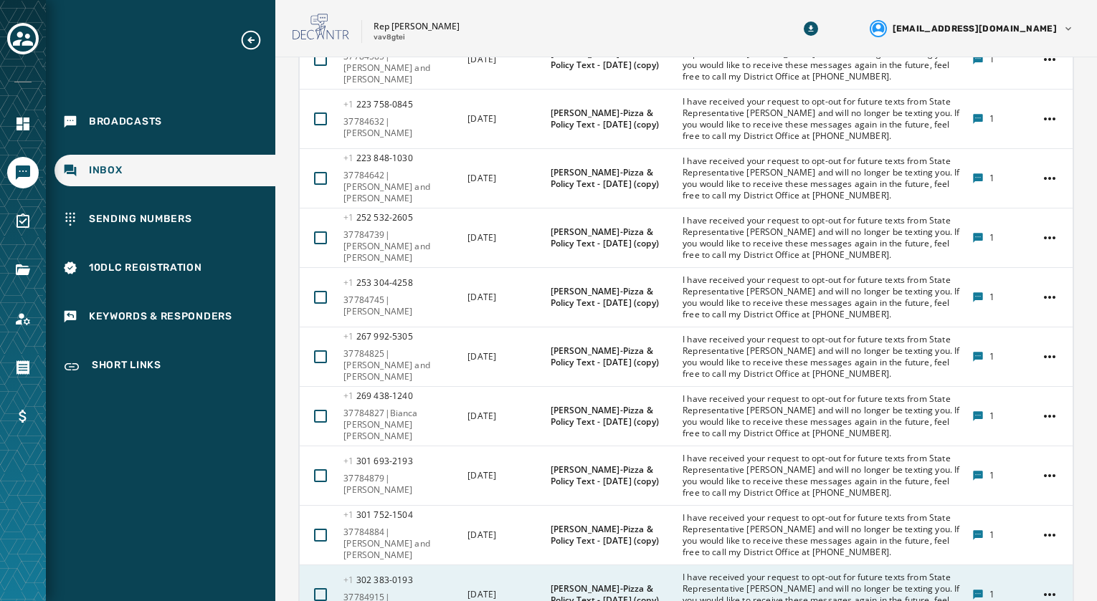
scroll to position [839, 0]
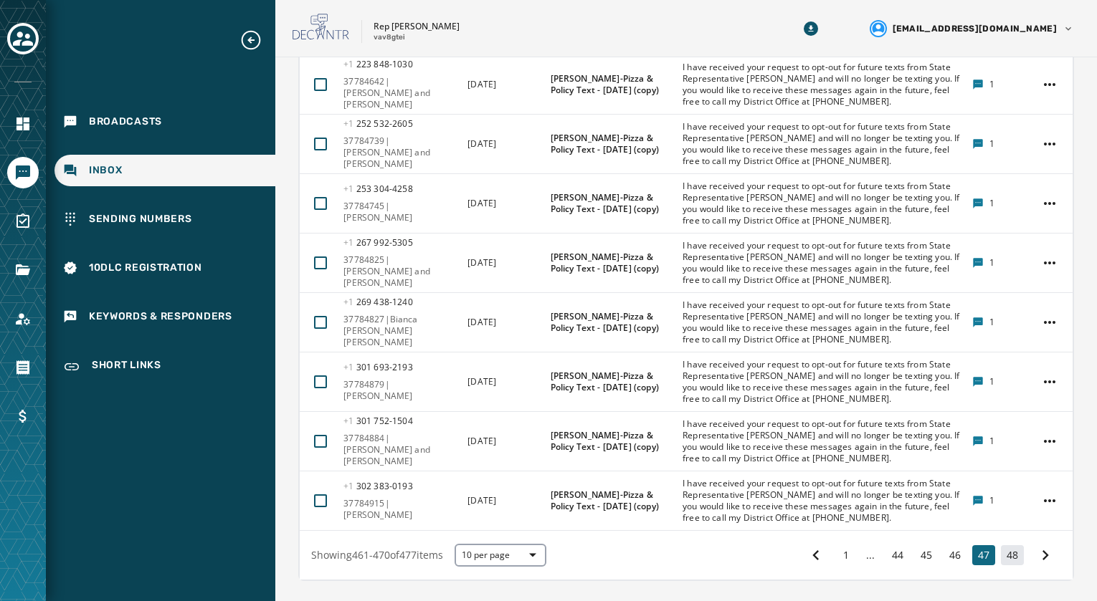
click at [1008, 545] on button "48" at bounding box center [1012, 555] width 23 height 20
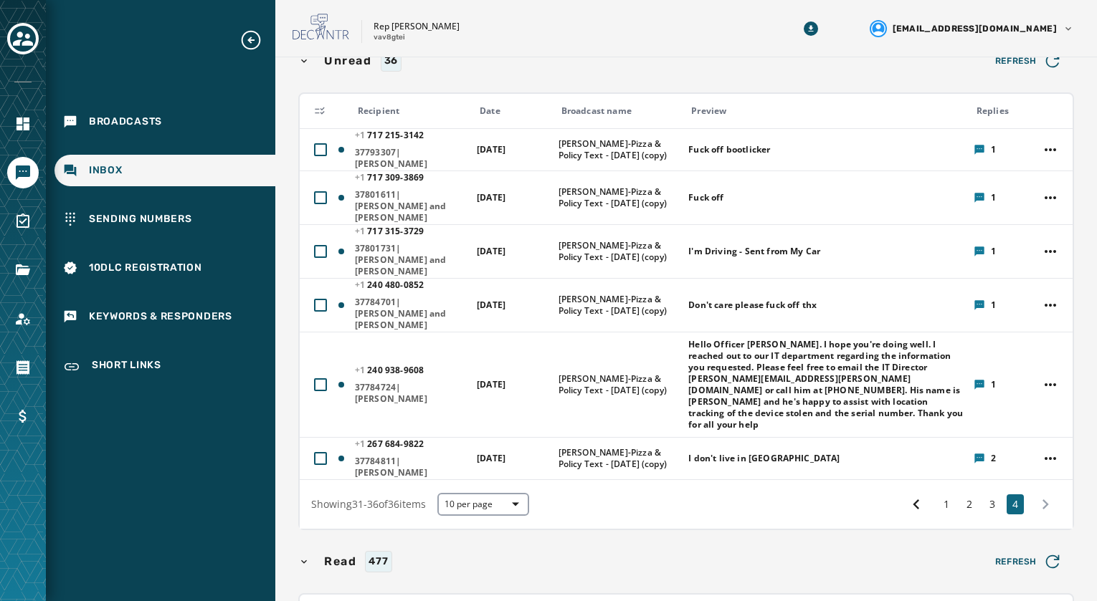
scroll to position [158, 0]
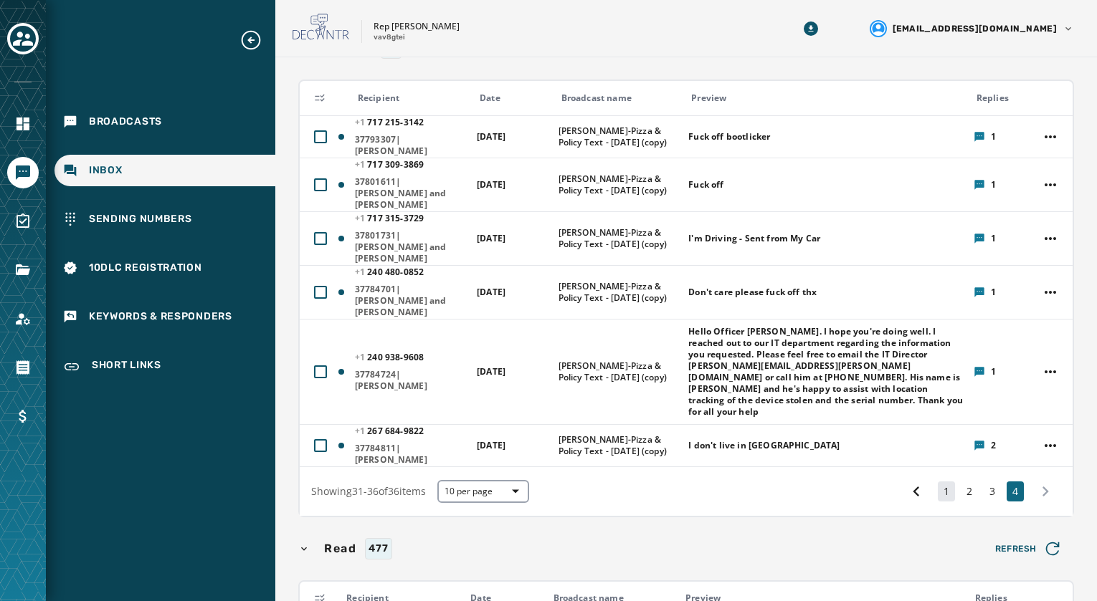
click at [937, 482] on button "1" at bounding box center [945, 492] width 17 height 20
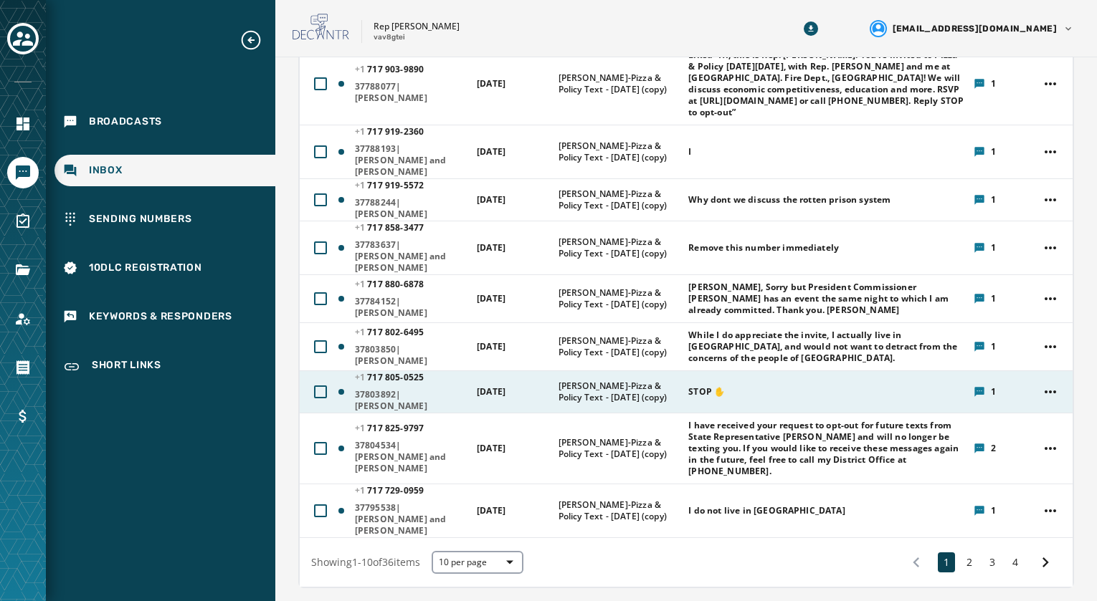
scroll to position [287, 0]
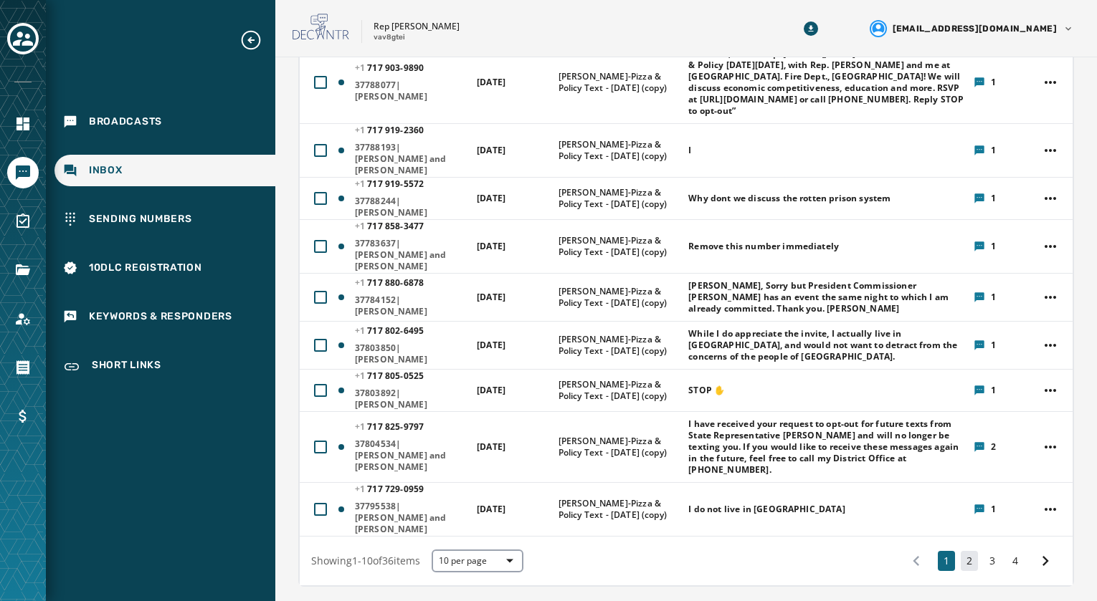
click at [960, 551] on button "2" at bounding box center [968, 561] width 17 height 20
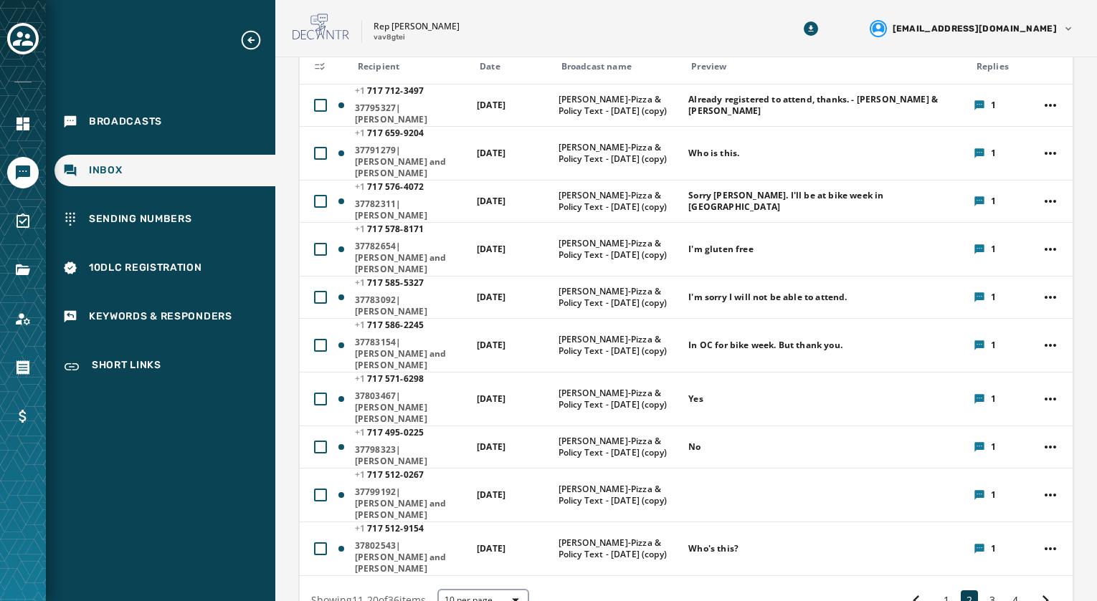
scroll to position [215, 0]
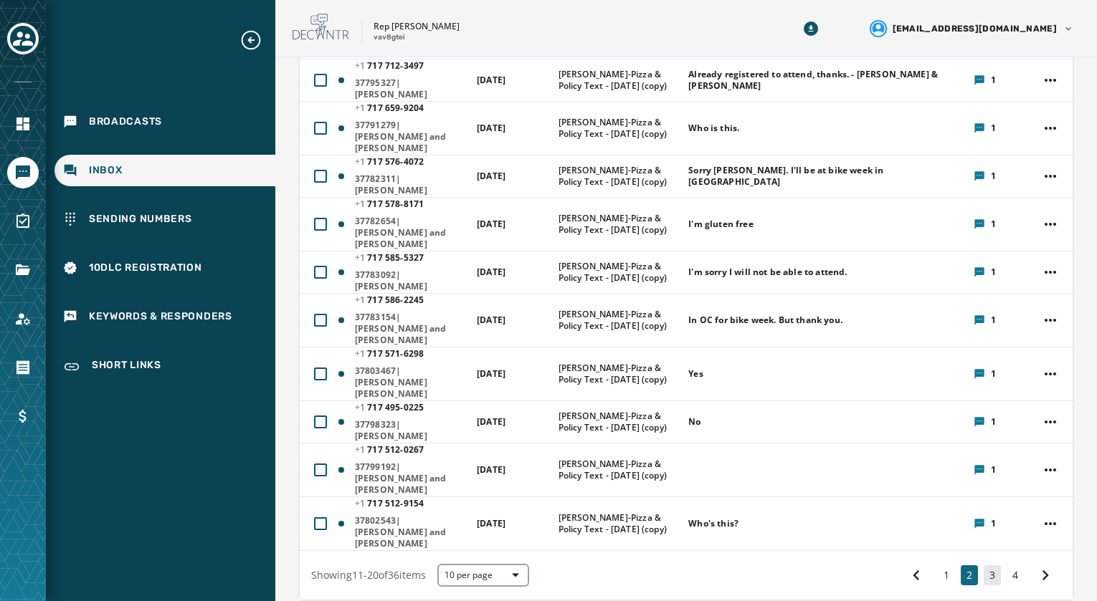
click at [983, 565] on button "3" at bounding box center [991, 575] width 17 height 20
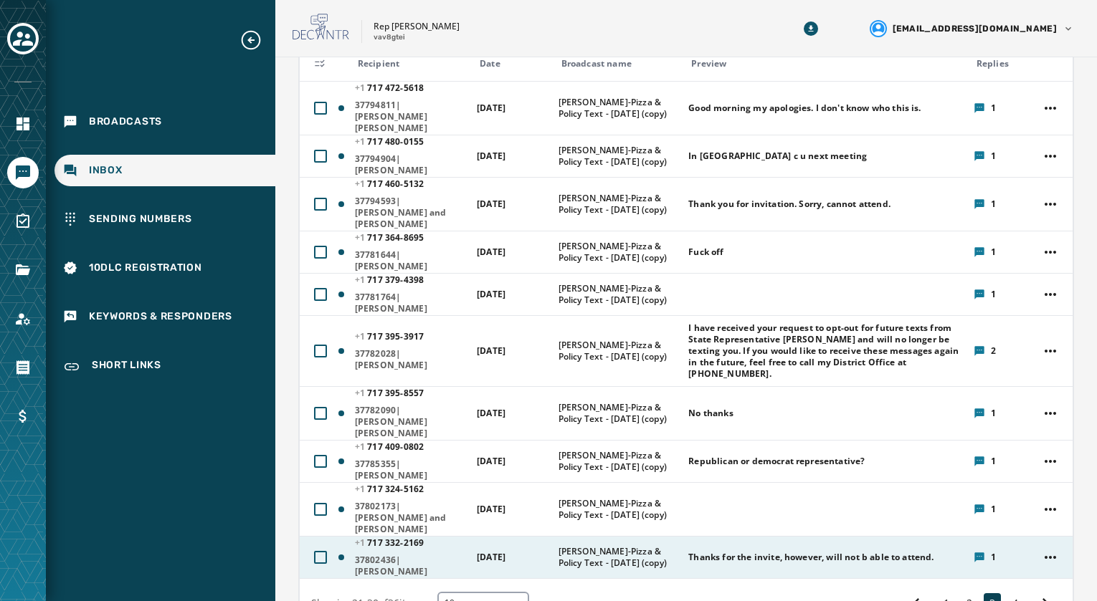
scroll to position [215, 0]
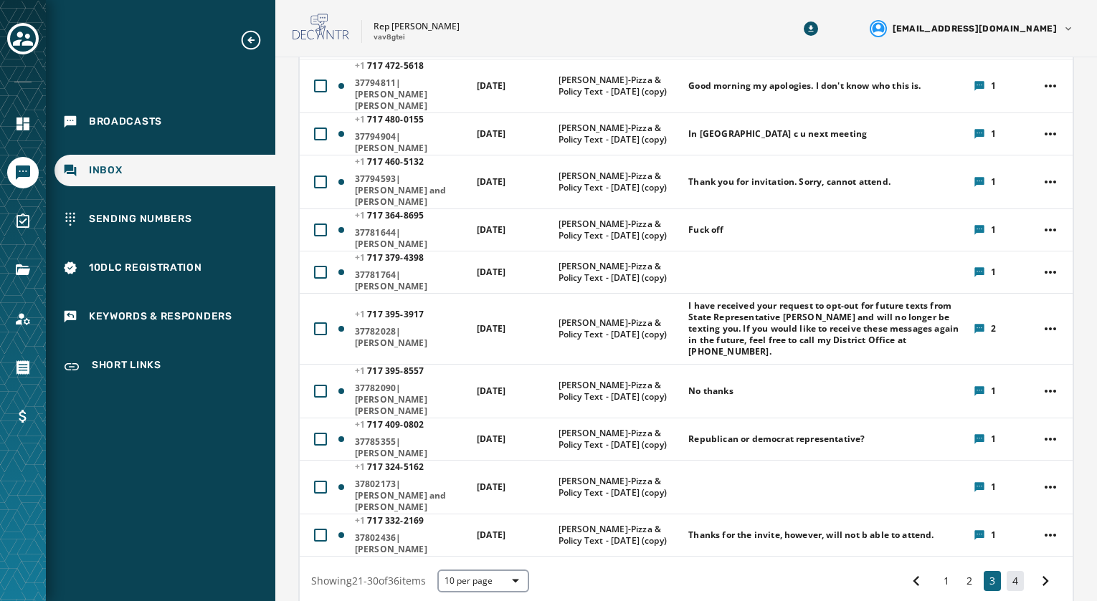
click at [1006, 571] on button "4" at bounding box center [1014, 581] width 17 height 20
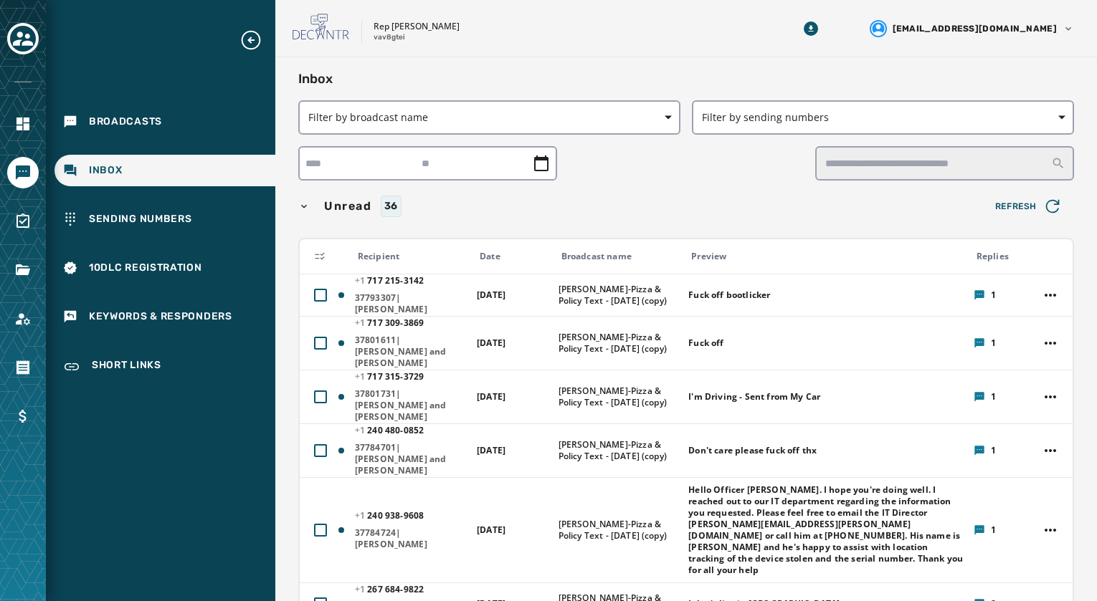
click at [348, 205] on span "Unread" at bounding box center [348, 206] width 54 height 17
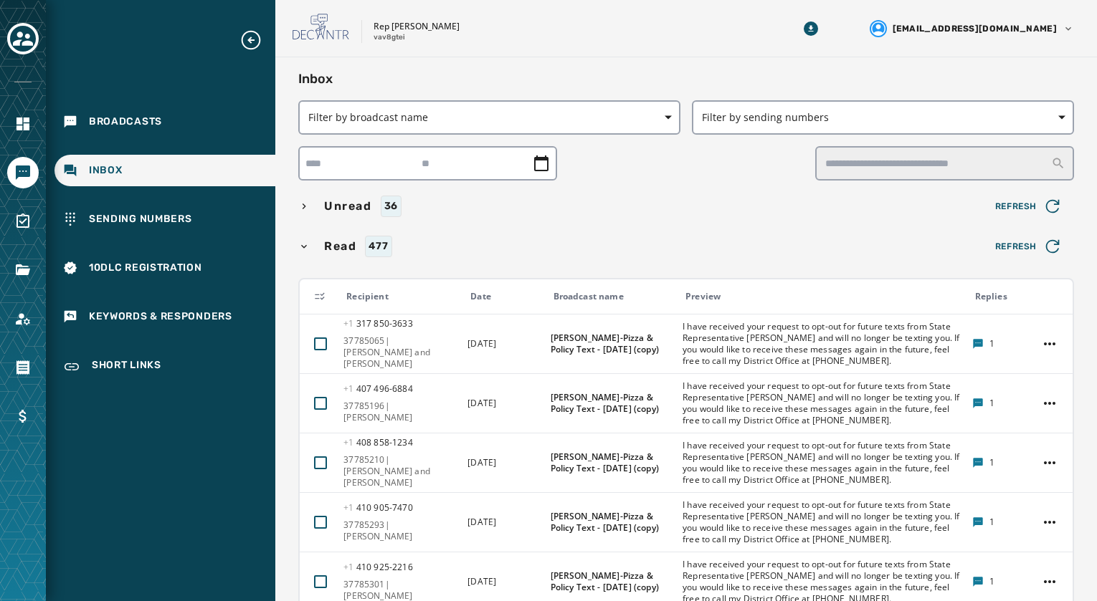
click at [348, 205] on span "Unread" at bounding box center [348, 206] width 54 height 17
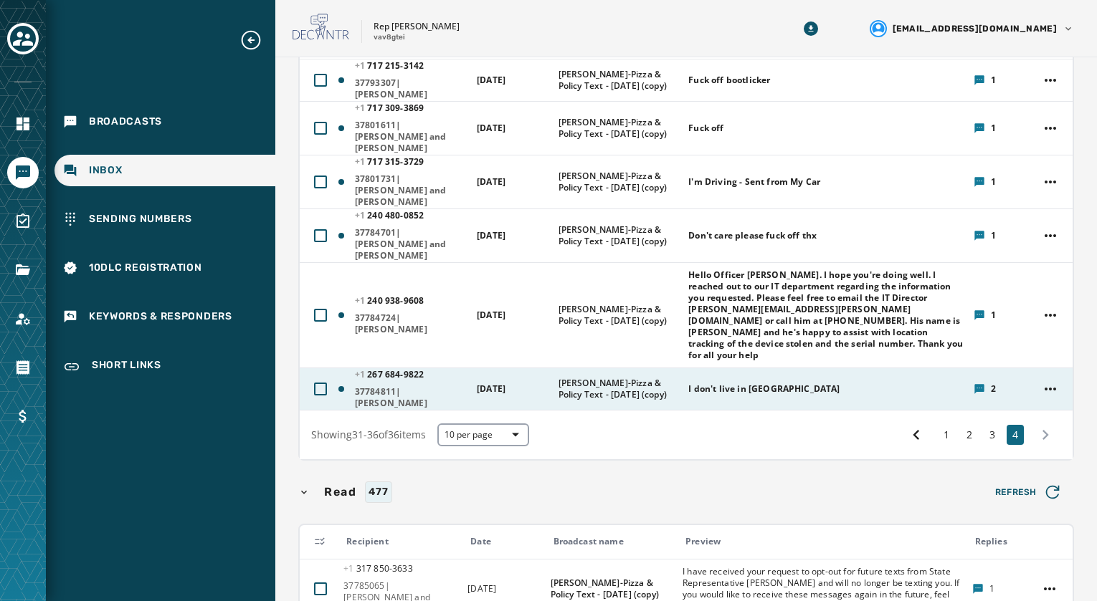
scroll to position [143, 0]
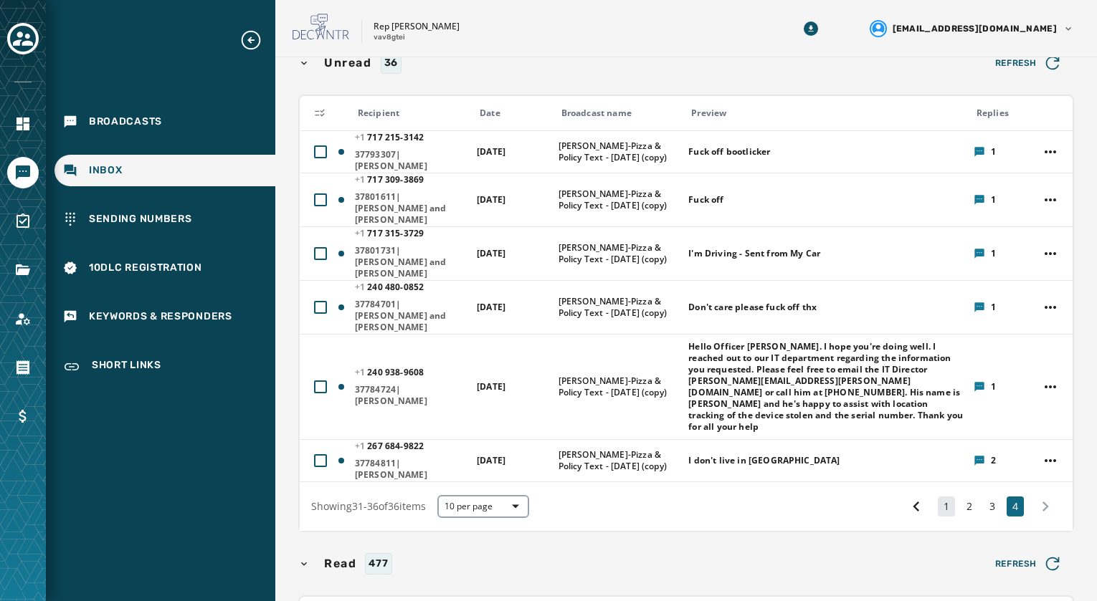
click at [937, 497] on button "1" at bounding box center [945, 507] width 17 height 20
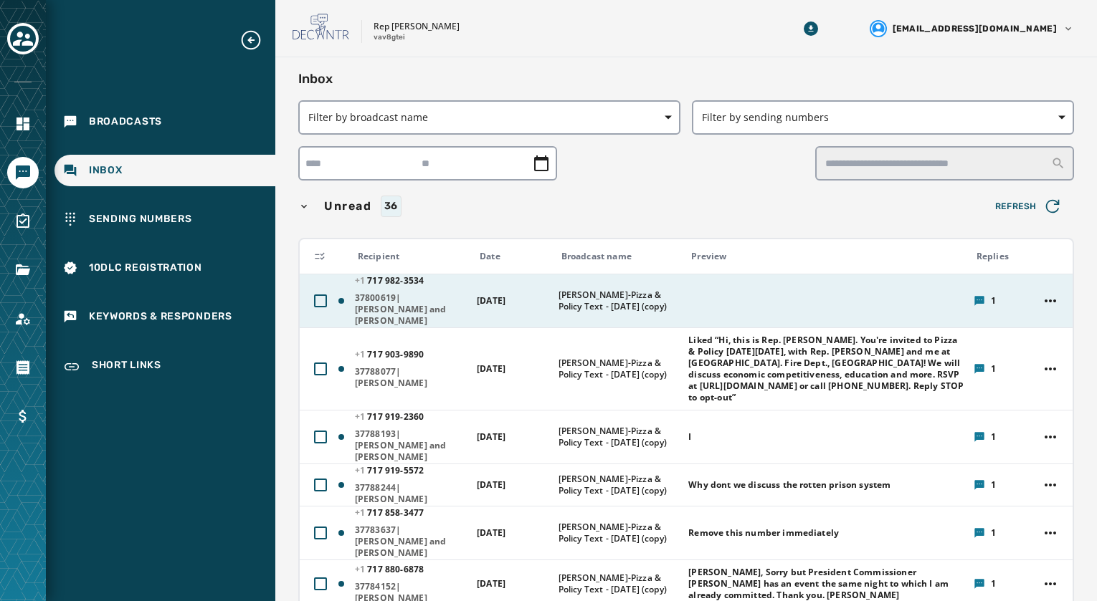
click at [712, 299] on div at bounding box center [825, 300] width 275 height 11
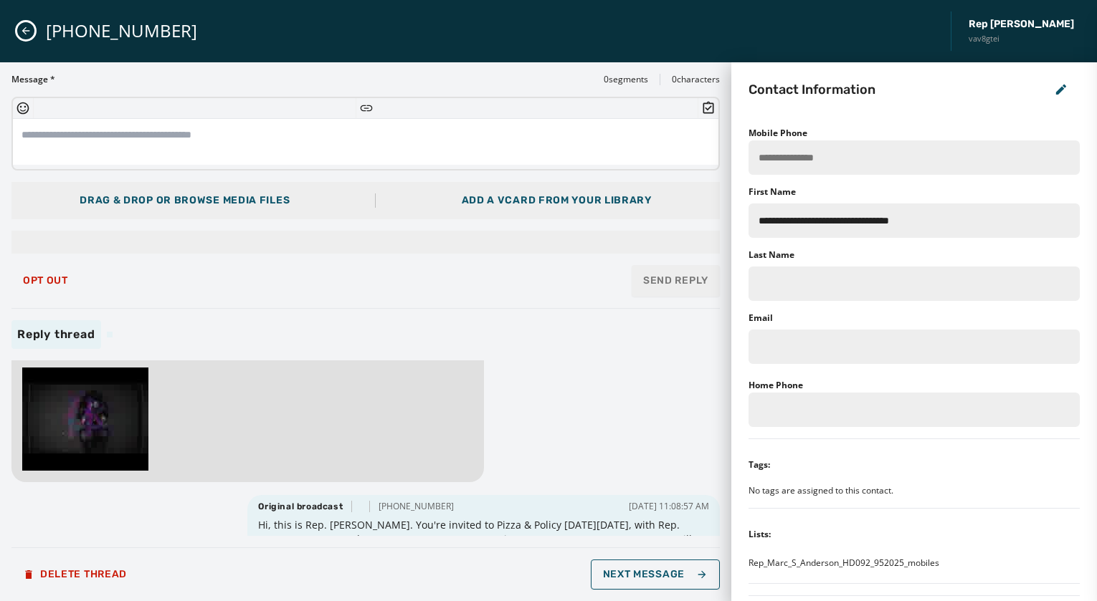
scroll to position [72, 0]
click at [108, 421] on img at bounding box center [85, 418] width 126 height 103
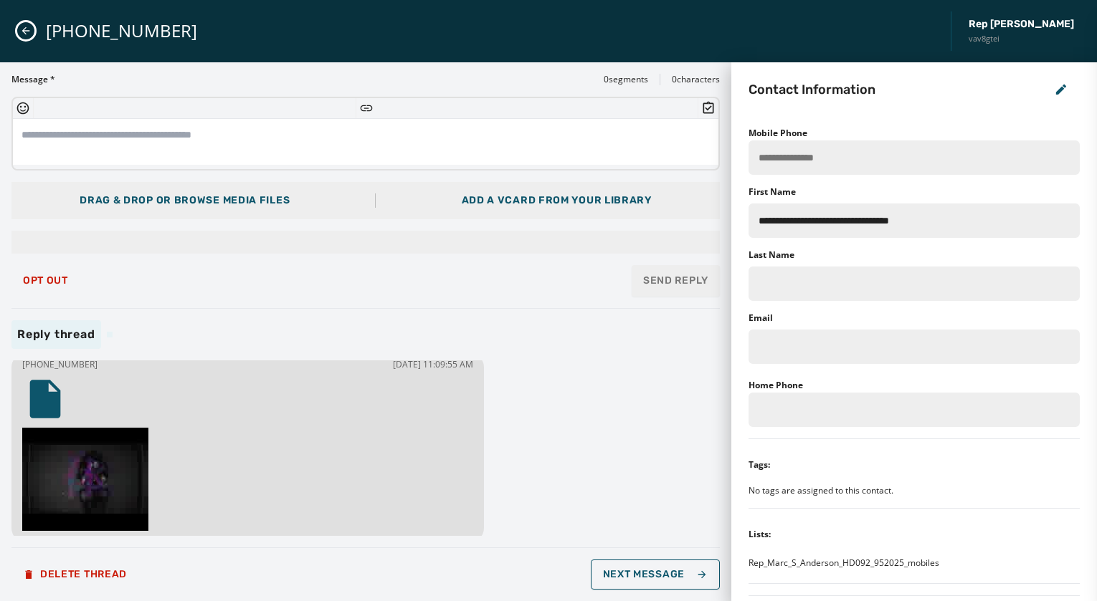
scroll to position [0, 0]
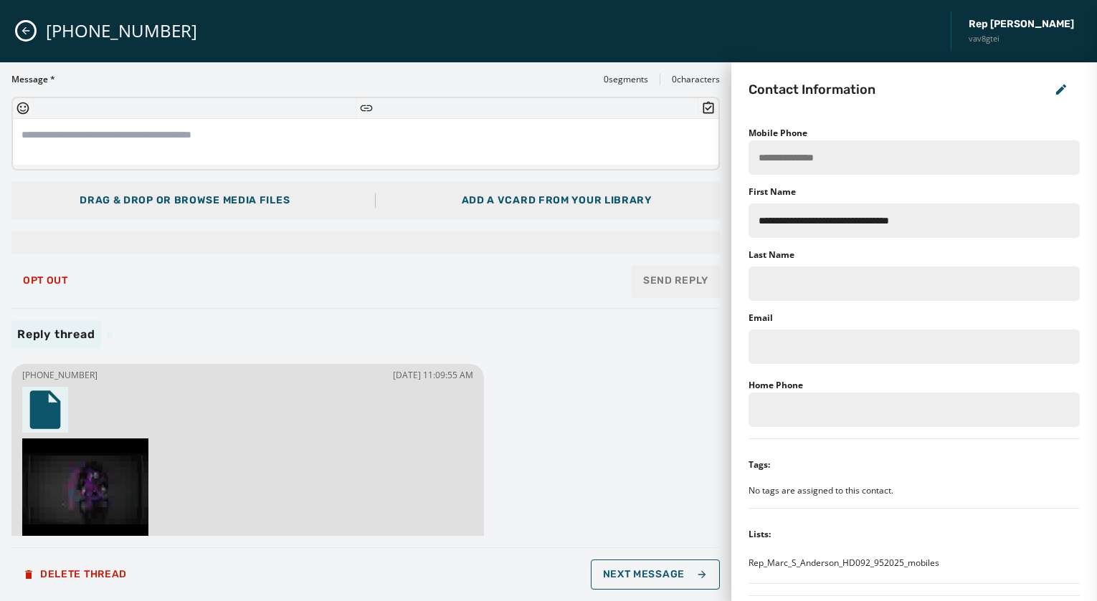
click at [49, 414] on icon at bounding box center [45, 410] width 31 height 38
click at [27, 31] on icon "Close admin drawer" at bounding box center [26, 31] width 8 height 8
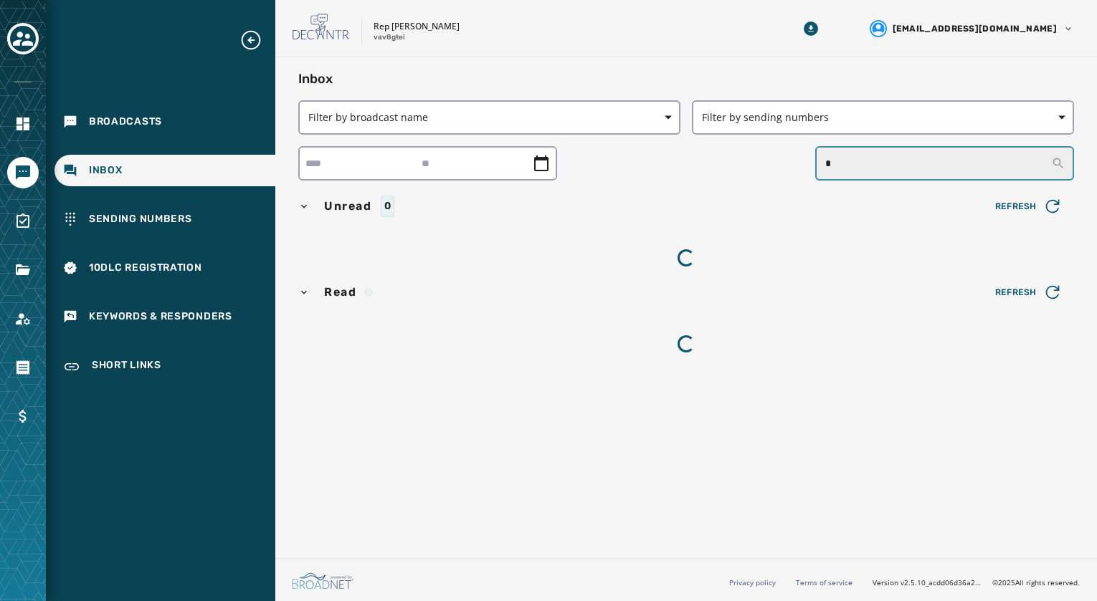
click at [935, 164] on input "*" at bounding box center [944, 163] width 259 height 34
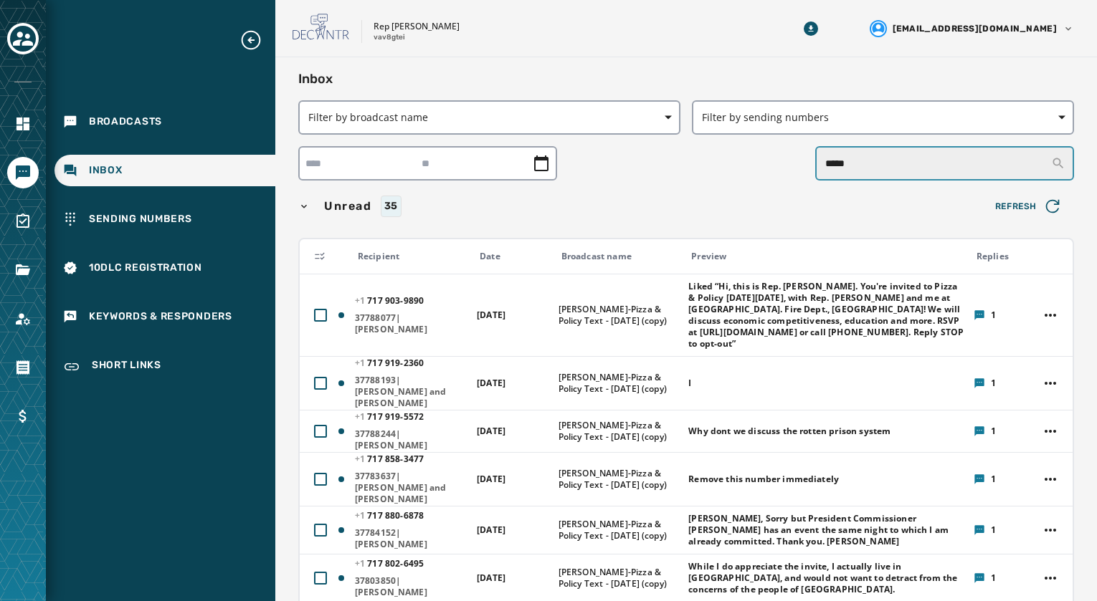
type input "*****"
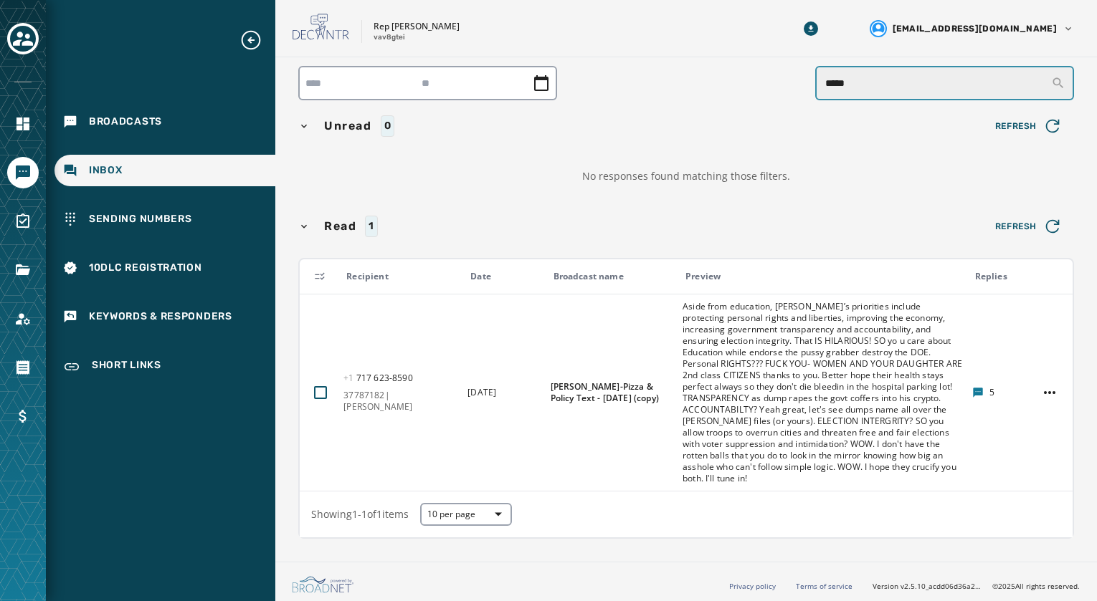
scroll to position [84, 0]
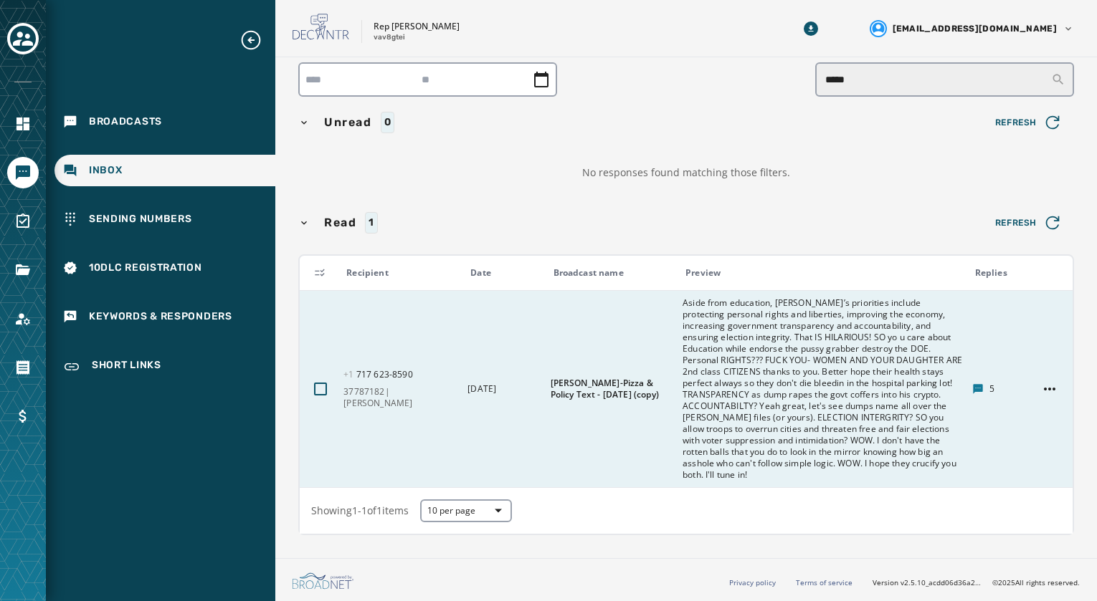
click at [793, 404] on span "Aside from education, [PERSON_NAME]’s priorities include protecting personal ri…" at bounding box center [822, 388] width 280 height 183
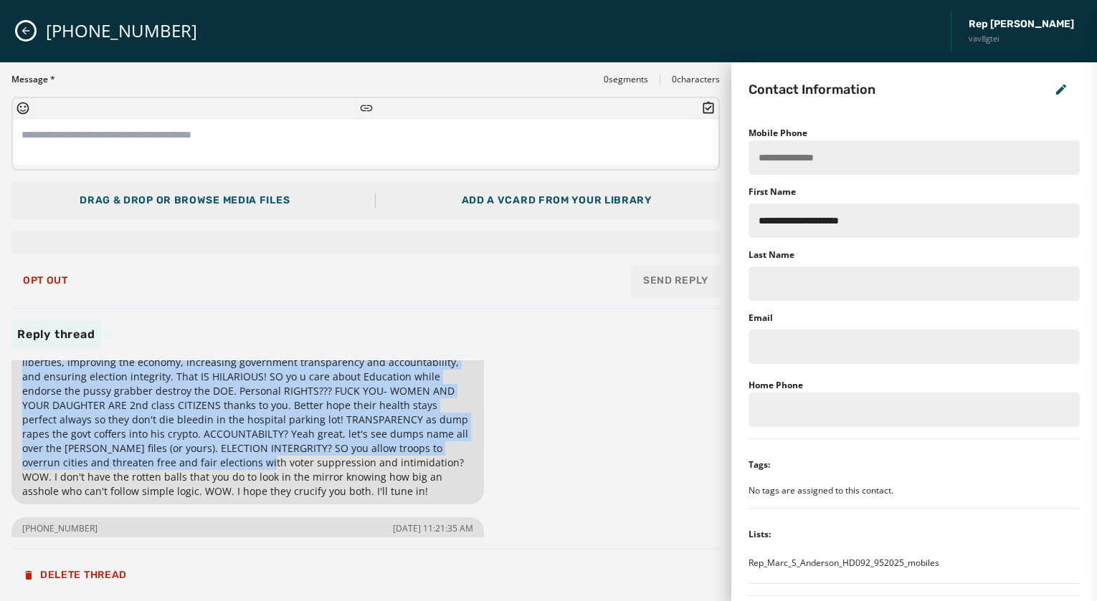
scroll to position [72, 0]
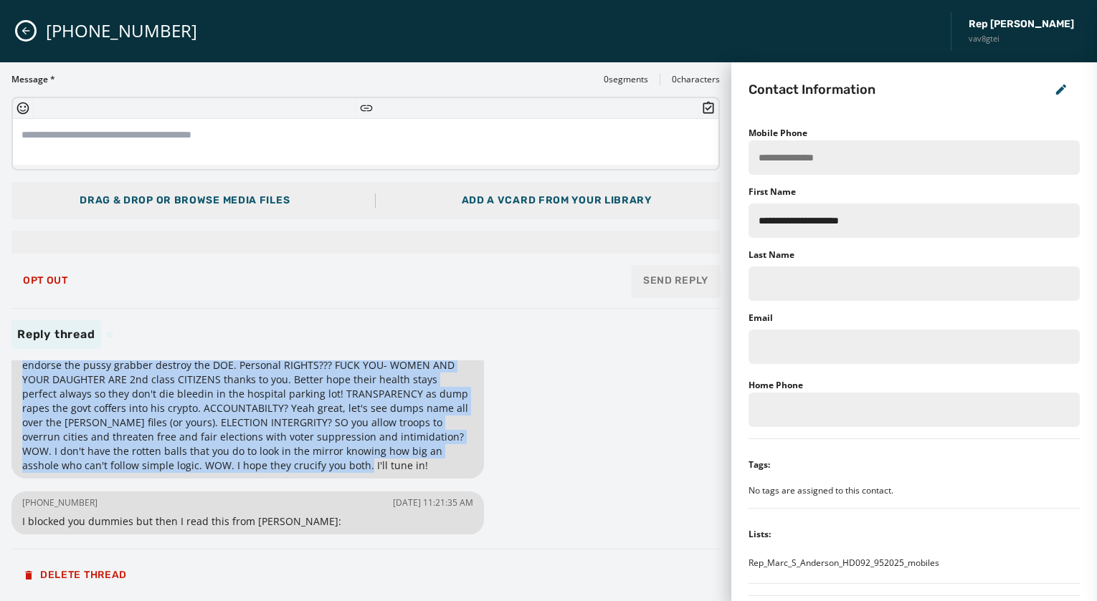
drag, startPoint x: 22, startPoint y: 392, endPoint x: 216, endPoint y: 471, distance: 209.0
click at [215, 472] on span "Aside from education, [PERSON_NAME]’s priorities include protecting personal ri…" at bounding box center [247, 394] width 451 height 158
copy span "Aside from education, [PERSON_NAME]’s priorities include protecting personal ri…"
click at [577, 453] on div "+1 717 623-8590 09/08/2025 - 11:27:20 AM Aside from education, Marc’s prioritie…" at bounding box center [365, 449] width 708 height 177
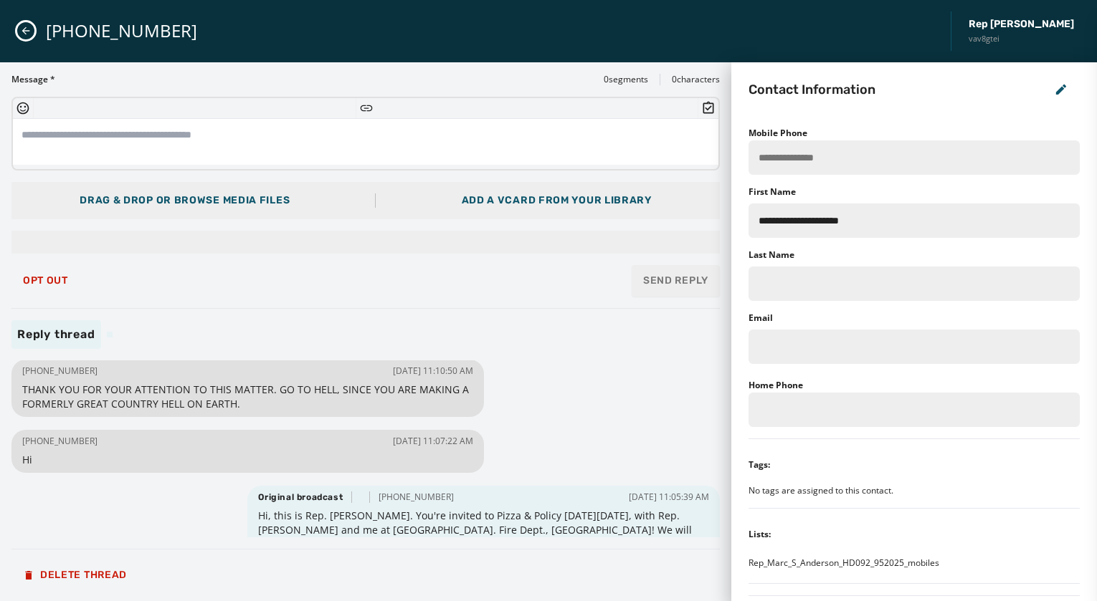
scroll to position [468, 0]
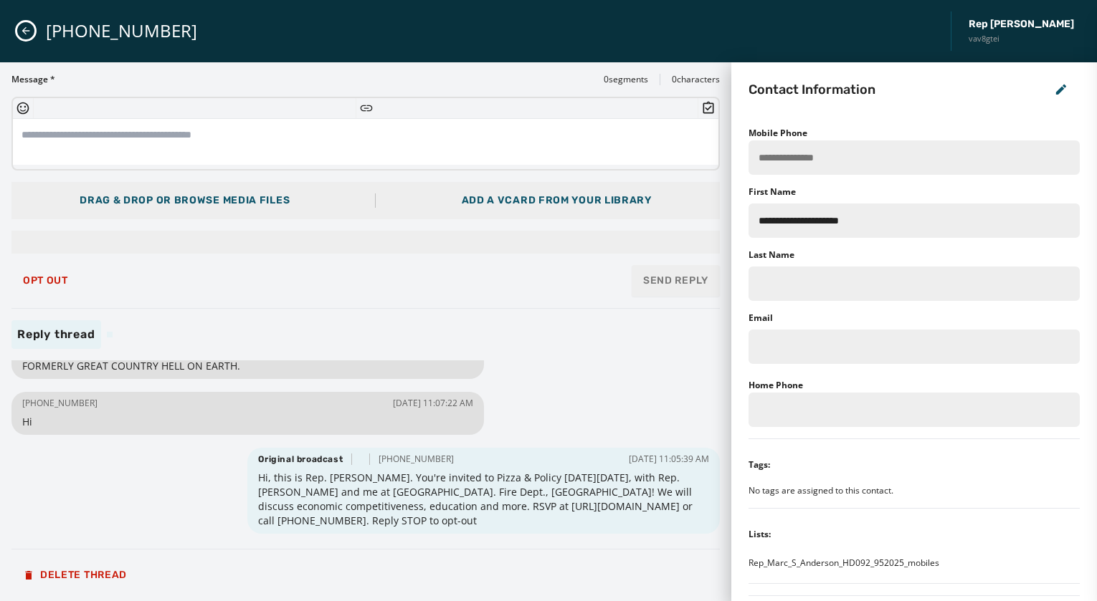
click at [20, 22] on div "[PHONE_NUMBER] Rep [PERSON_NAME] vav8gtei" at bounding box center [548, 31] width 1097 height 62
click at [24, 30] on icon "Close admin drawer" at bounding box center [25, 30] width 11 height 11
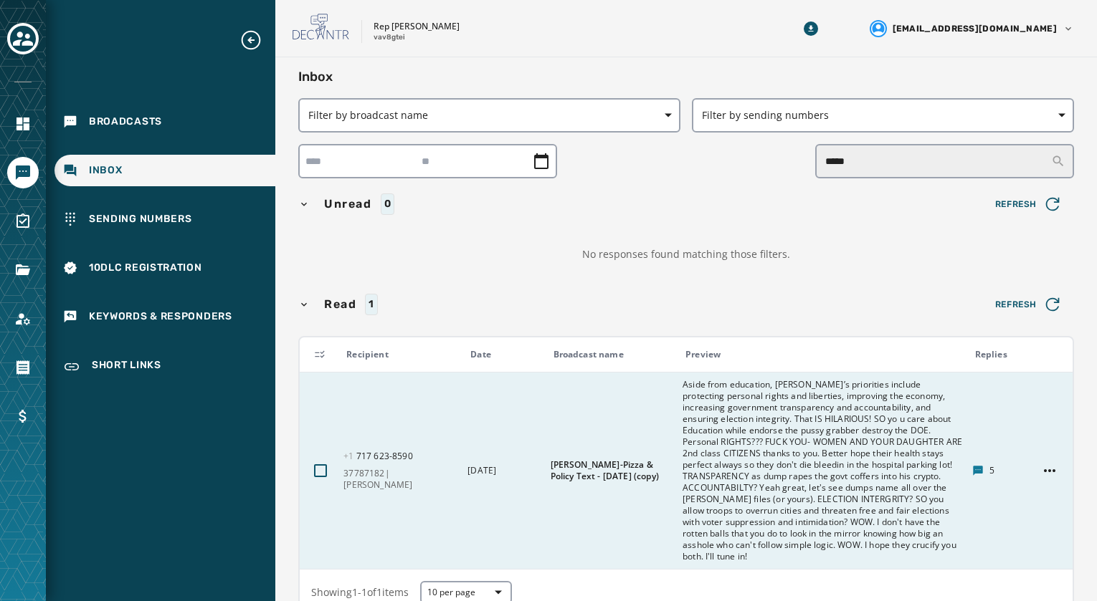
scroll to position [0, 0]
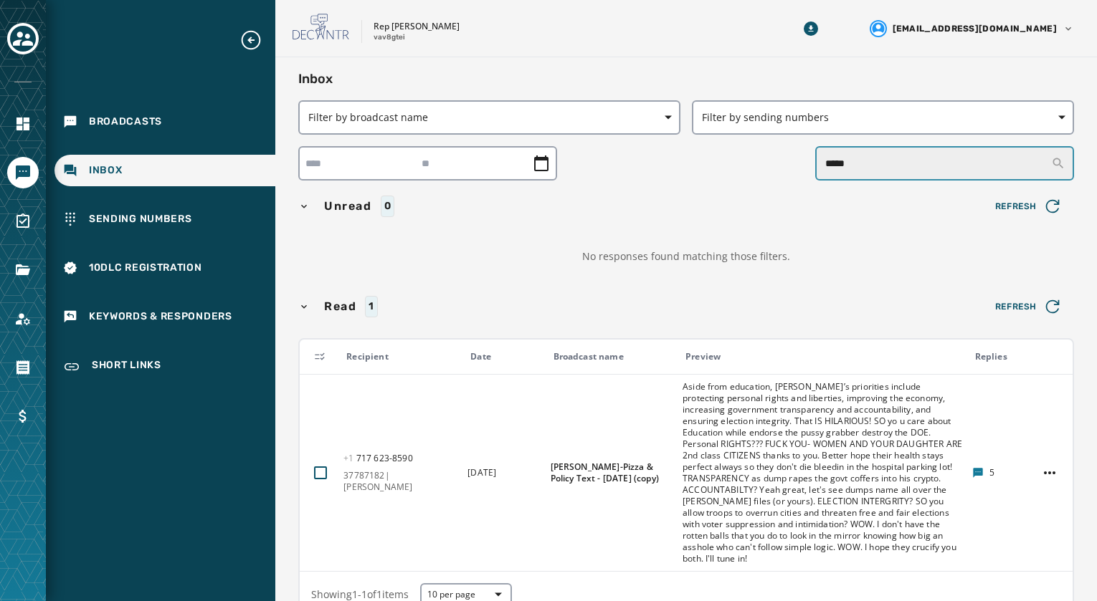
drag, startPoint x: 836, startPoint y: 176, endPoint x: 789, endPoint y: 184, distance: 47.2
click at [793, 183] on div "Inbox Filter by broadcast name Filter by sending numbers ***** Unread 0 Refresh…" at bounding box center [685, 347] width 775 height 556
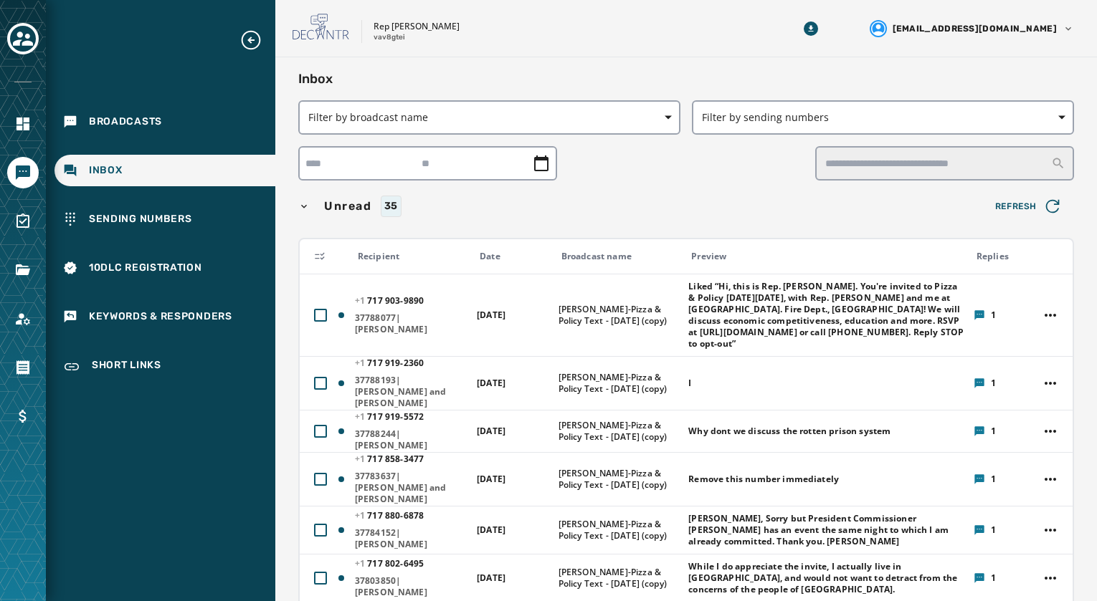
click at [160, 183] on div "Inbox" at bounding box center [164, 171] width 221 height 32
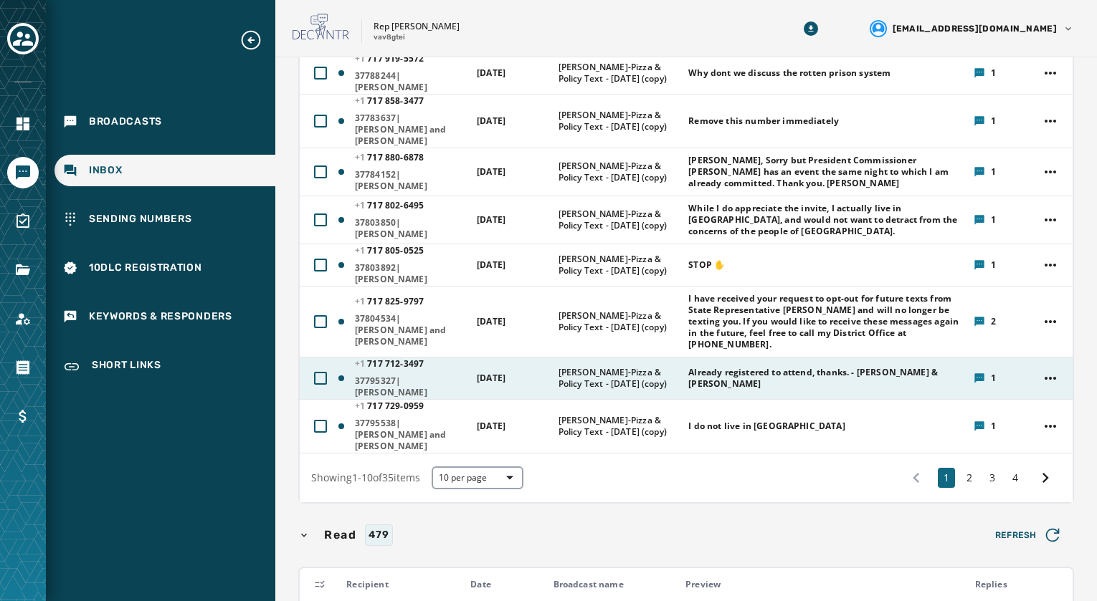
scroll to position [287, 0]
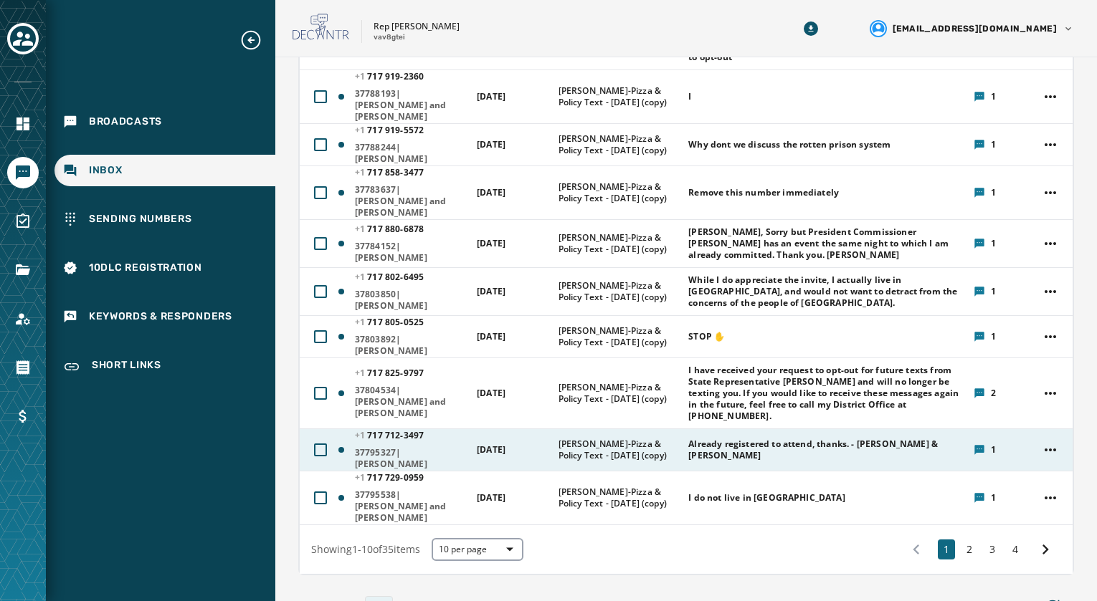
click at [752, 439] on span "Already registered to attend, thanks. - [PERSON_NAME] & [PERSON_NAME]" at bounding box center [825, 450] width 275 height 23
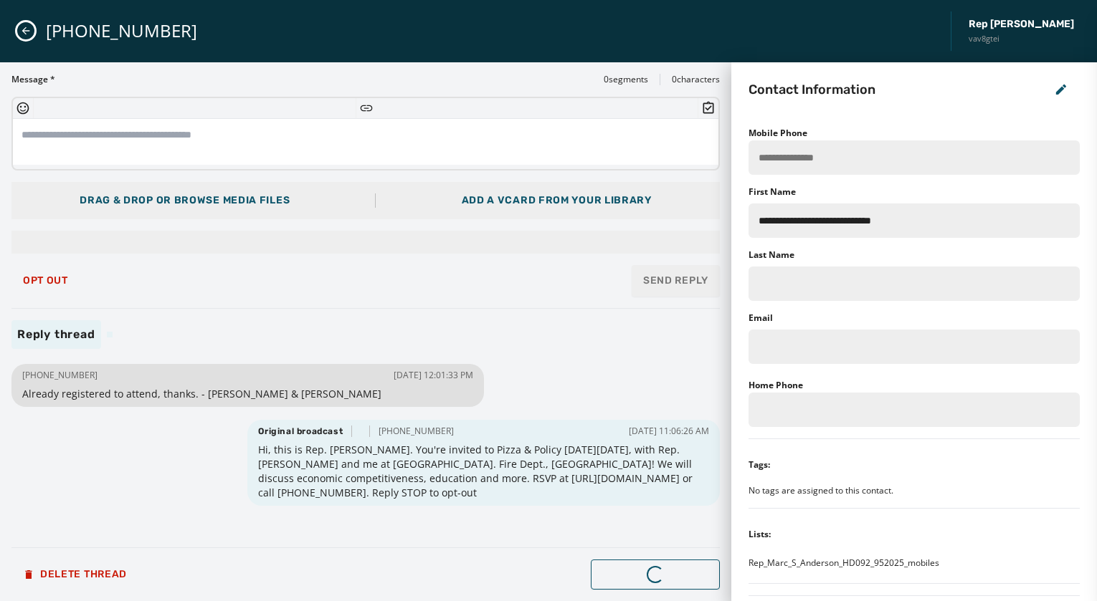
scroll to position [0, 0]
click at [24, 34] on icon "Close admin drawer" at bounding box center [25, 30] width 11 height 11
